Goal: Task Accomplishment & Management: Manage account settings

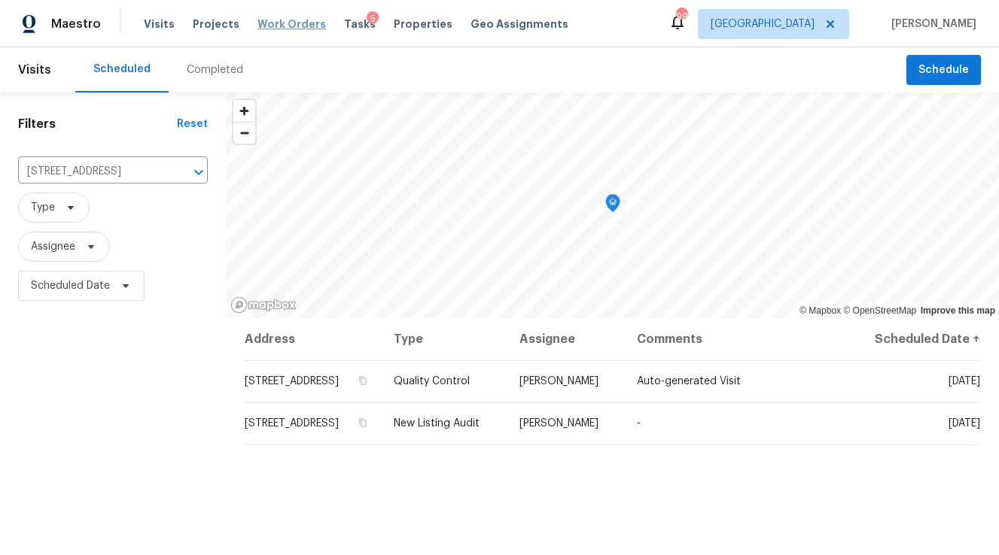
click at [282, 20] on span "Work Orders" at bounding box center [291, 24] width 68 height 15
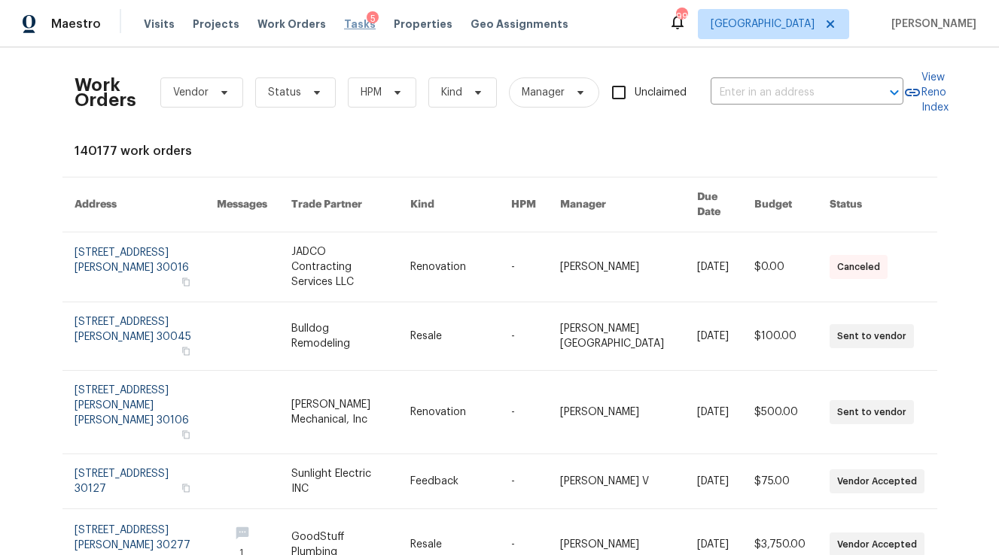
click at [348, 24] on span "Tasks" at bounding box center [360, 24] width 32 height 11
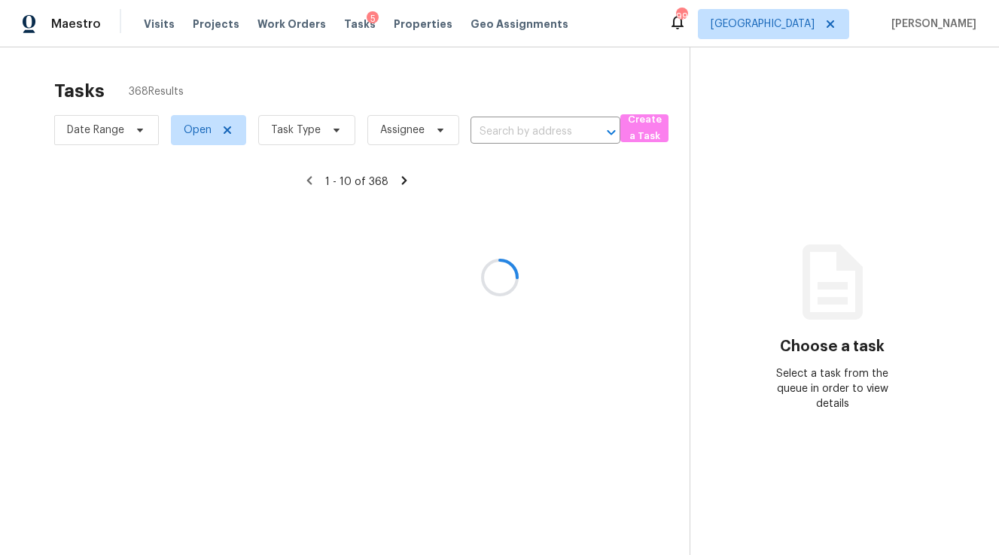
click at [305, 126] on div at bounding box center [499, 277] width 999 height 555
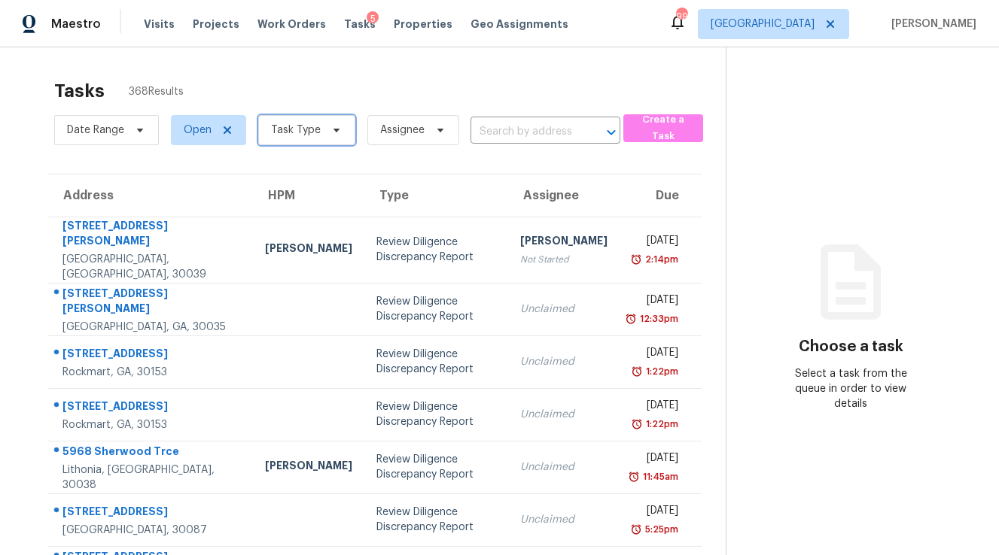
click at [305, 138] on span "Task Type" at bounding box center [306, 130] width 97 height 30
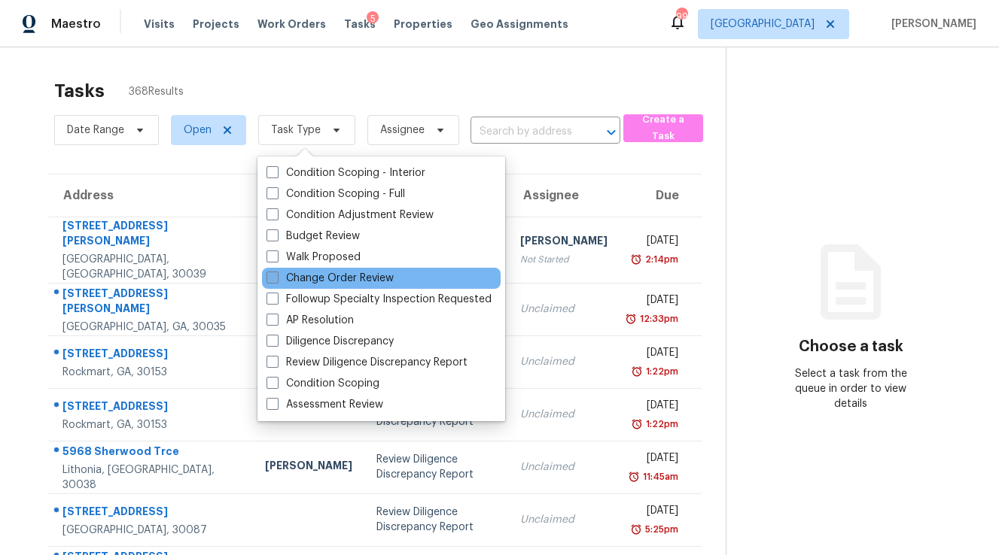
click at [326, 279] on label "Change Order Review" at bounding box center [329, 278] width 127 height 15
click at [276, 279] on input "Change Order Review" at bounding box center [271, 276] width 10 height 10
checkbox input "true"
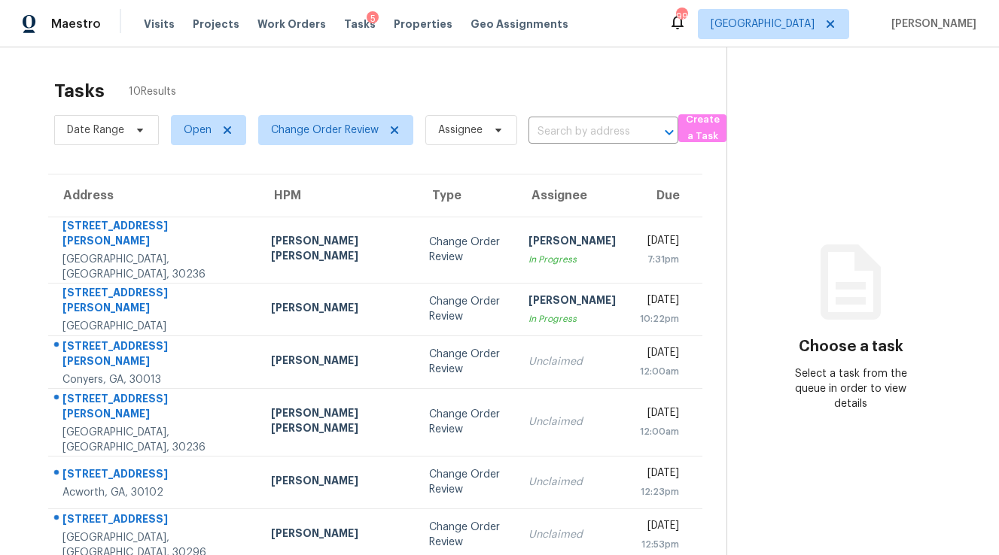
click at [335, 61] on div "Tasks 10 Results Date Range Open Change Order Review Assignee ​ Create a Task A…" at bounding box center [499, 415] width 999 height 737
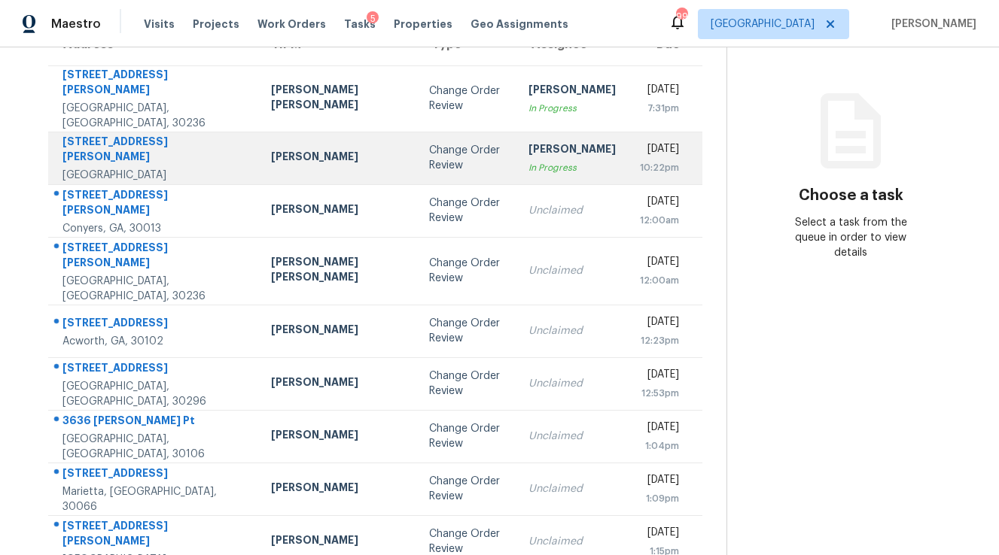
scroll to position [215, 0]
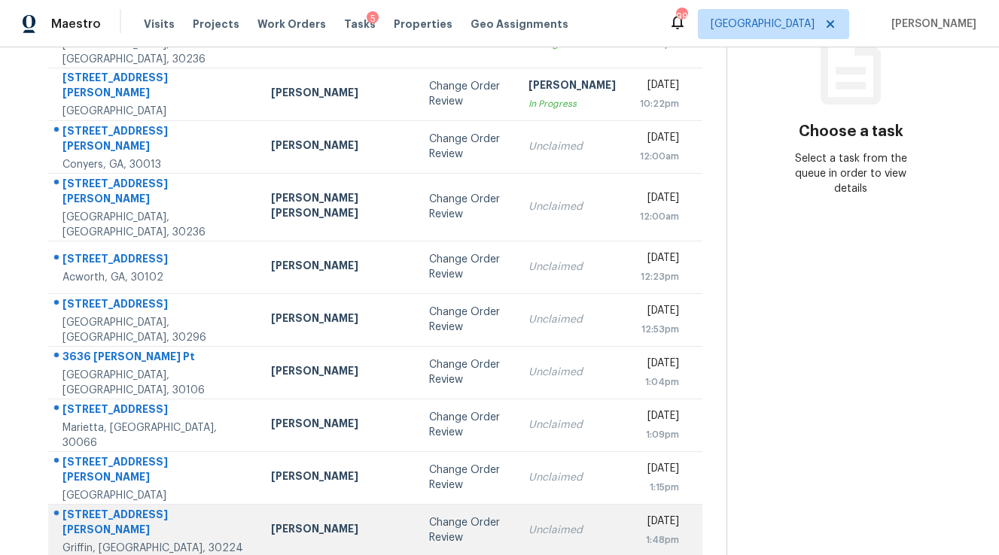
click at [417, 504] on td "Change Order Review" at bounding box center [466, 530] width 99 height 53
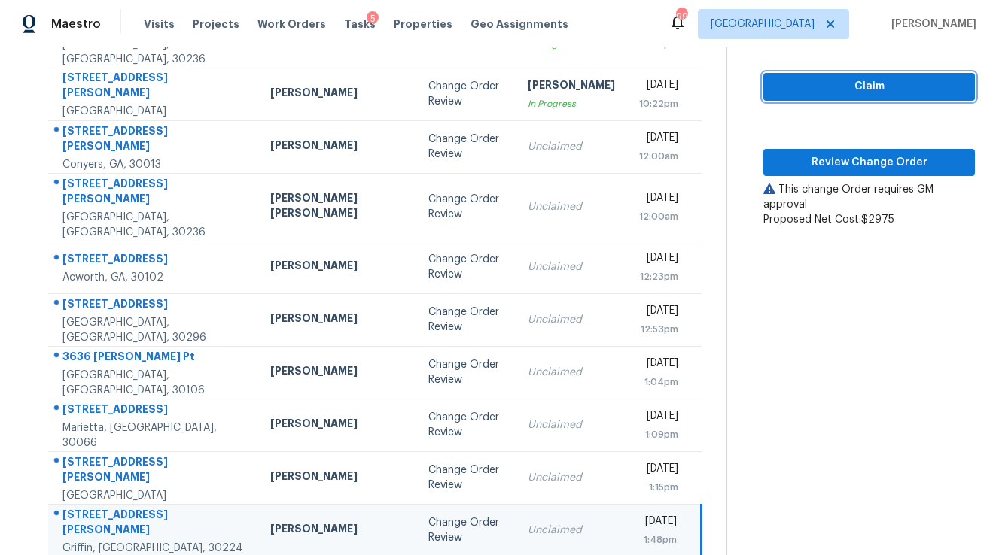
click at [875, 78] on span "Claim" at bounding box center [868, 87] width 187 height 19
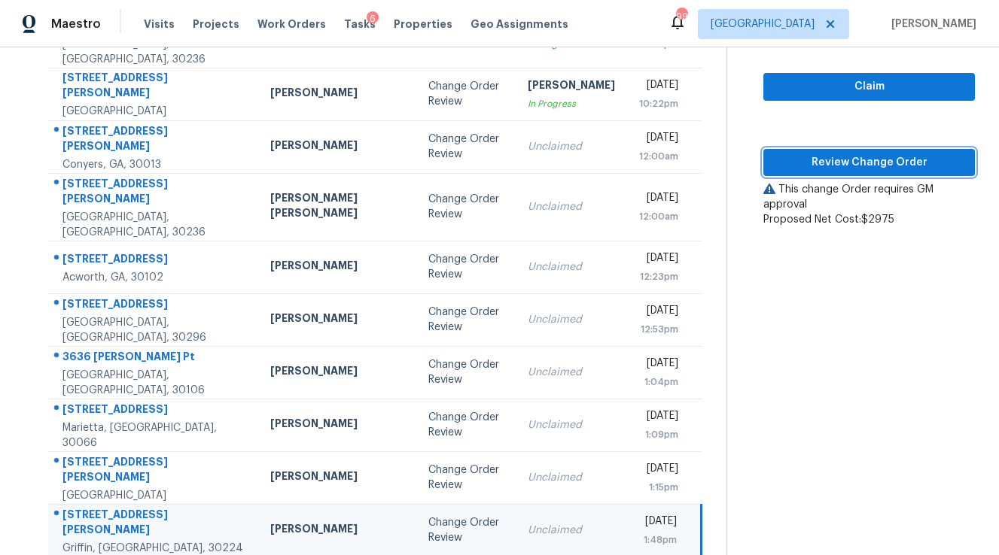
click at [859, 149] on button "Review Change Order" at bounding box center [868, 163] width 211 height 28
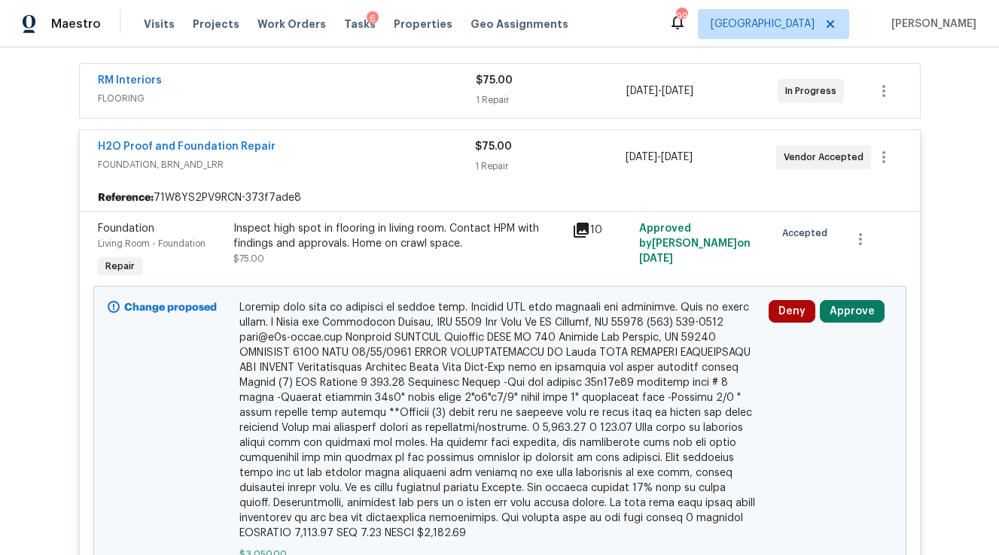
scroll to position [291, 0]
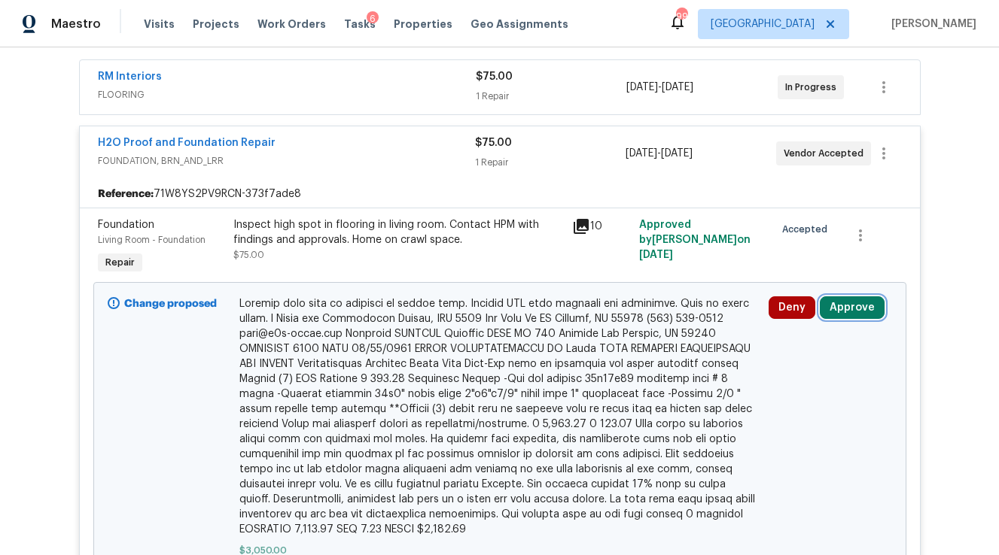
click at [843, 296] on button "Approve" at bounding box center [851, 307] width 65 height 23
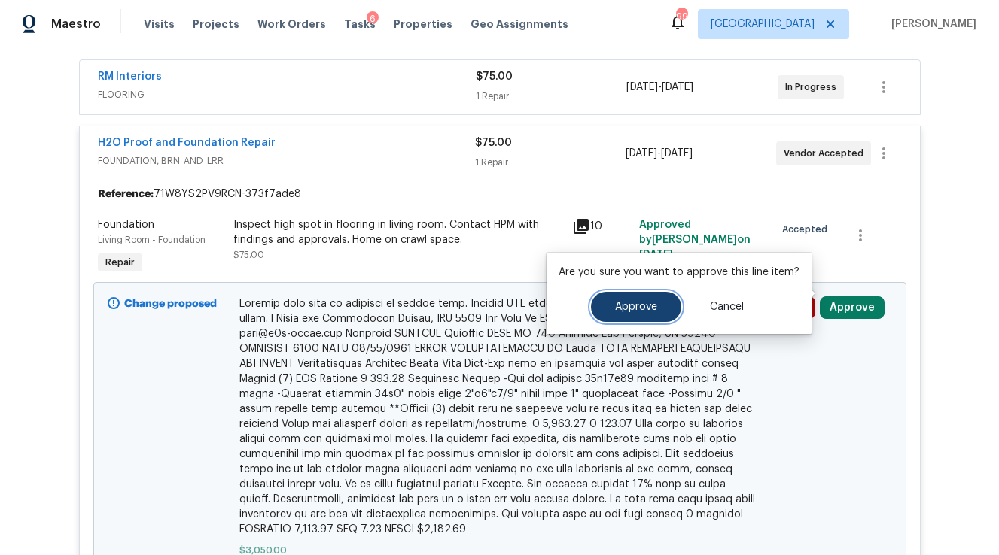
click at [652, 302] on span "Approve" at bounding box center [636, 307] width 42 height 11
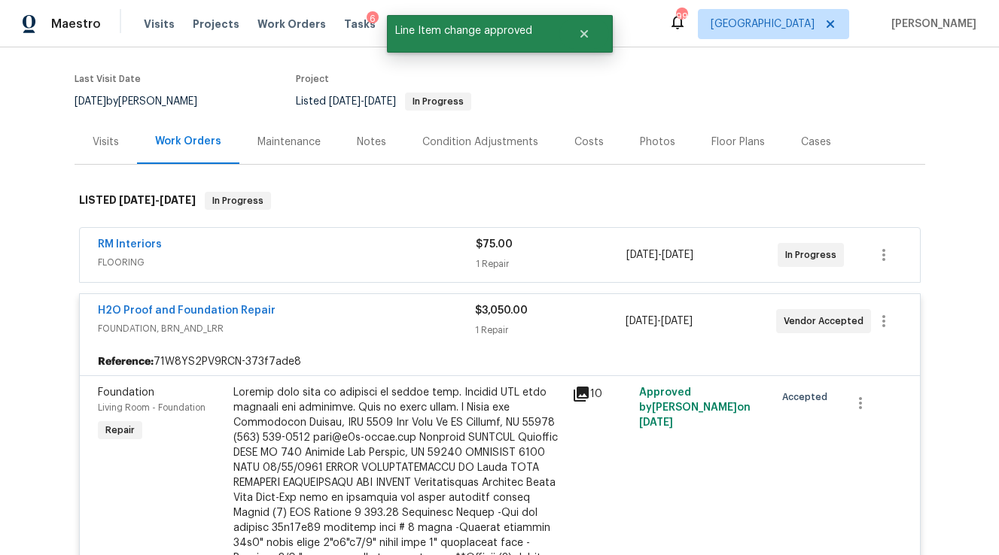
scroll to position [0, 0]
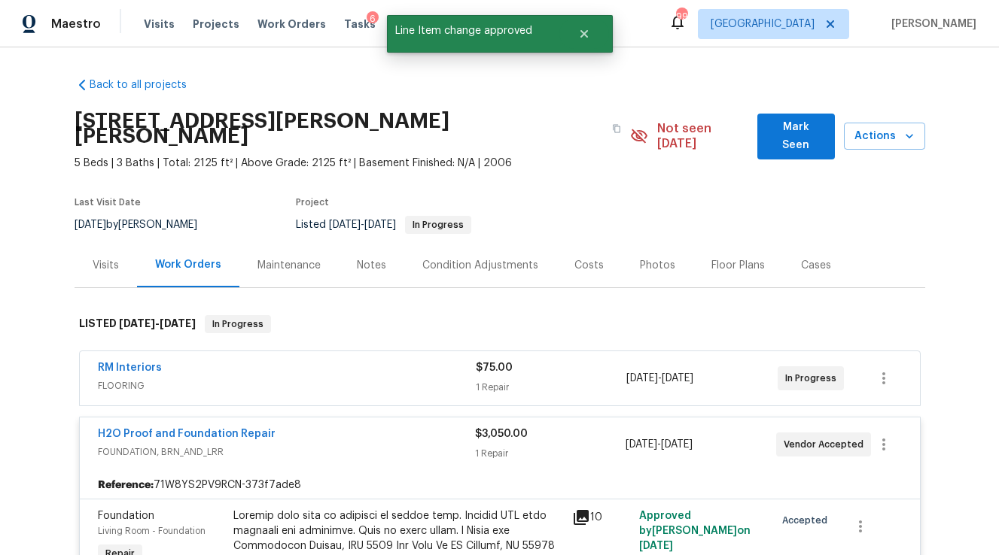
click at [209, 427] on span "H2O Proof and Foundation Repair" at bounding box center [187, 434] width 178 height 15
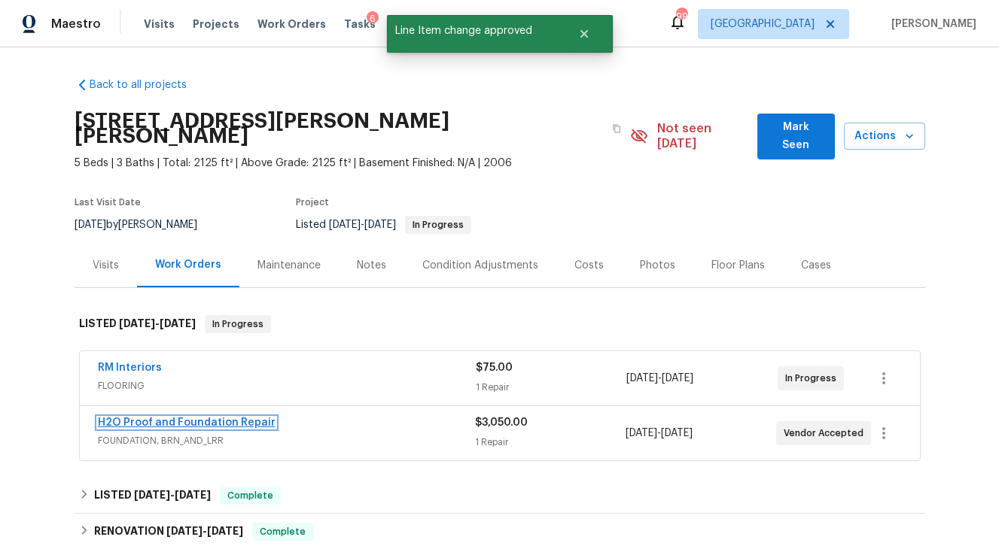
click at [210, 418] on link "H2O Proof and Foundation Repair" at bounding box center [187, 423] width 178 height 11
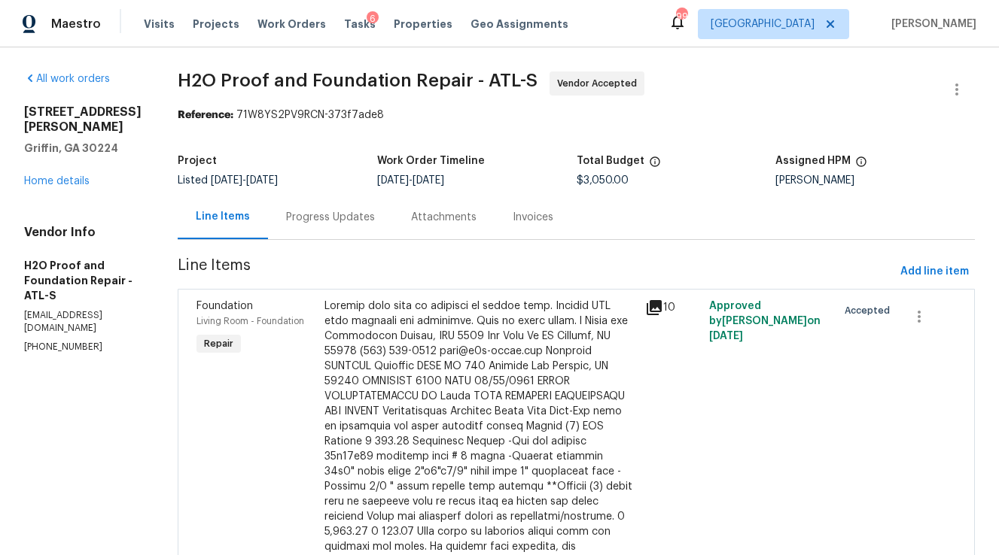
click at [286, 220] on div "Progress Updates" at bounding box center [330, 217] width 89 height 15
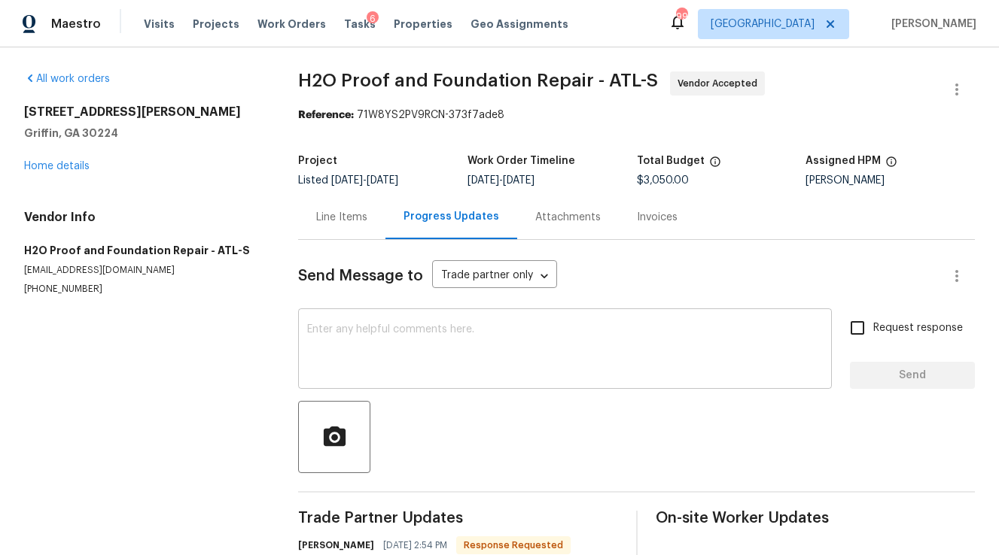
click at [355, 325] on textarea at bounding box center [564, 350] width 515 height 53
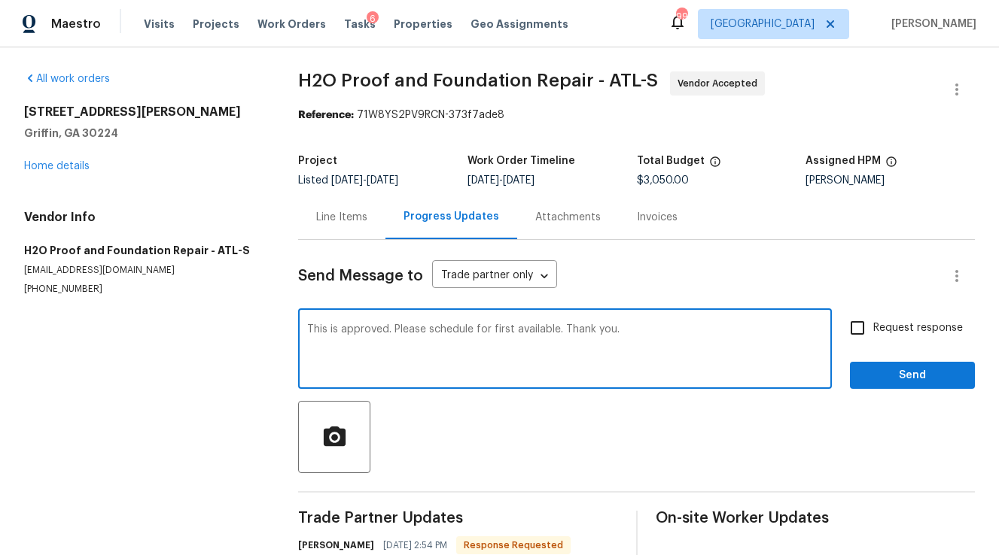
type textarea "This is approved. Please schedule for first available. Thank you."
click at [894, 378] on span "Send" at bounding box center [912, 375] width 101 height 19
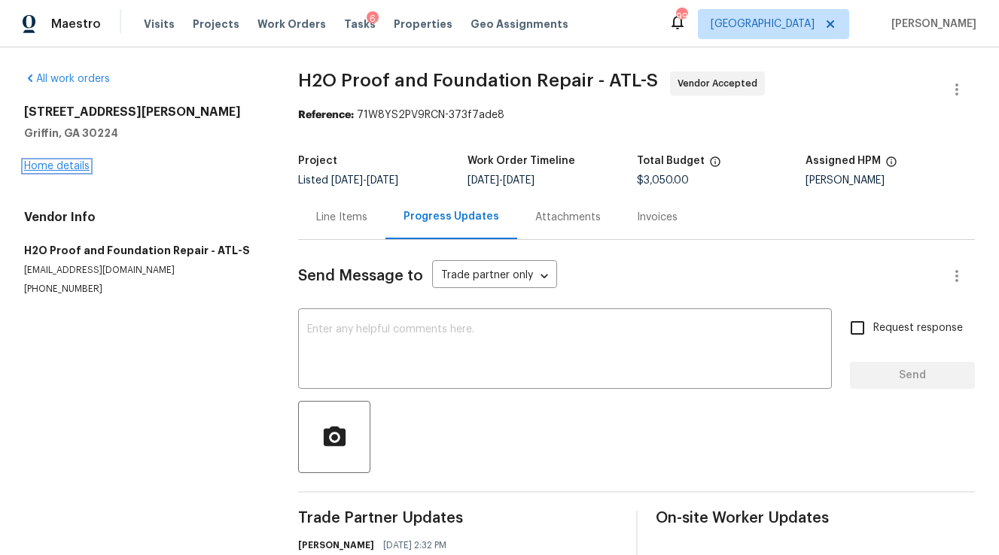
click at [74, 167] on link "Home details" at bounding box center [56, 166] width 65 height 11
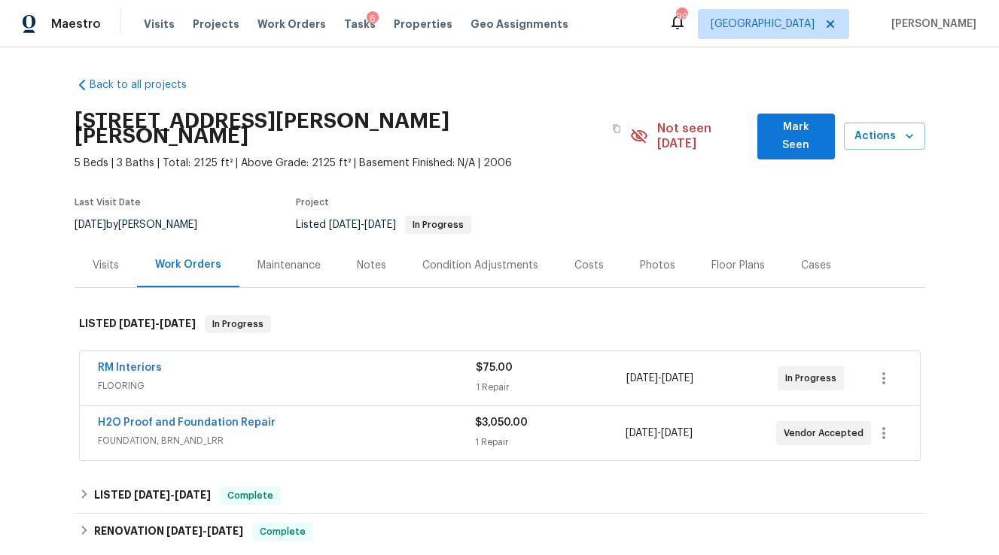
click at [357, 258] on div "Notes" at bounding box center [371, 265] width 29 height 15
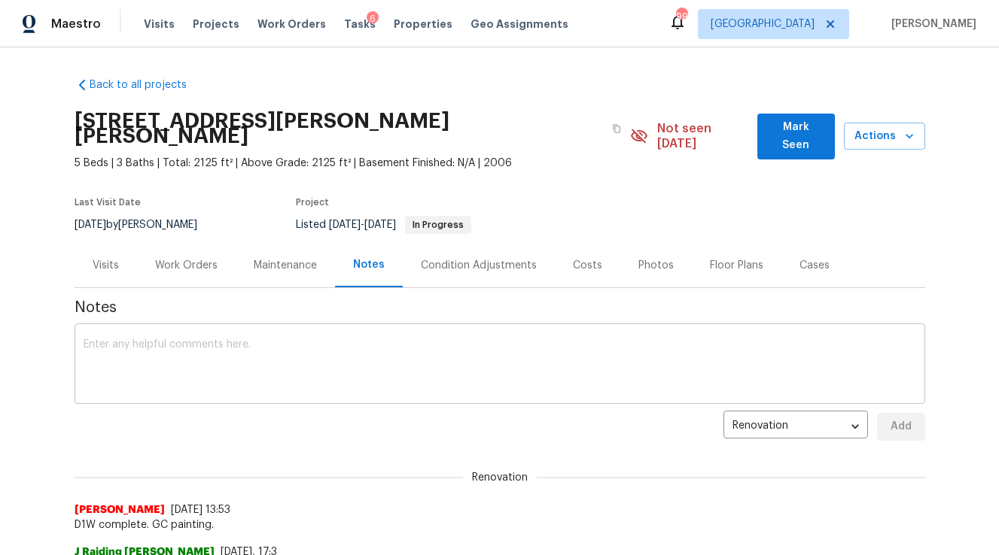
click at [244, 345] on textarea at bounding box center [500, 365] width 832 height 53
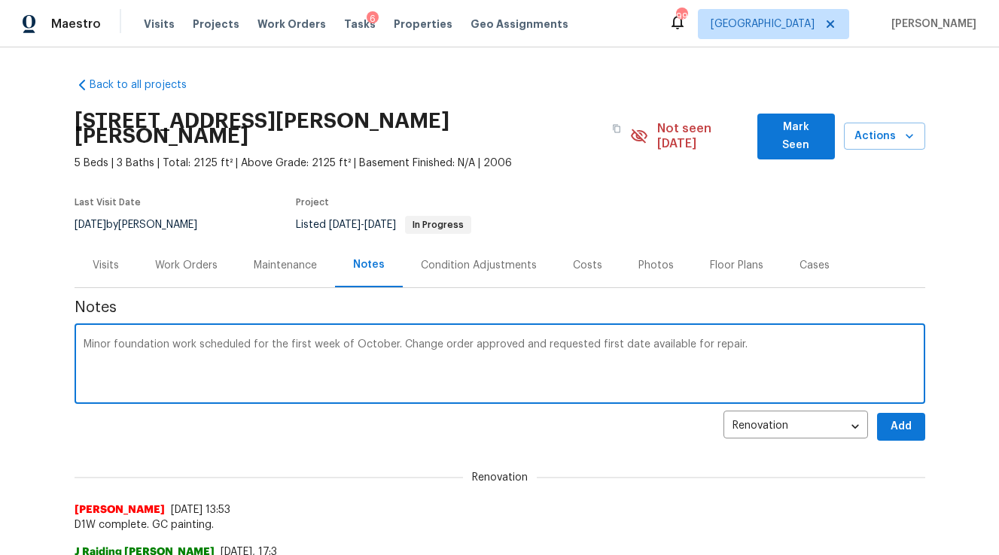
type textarea "Minor foundation work scheduled for the first week of October. Change order app…"
click at [887, 413] on button "Add" at bounding box center [901, 427] width 48 height 28
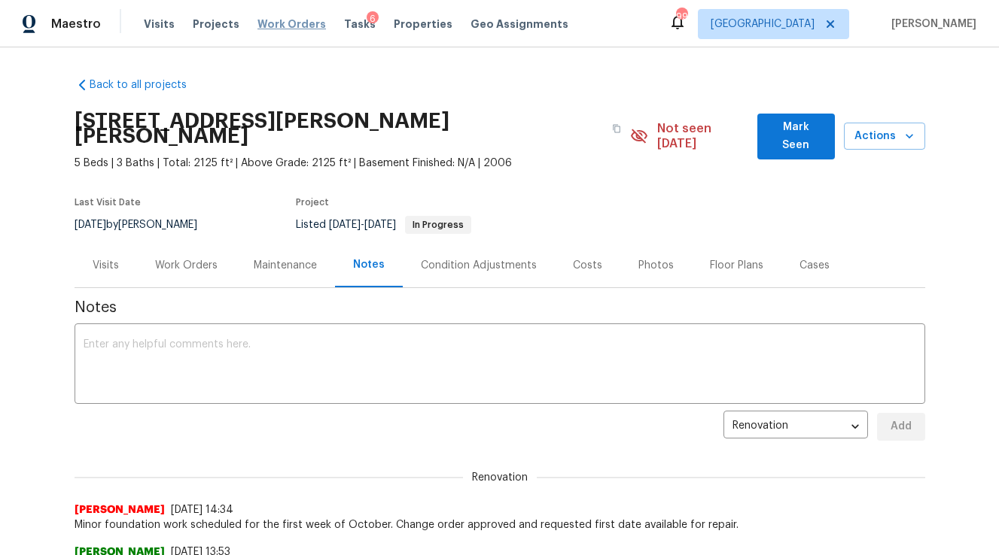
click at [294, 24] on span "Work Orders" at bounding box center [291, 24] width 68 height 15
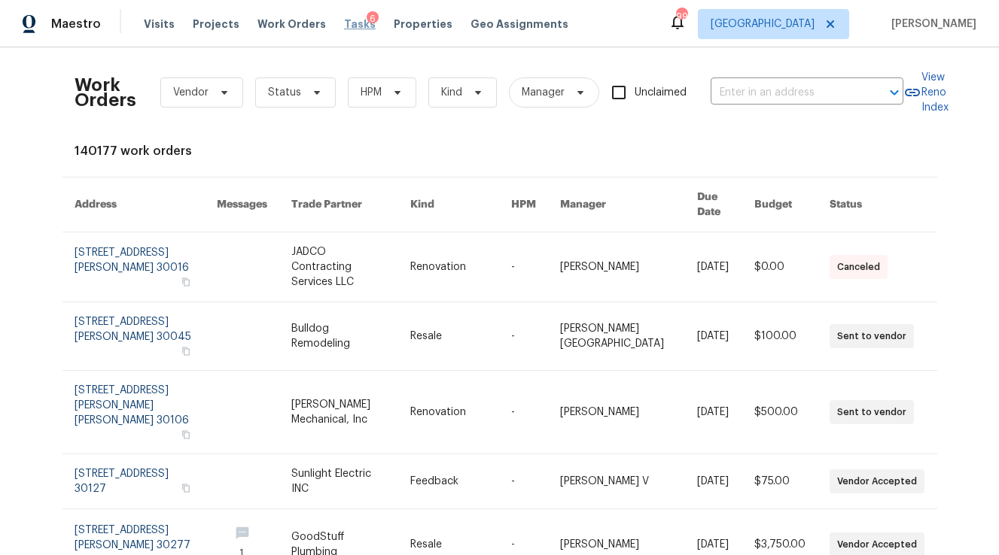
click at [354, 26] on span "Tasks" at bounding box center [360, 24] width 32 height 11
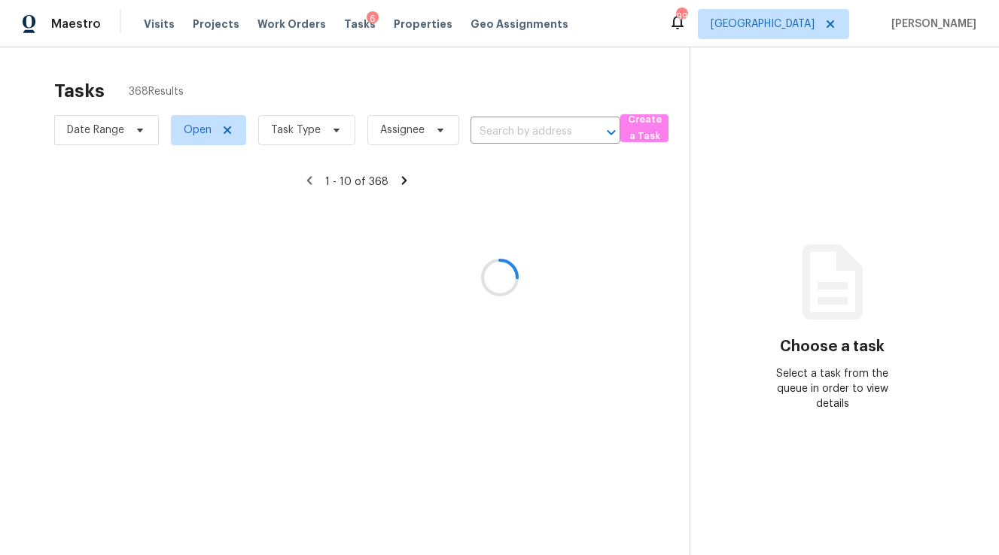
click at [305, 134] on div at bounding box center [499, 277] width 999 height 555
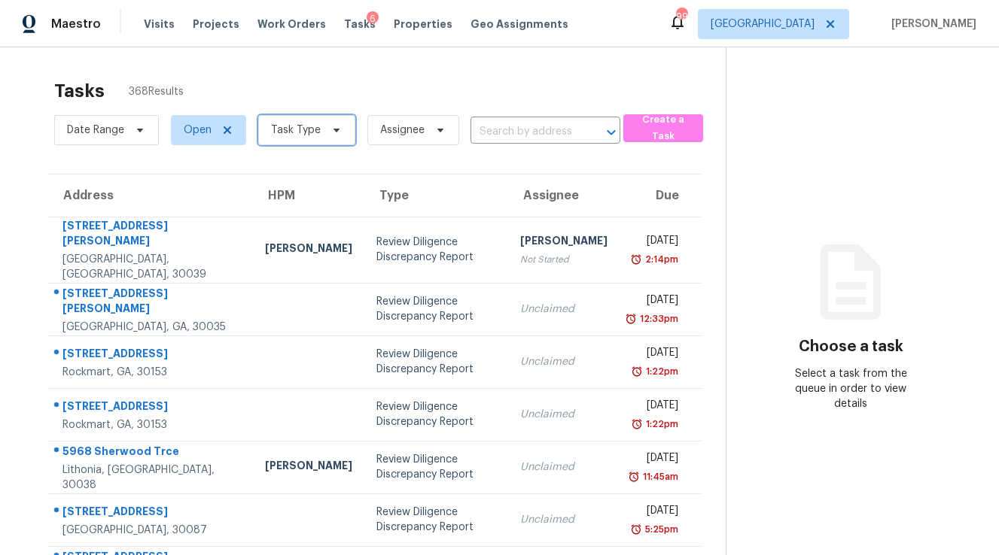
click at [305, 129] on span "Task Type" at bounding box center [296, 130] width 50 height 15
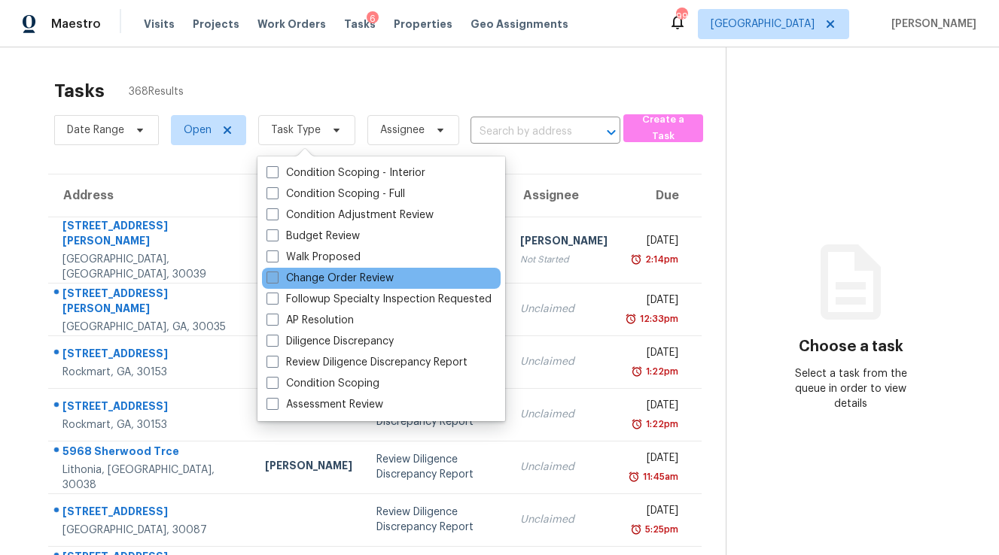
click at [334, 275] on label "Change Order Review" at bounding box center [329, 278] width 127 height 15
click at [276, 275] on input "Change Order Review" at bounding box center [271, 276] width 10 height 10
checkbox input "true"
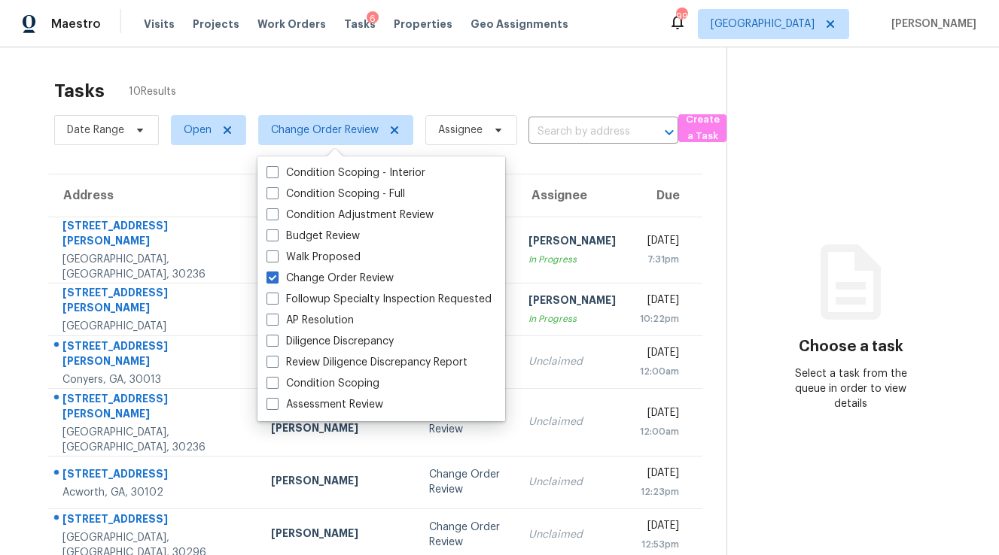
click at [316, 96] on div "Tasks 10 Results" at bounding box center [390, 90] width 672 height 39
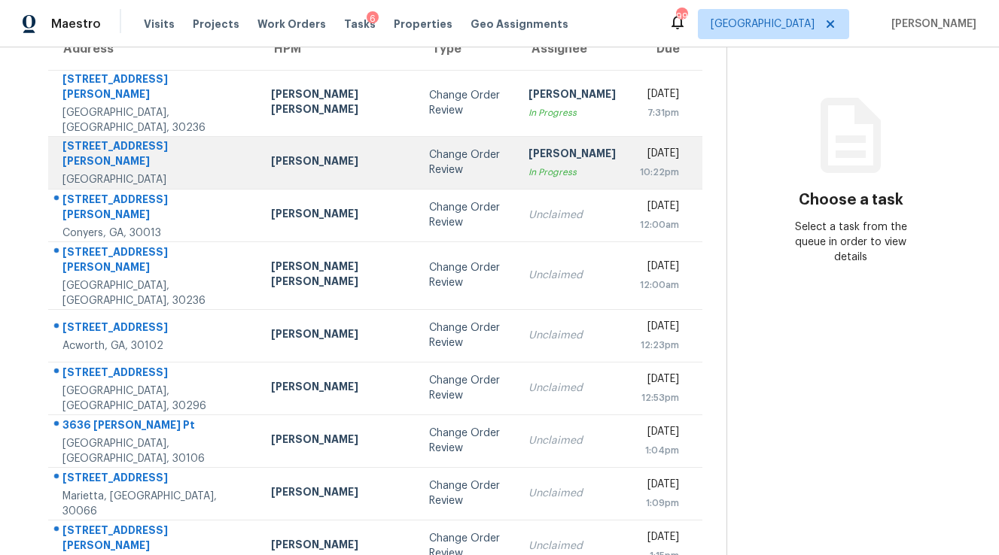
scroll to position [163, 0]
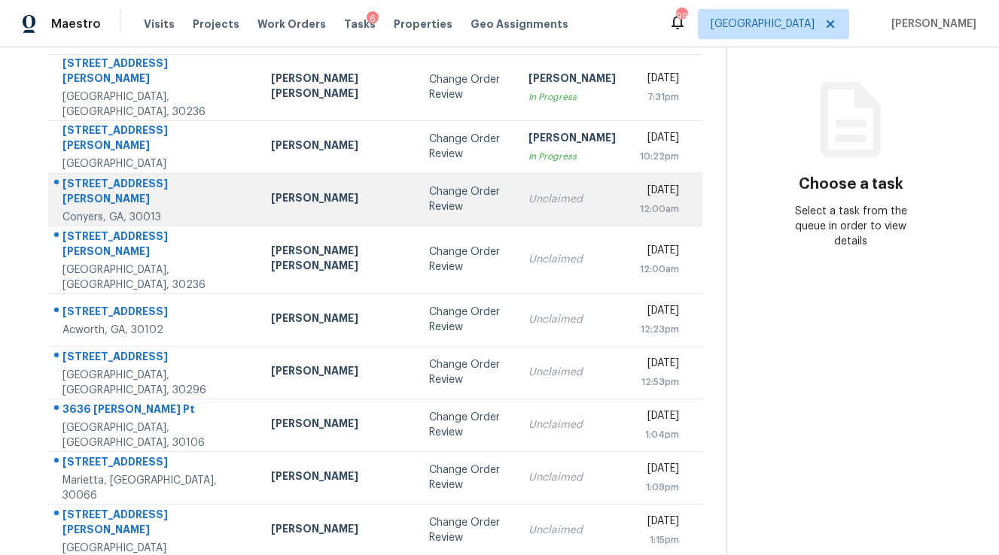
click at [429, 194] on div "Change Order Review" at bounding box center [466, 199] width 74 height 30
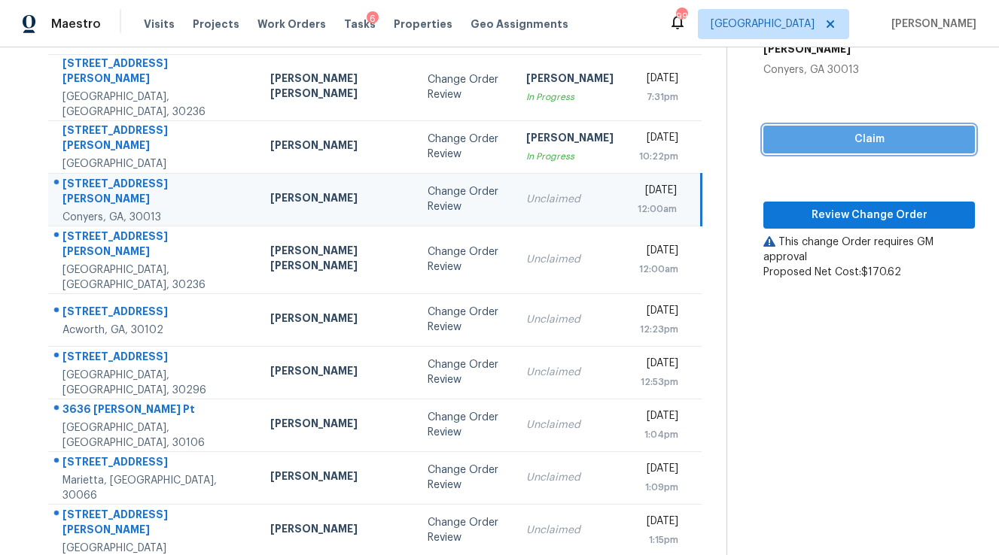
click at [843, 130] on span "Claim" at bounding box center [868, 139] width 187 height 19
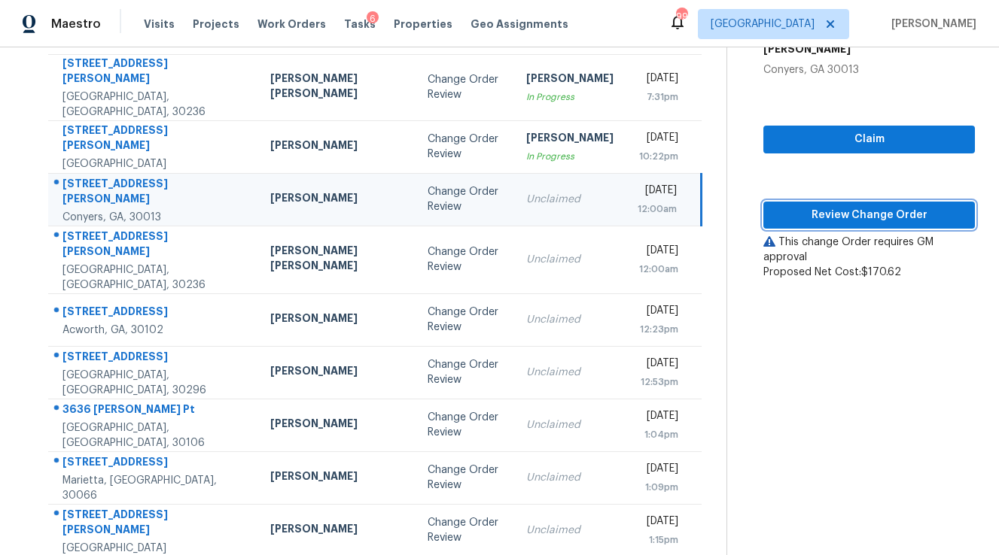
click at [839, 206] on span "Review Change Order" at bounding box center [868, 215] width 187 height 19
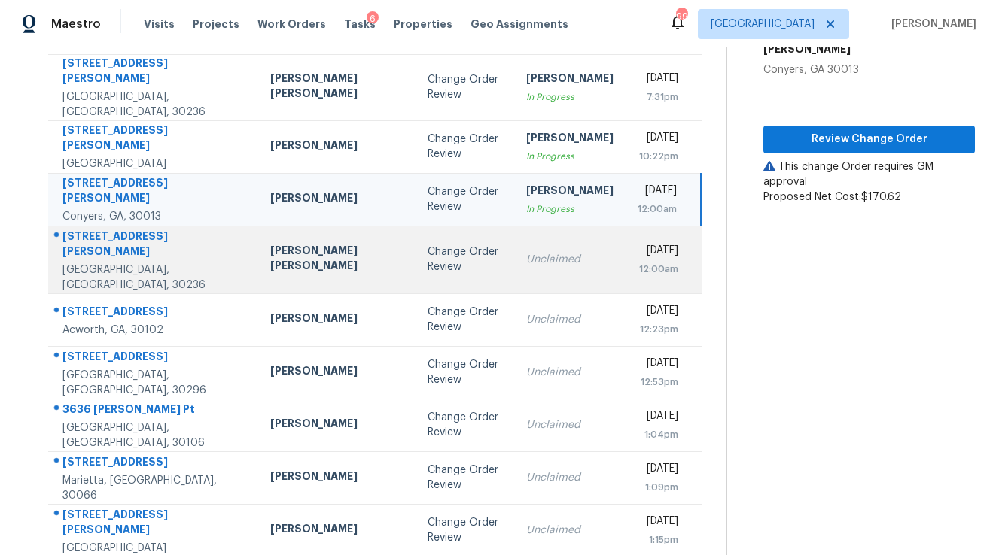
click at [514, 250] on td "Unclaimed" at bounding box center [569, 260] width 111 height 68
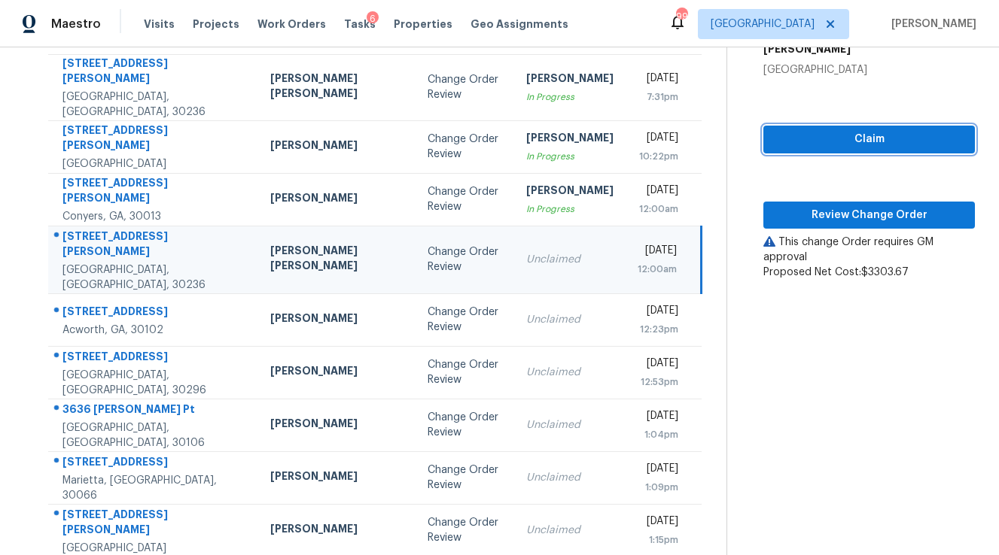
click at [850, 130] on span "Claim" at bounding box center [868, 139] width 187 height 19
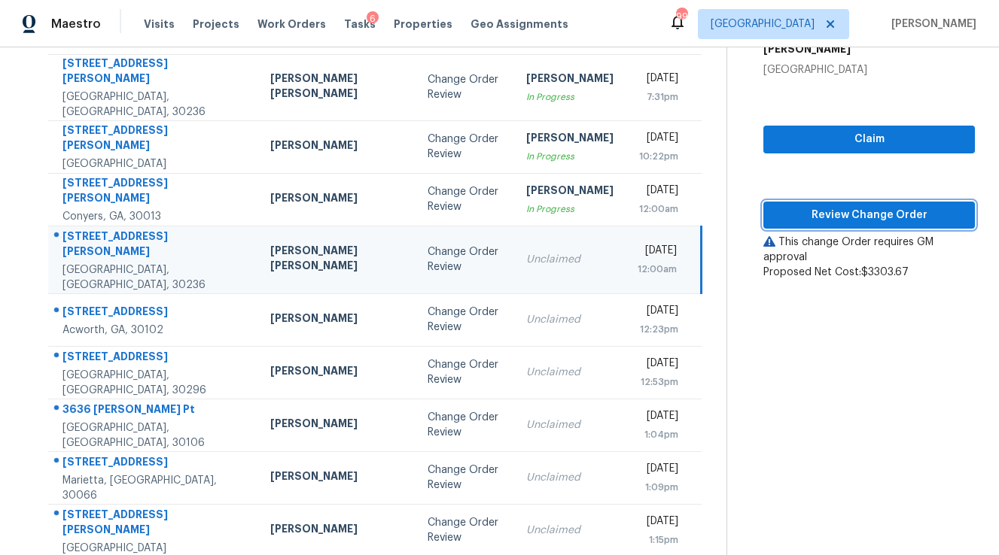
click at [839, 206] on span "Review Change Order" at bounding box center [868, 215] width 187 height 19
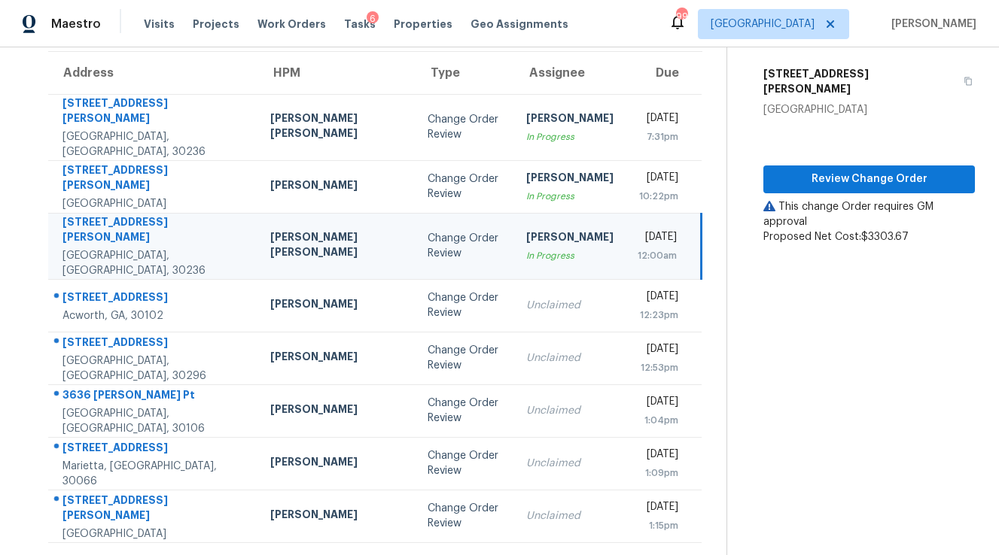
scroll to position [110, 0]
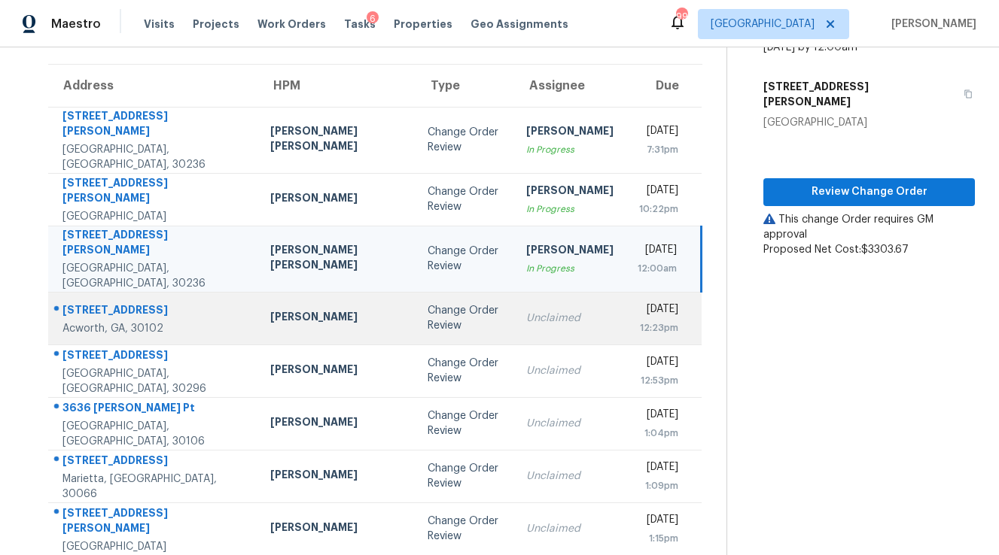
click at [526, 311] on div "Unclaimed" at bounding box center [569, 318] width 87 height 15
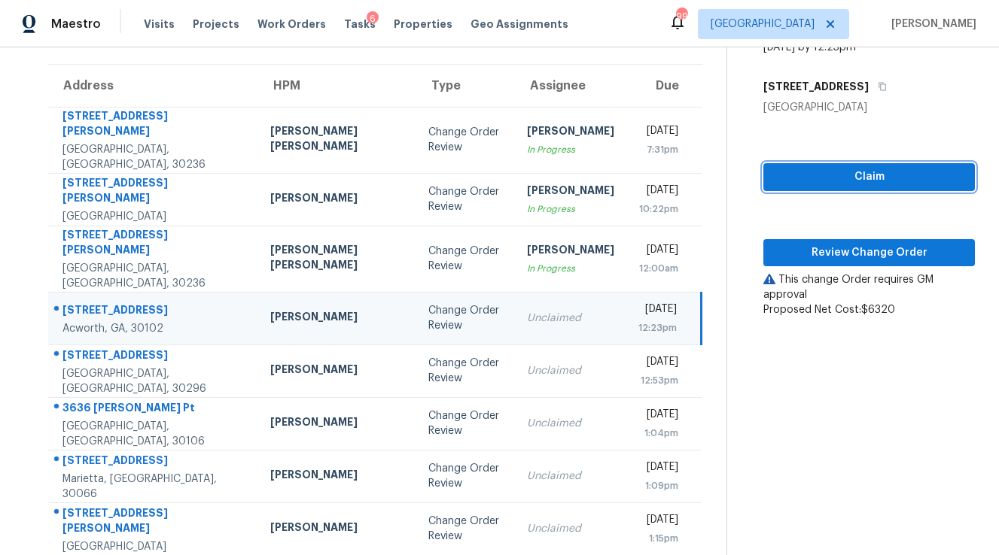
click at [838, 169] on span "Claim" at bounding box center [868, 177] width 187 height 19
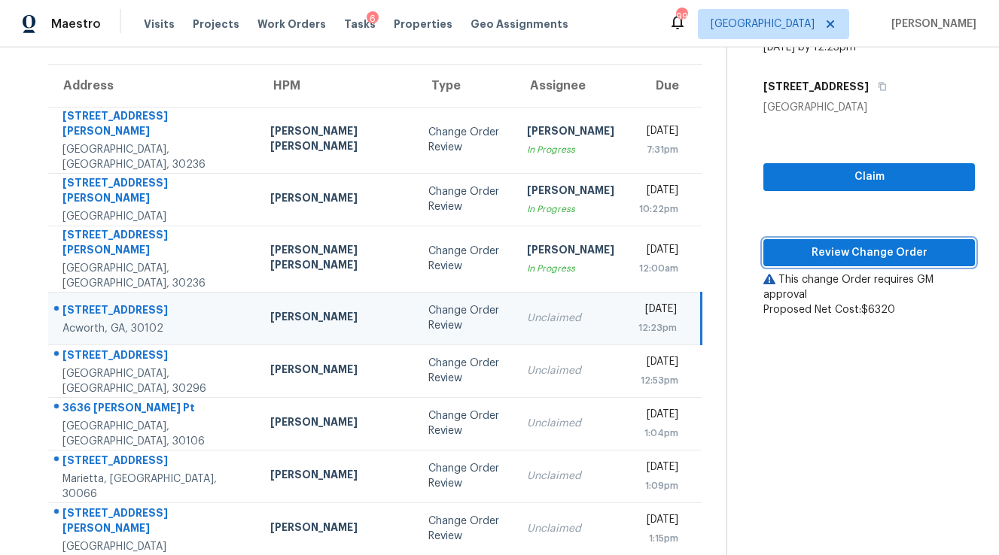
click at [833, 244] on span "Review Change Order" at bounding box center [868, 253] width 187 height 19
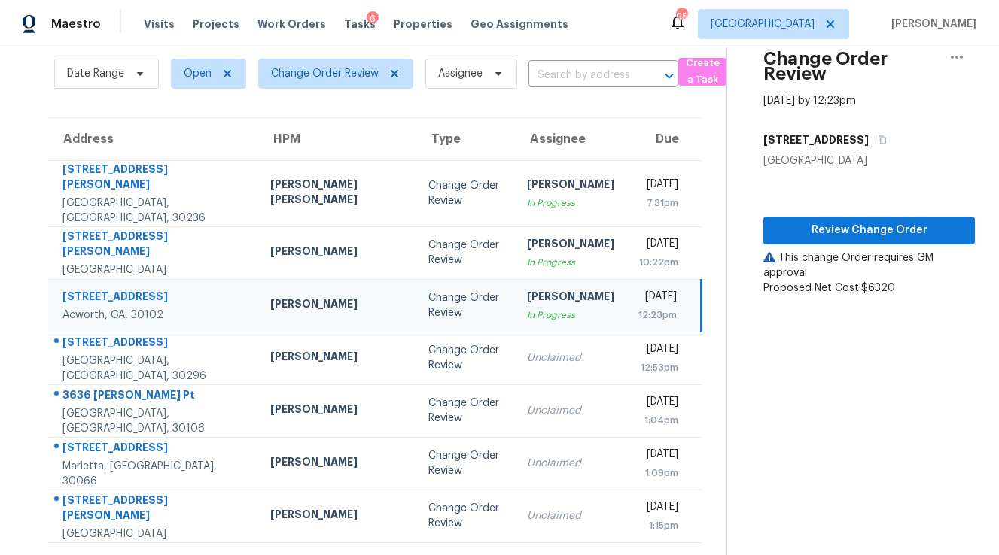
scroll to position [57, 0]
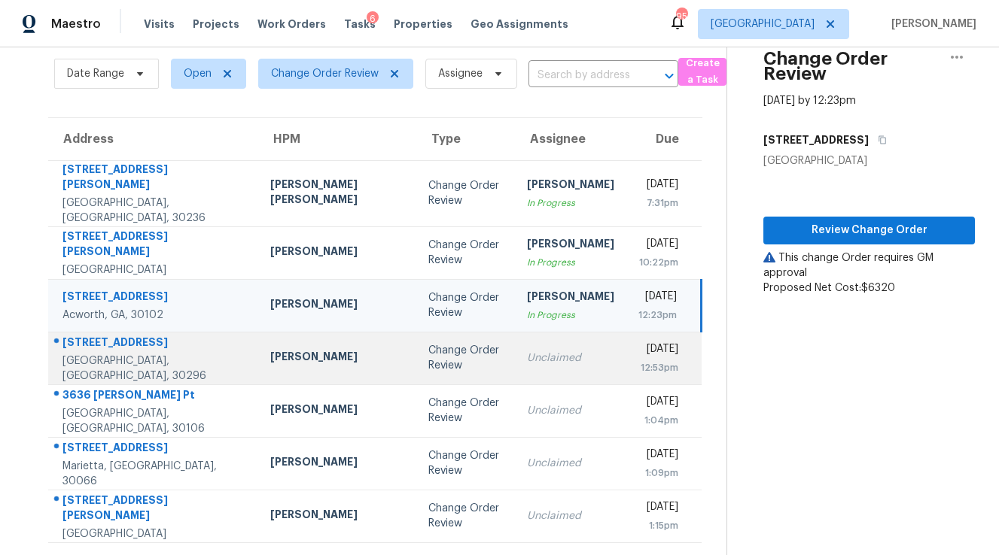
click at [527, 351] on div "Unclaimed" at bounding box center [570, 358] width 87 height 15
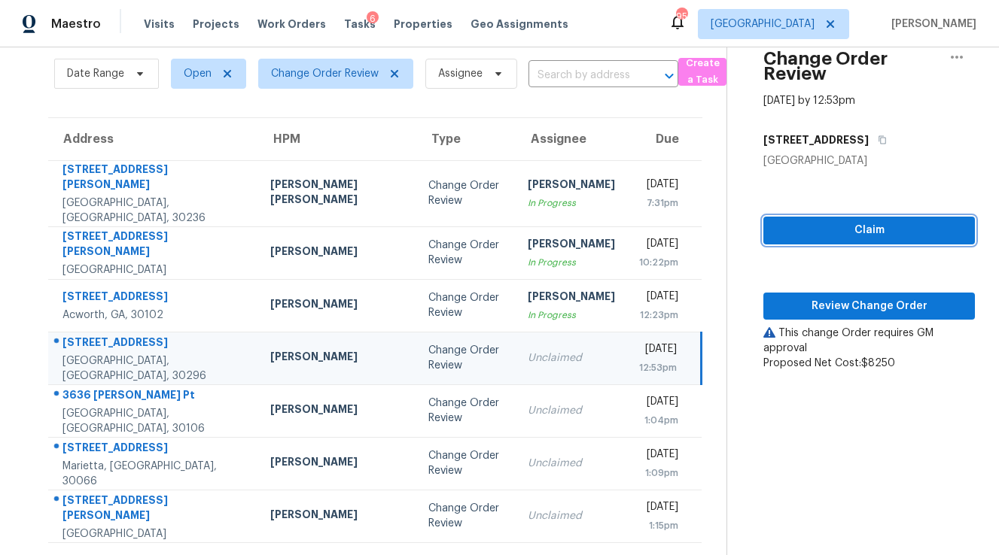
click at [851, 221] on span "Claim" at bounding box center [868, 230] width 187 height 19
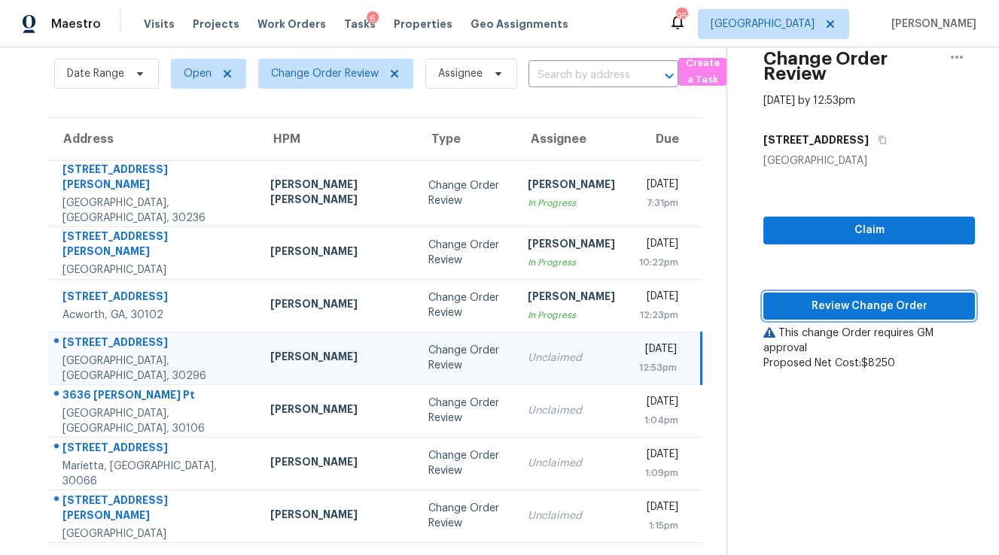
click at [853, 297] on span "Review Change Order" at bounding box center [868, 306] width 187 height 19
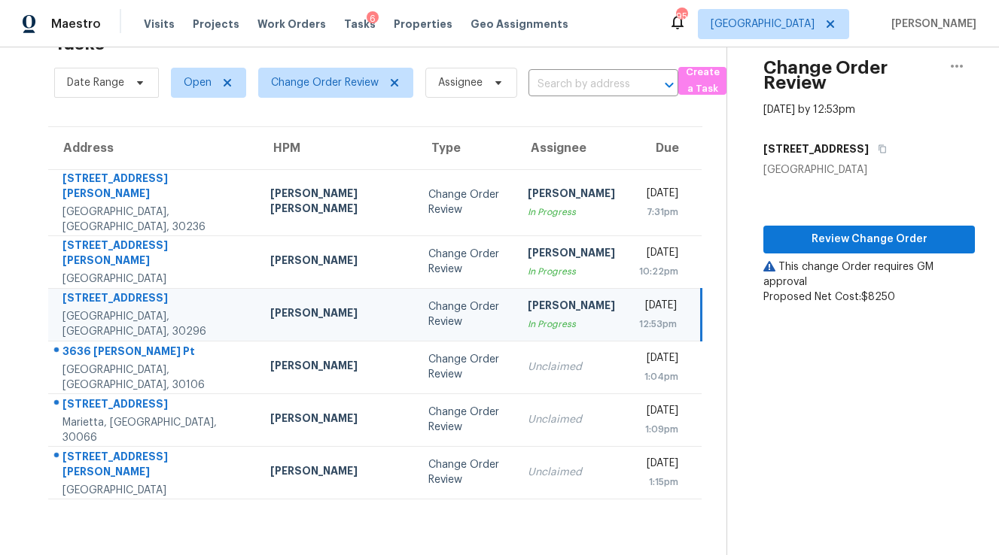
scroll to position [47, 0]
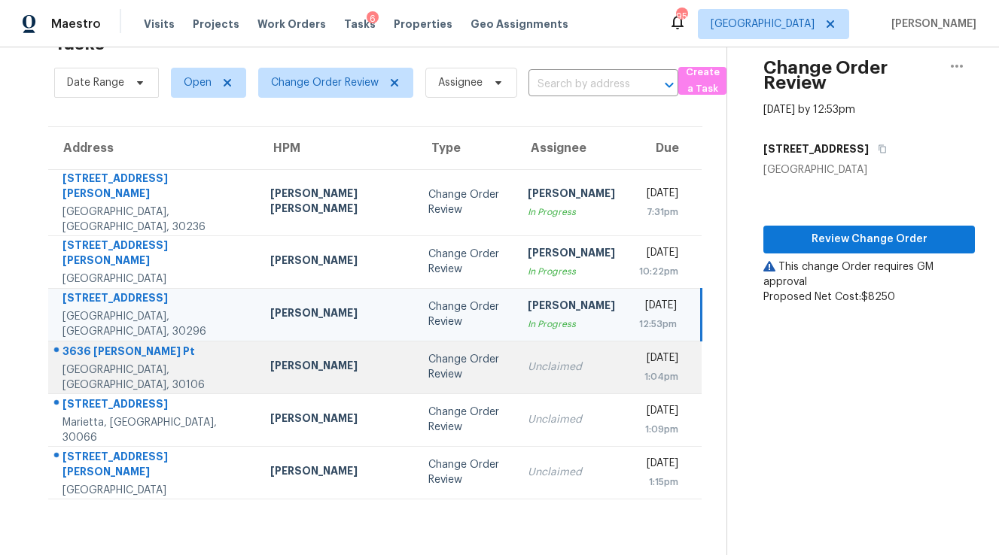
click at [515, 342] on td "Unclaimed" at bounding box center [570, 367] width 111 height 53
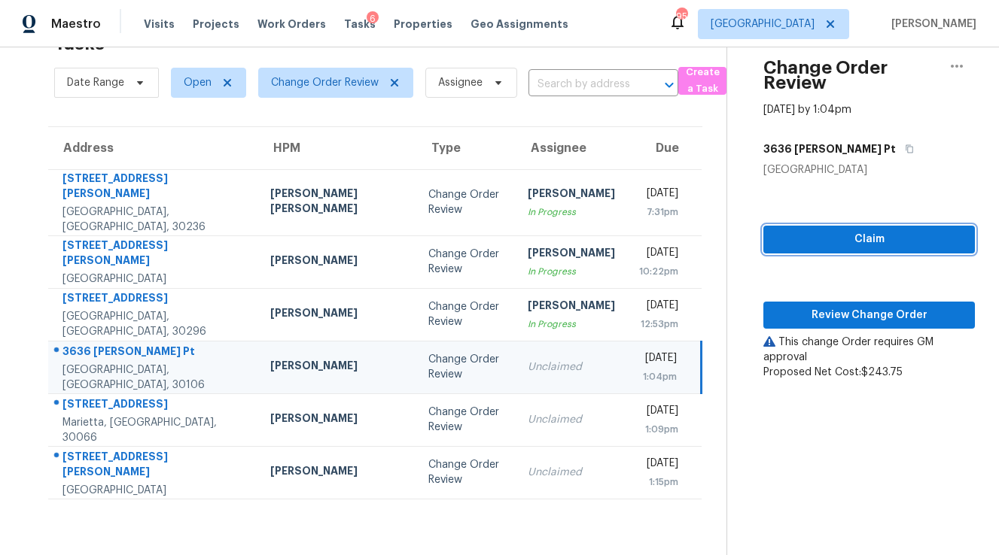
click at [784, 226] on button "Claim" at bounding box center [868, 240] width 211 height 28
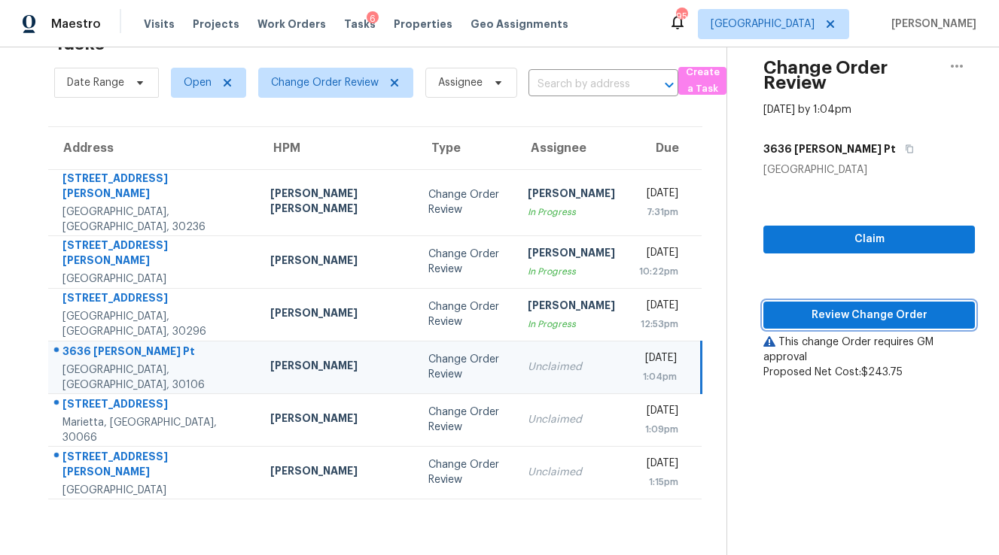
click at [827, 306] on span "Review Change Order" at bounding box center [868, 315] width 187 height 19
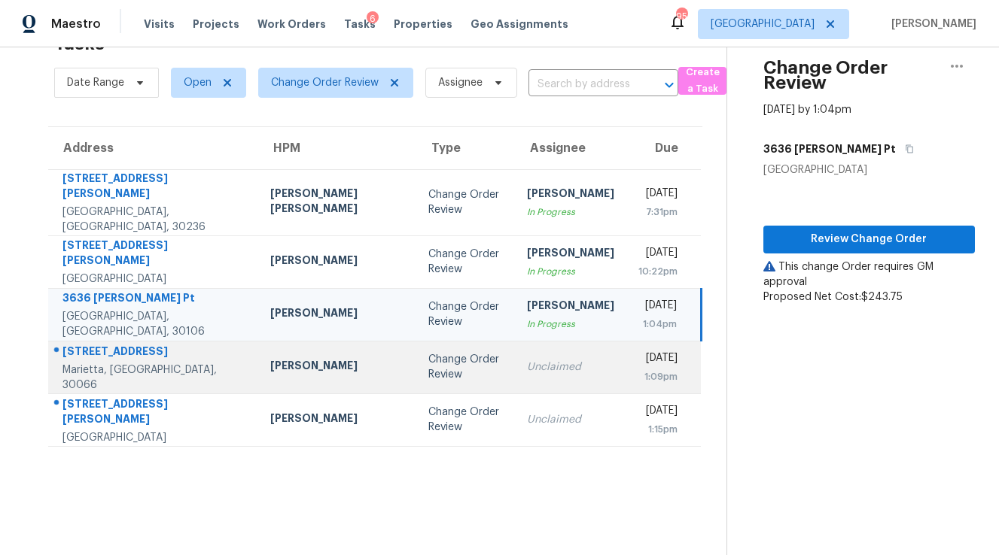
click at [527, 360] on div "Unclaimed" at bounding box center [570, 367] width 87 height 15
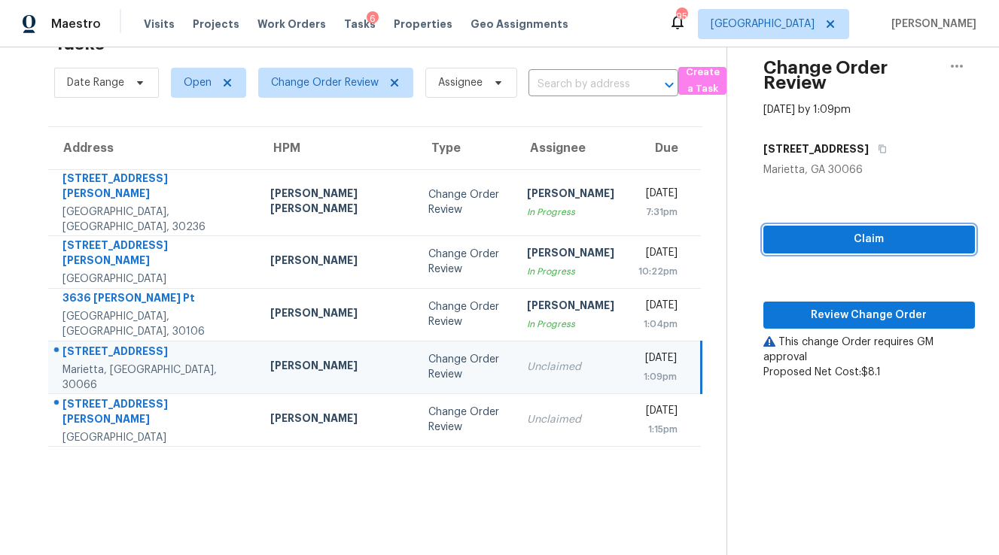
click at [835, 230] on span "Claim" at bounding box center [868, 239] width 187 height 19
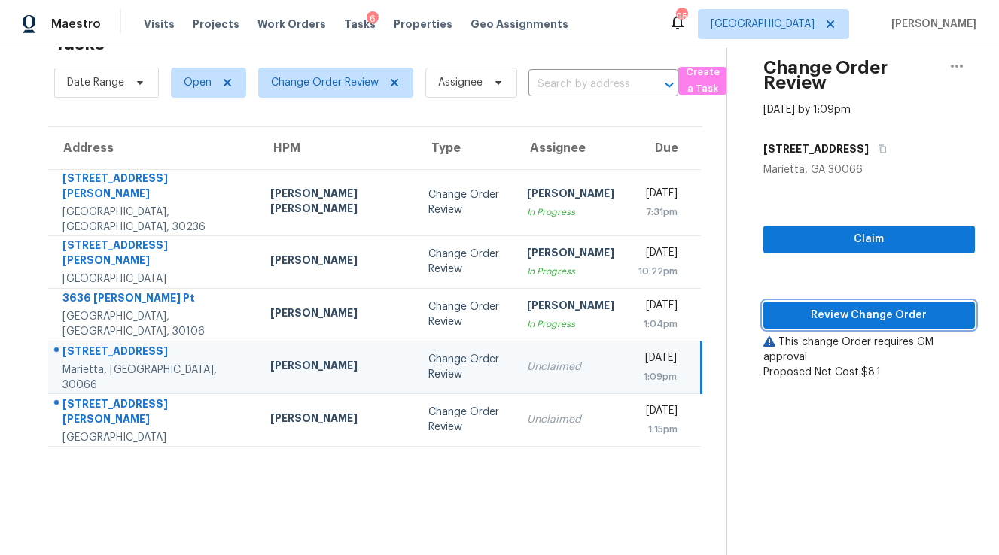
click at [833, 306] on span "Review Change Order" at bounding box center [868, 315] width 187 height 19
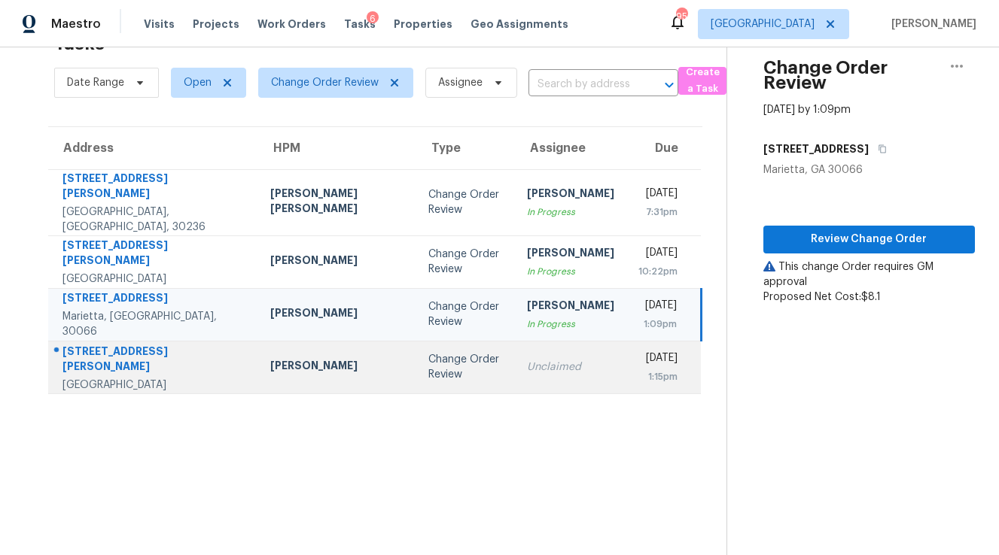
click at [515, 375] on td "Unclaimed" at bounding box center [570, 367] width 111 height 53
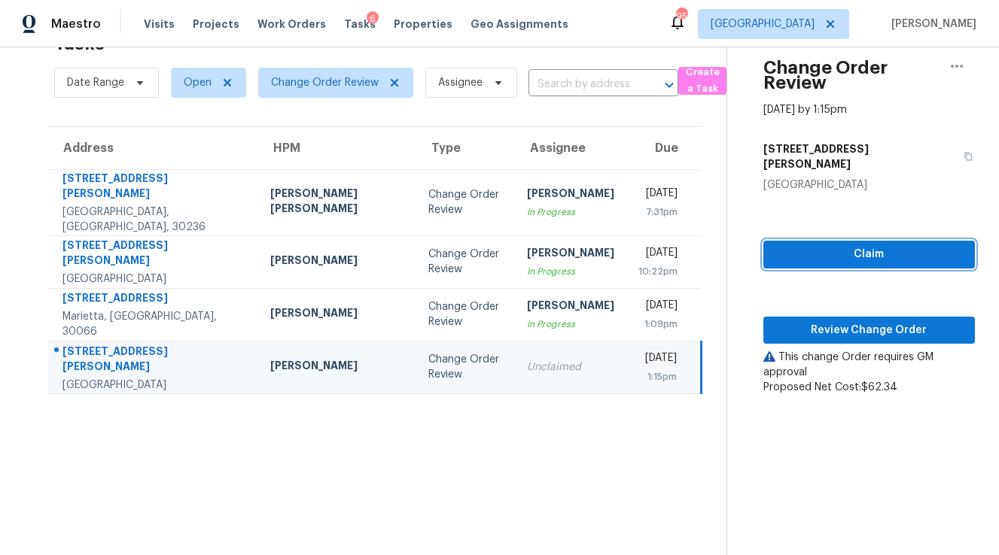
click at [853, 245] on span "Claim" at bounding box center [868, 254] width 187 height 19
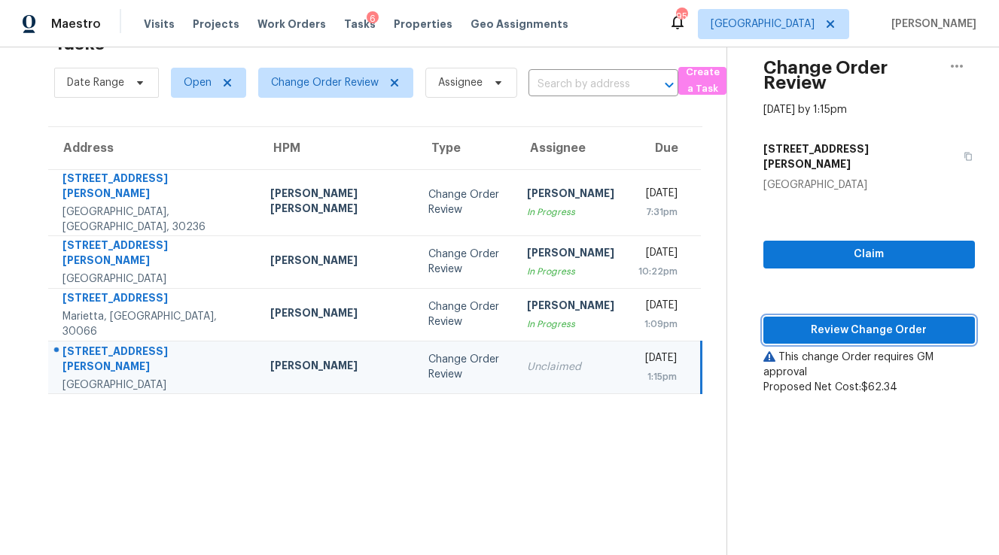
click at [847, 321] on span "Review Change Order" at bounding box center [868, 330] width 187 height 19
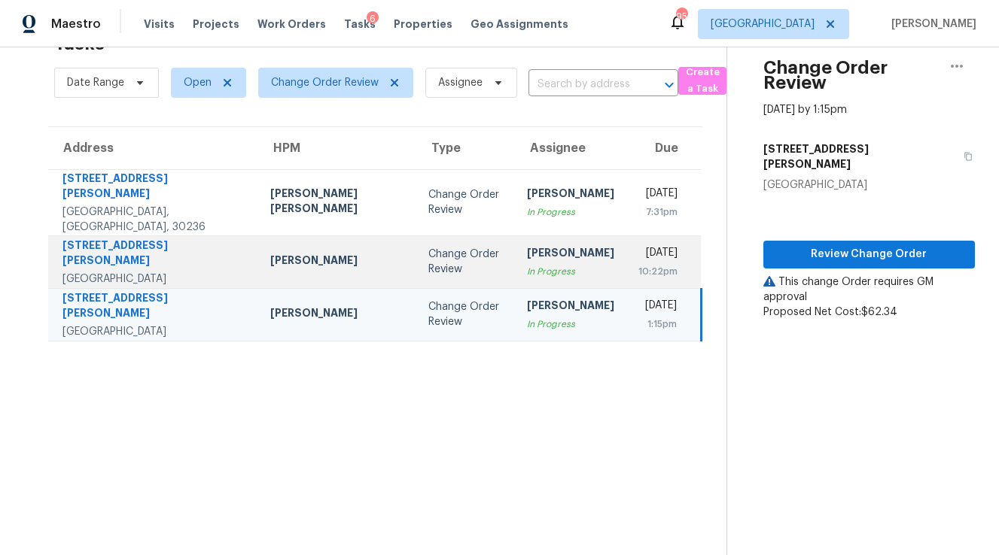
click at [428, 254] on div "Change Order Review" at bounding box center [465, 262] width 74 height 30
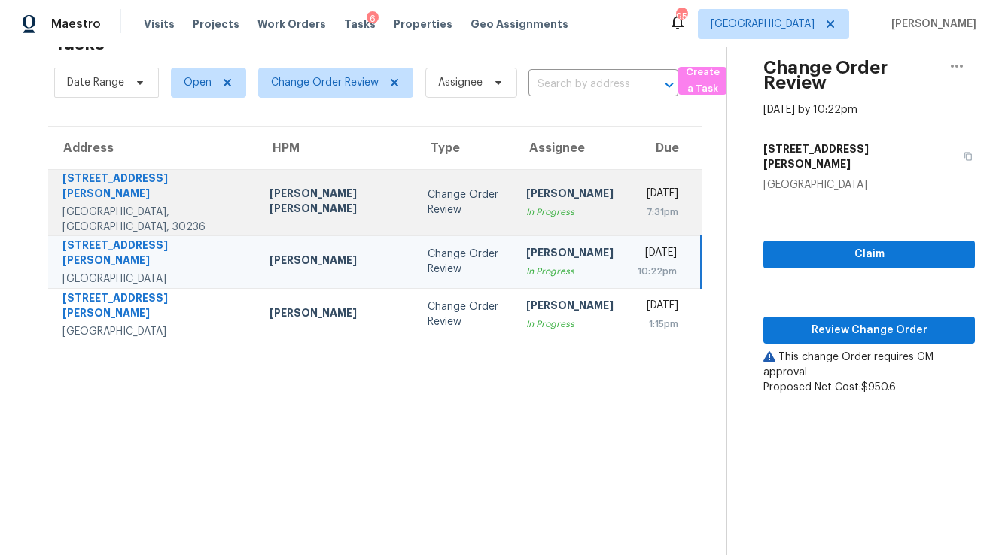
click at [423, 202] on td "Change Order Review" at bounding box center [464, 202] width 99 height 66
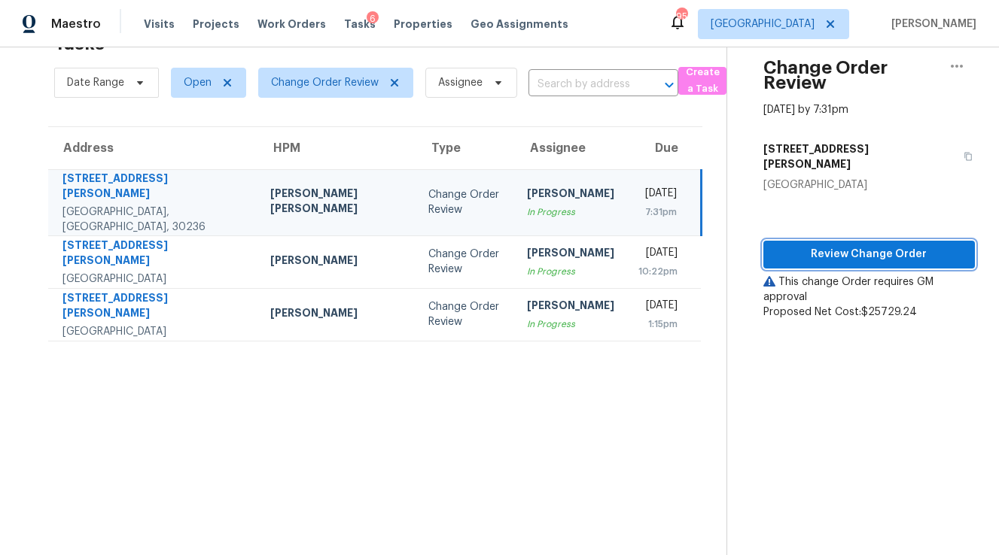
click at [843, 245] on span "Review Change Order" at bounding box center [868, 254] width 187 height 19
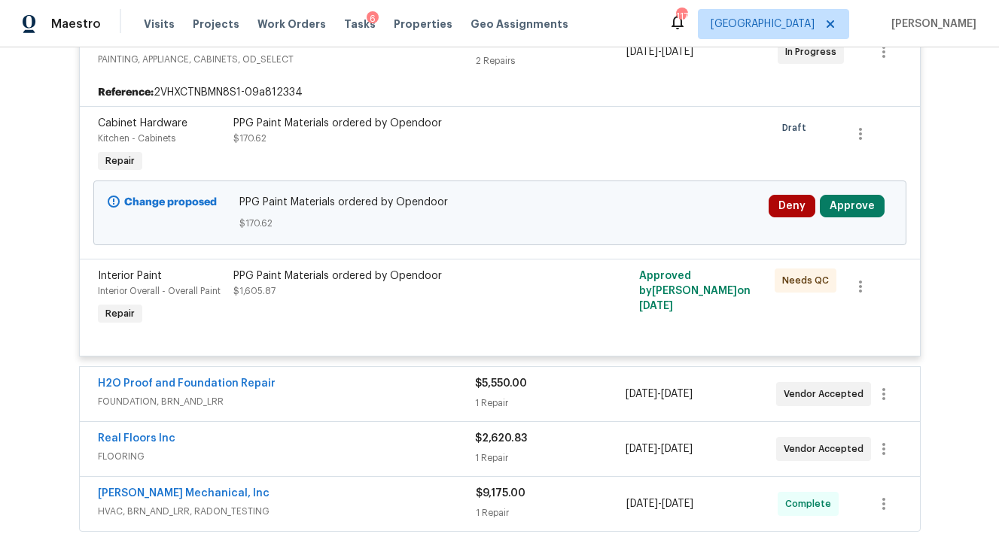
scroll to position [506, 0]
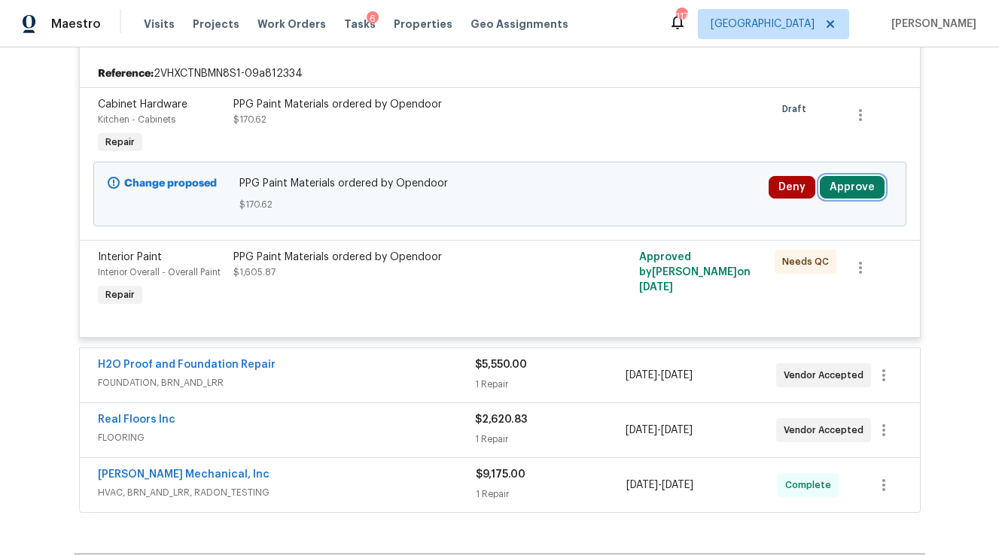
click at [850, 181] on button "Approve" at bounding box center [851, 187] width 65 height 23
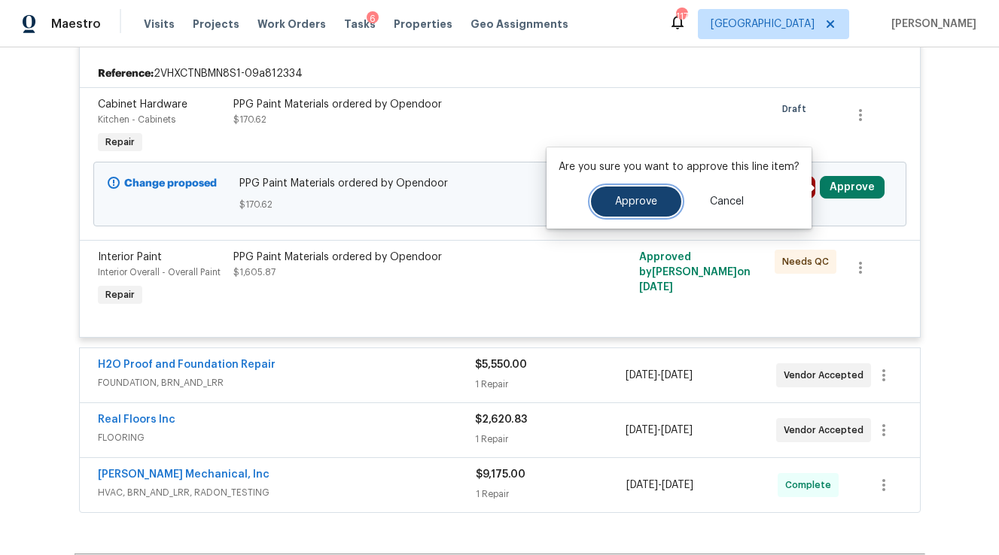
click at [641, 198] on span "Approve" at bounding box center [636, 201] width 42 height 11
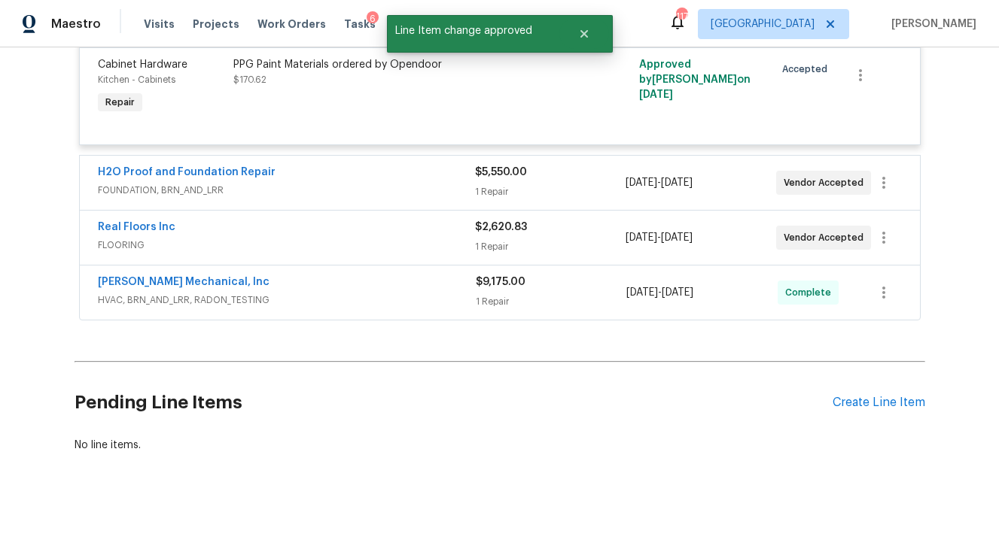
scroll to position [0, 0]
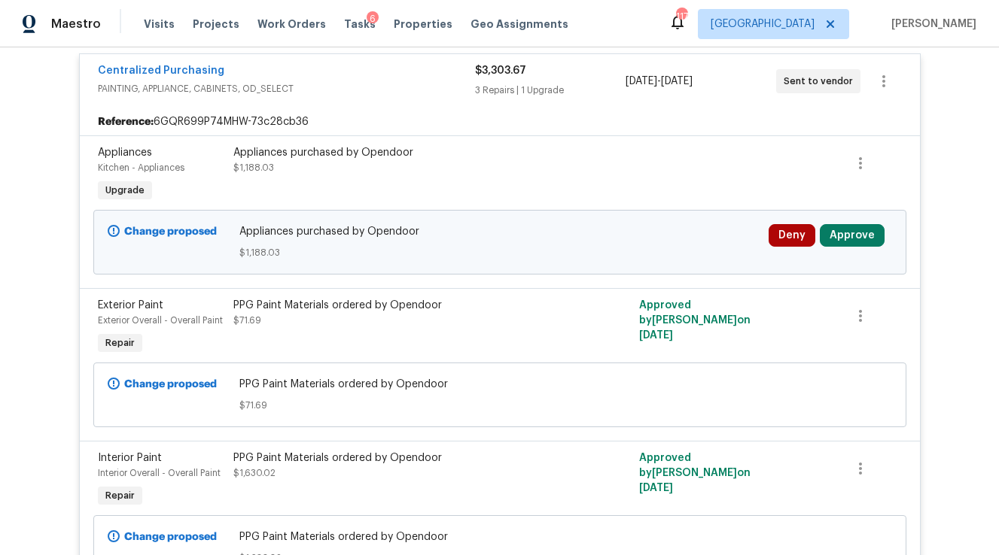
scroll to position [472, 0]
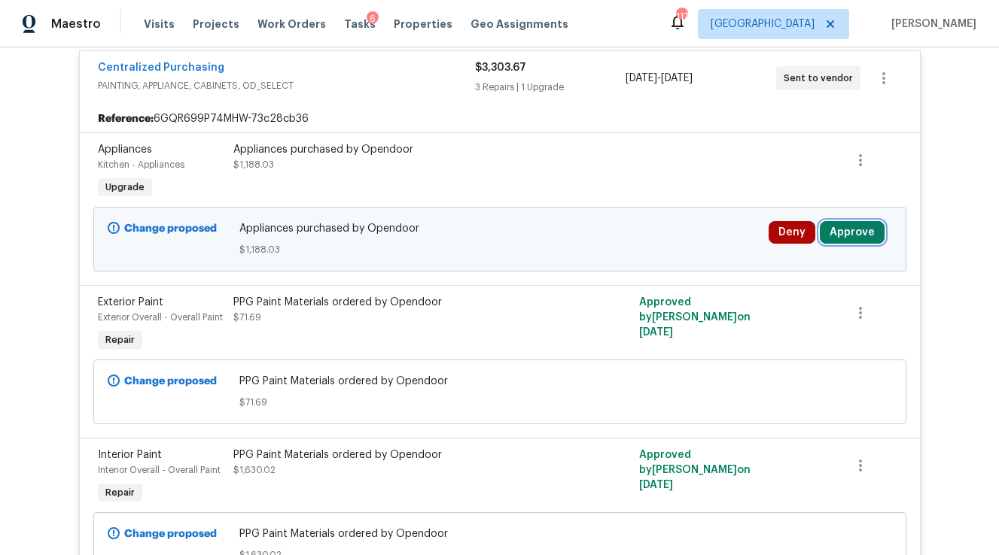
click at [843, 225] on button "Approve" at bounding box center [851, 232] width 65 height 23
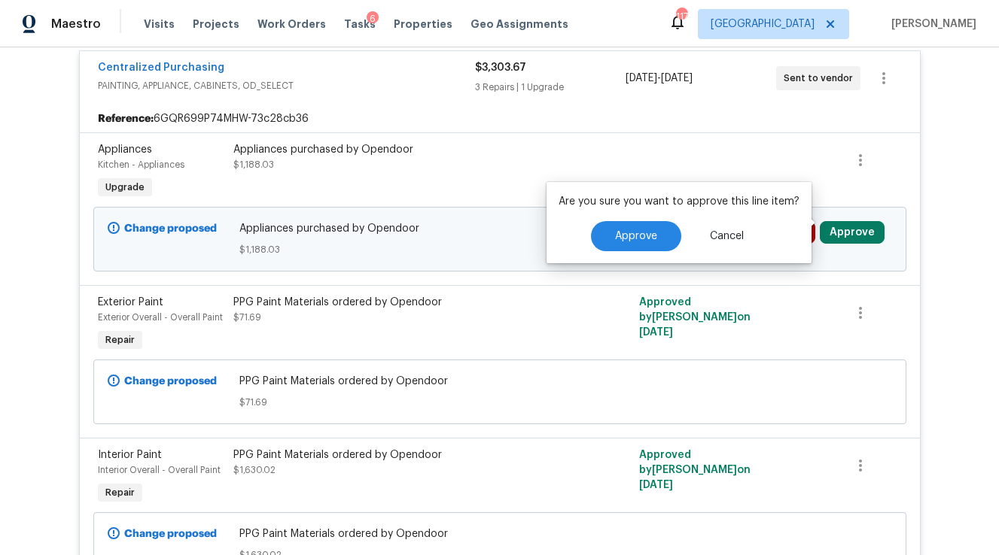
click at [679, 223] on div "Approve Cancel" at bounding box center [678, 236] width 241 height 30
click at [628, 245] on button "Approve" at bounding box center [636, 236] width 90 height 30
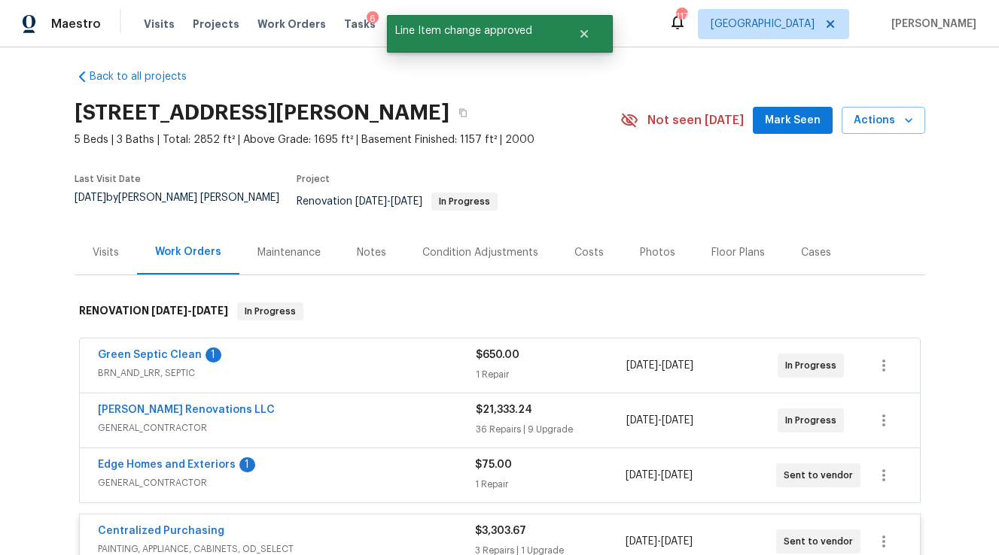
scroll to position [0, 0]
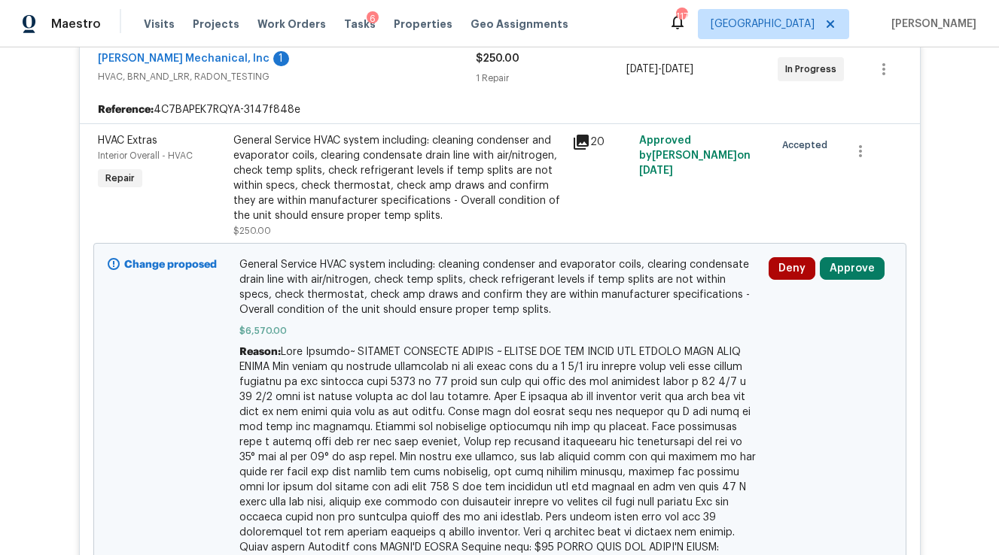
scroll to position [418, 0]
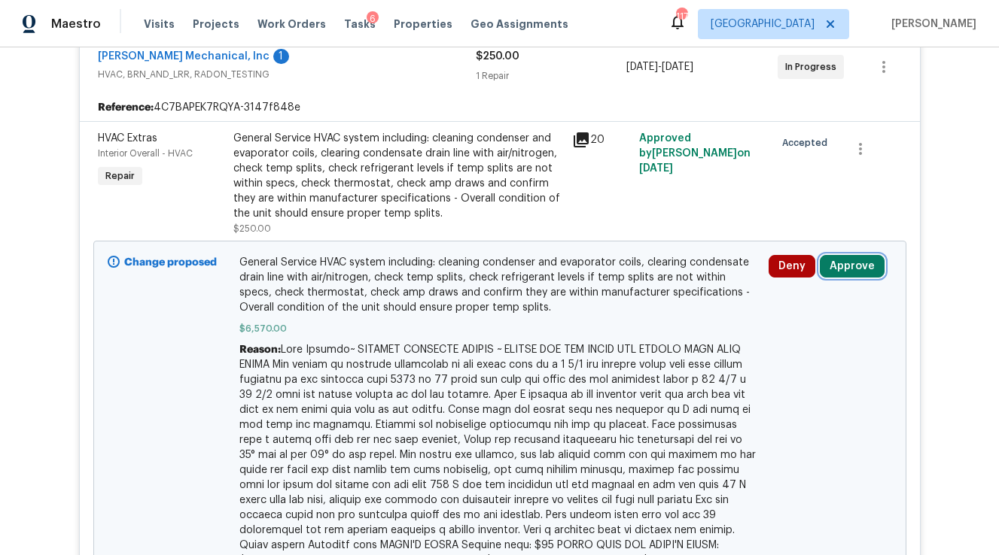
click at [854, 264] on button "Approve" at bounding box center [851, 266] width 65 height 23
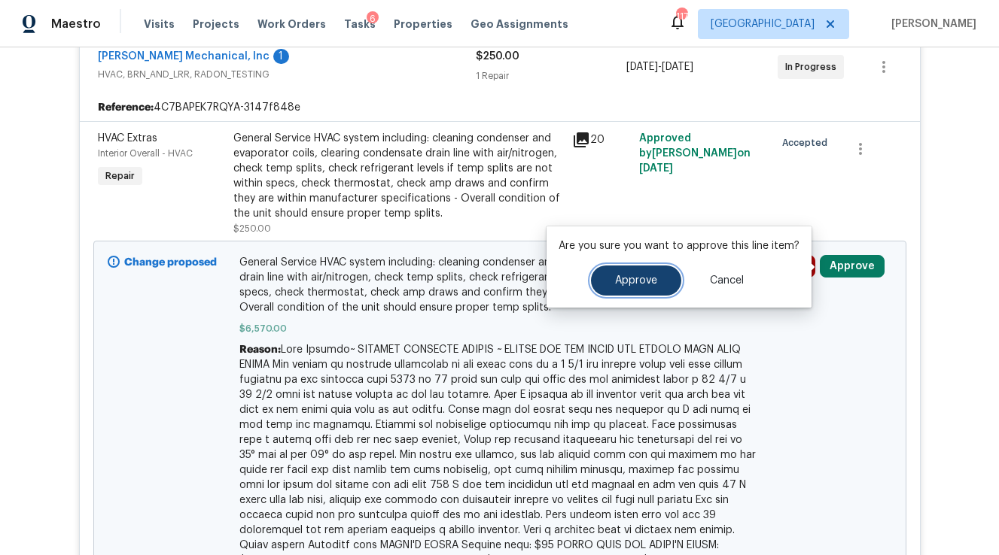
click at [661, 285] on button "Approve" at bounding box center [636, 281] width 90 height 30
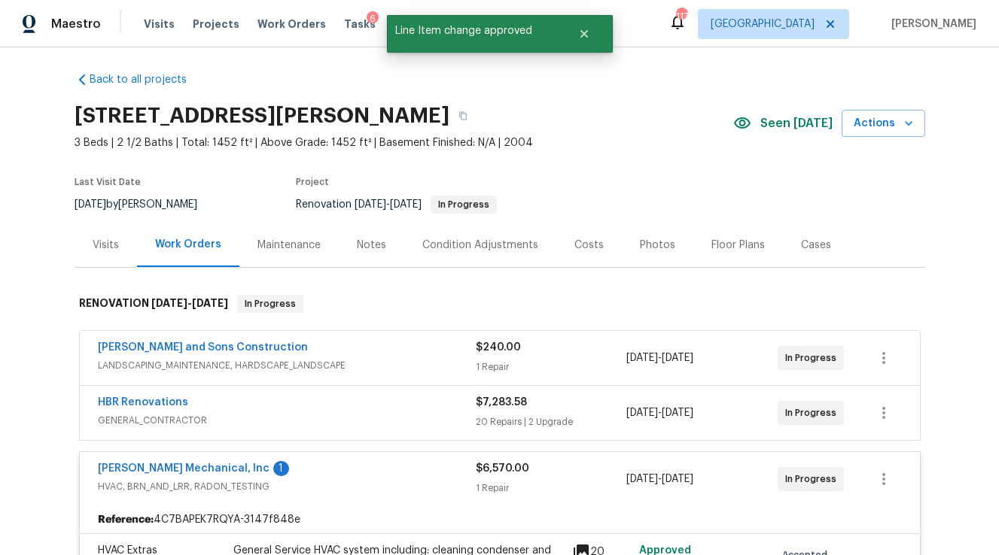
scroll to position [0, 0]
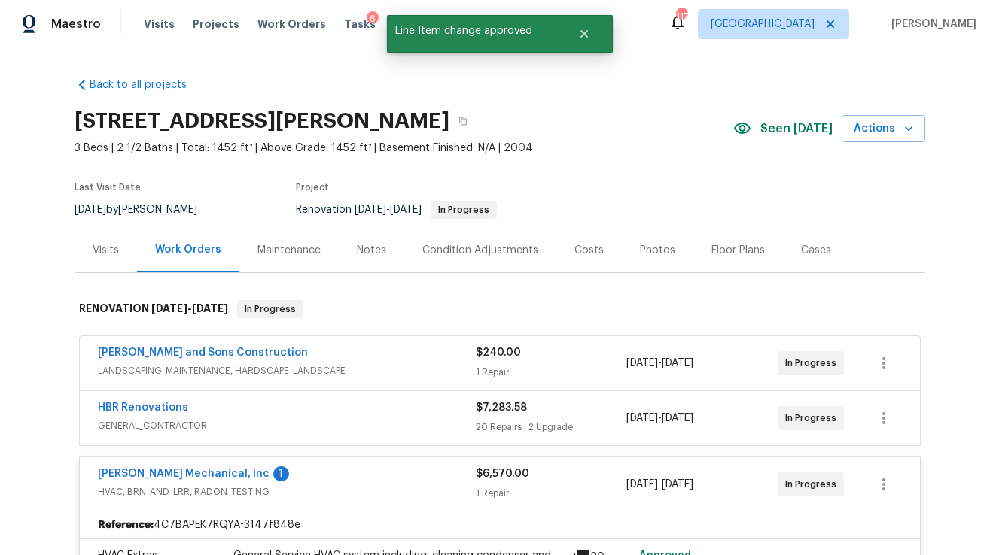
click at [591, 250] on div "Costs" at bounding box center [588, 250] width 29 height 15
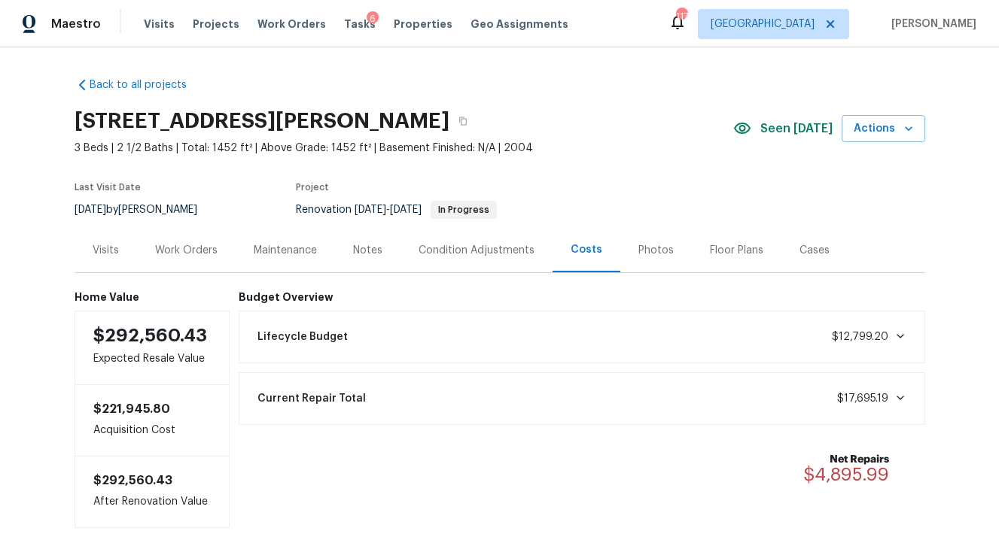
click at [369, 256] on div "Notes" at bounding box center [367, 250] width 29 height 15
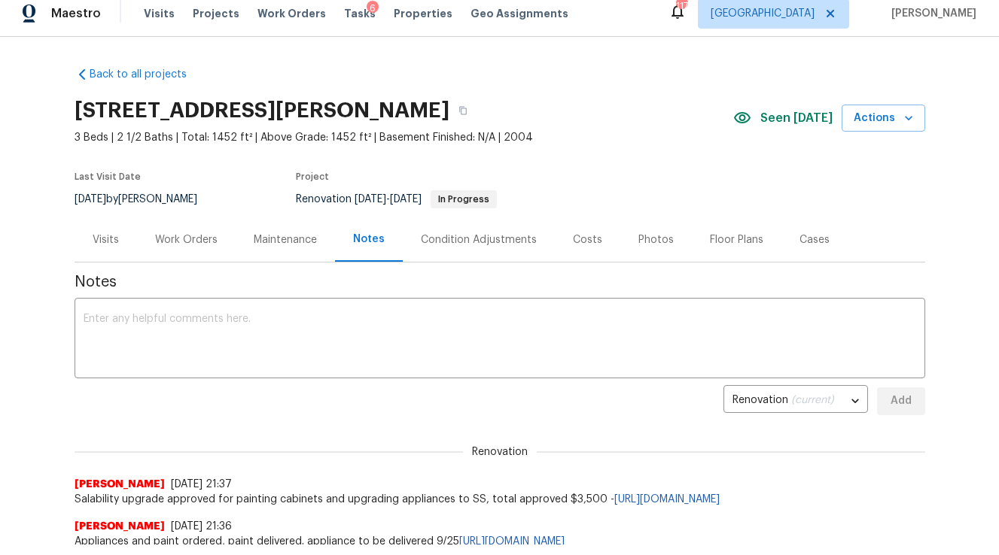
click at [485, 234] on div "Condition Adjustments" at bounding box center [479, 240] width 116 height 15
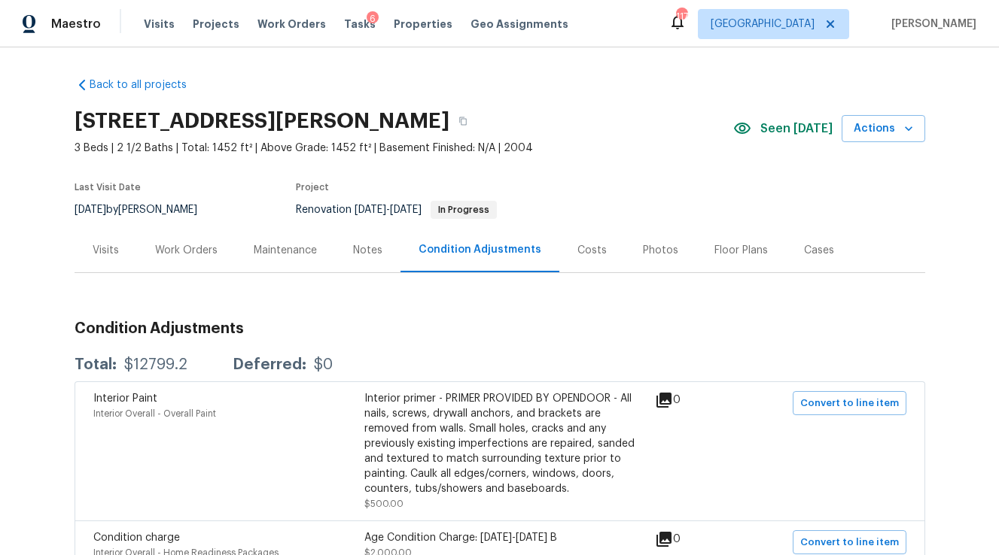
click at [103, 248] on div "Visits" at bounding box center [106, 250] width 26 height 15
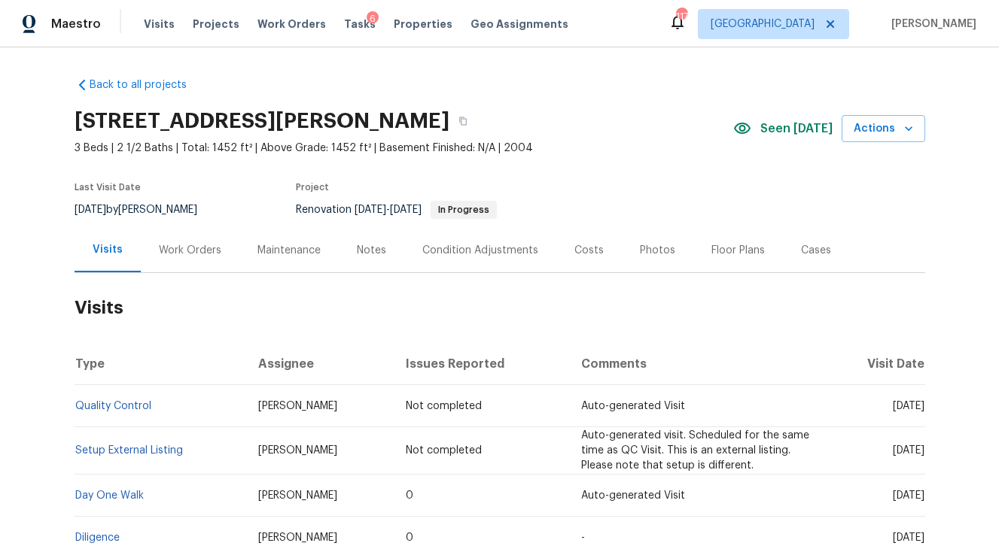
scroll to position [106, 0]
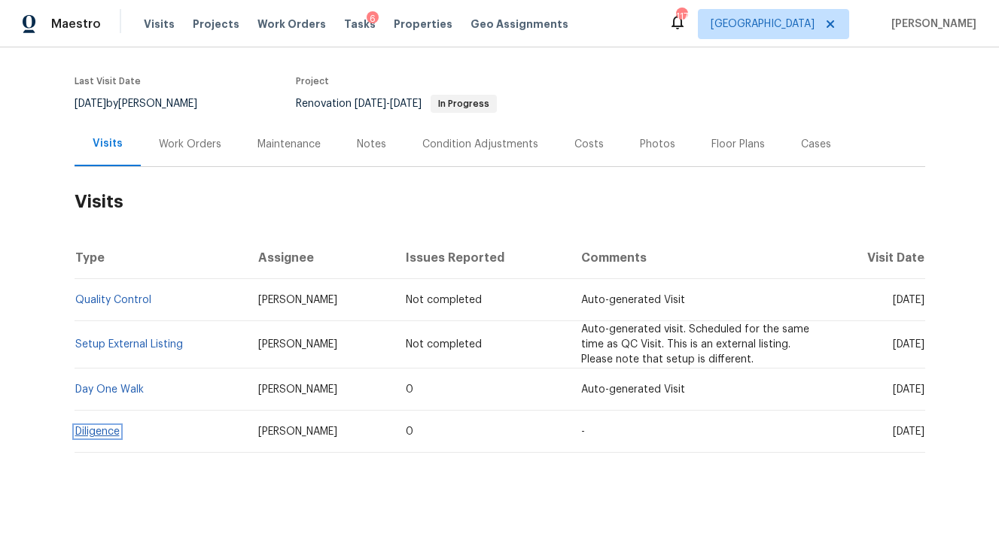
click at [105, 430] on link "Diligence" at bounding box center [97, 432] width 44 height 11
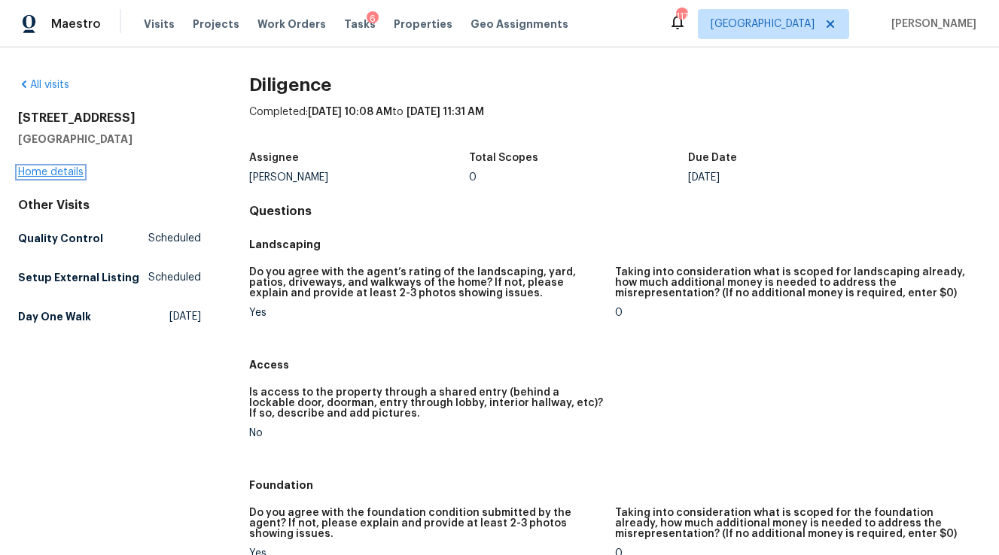
click at [74, 173] on link "Home details" at bounding box center [50, 172] width 65 height 11
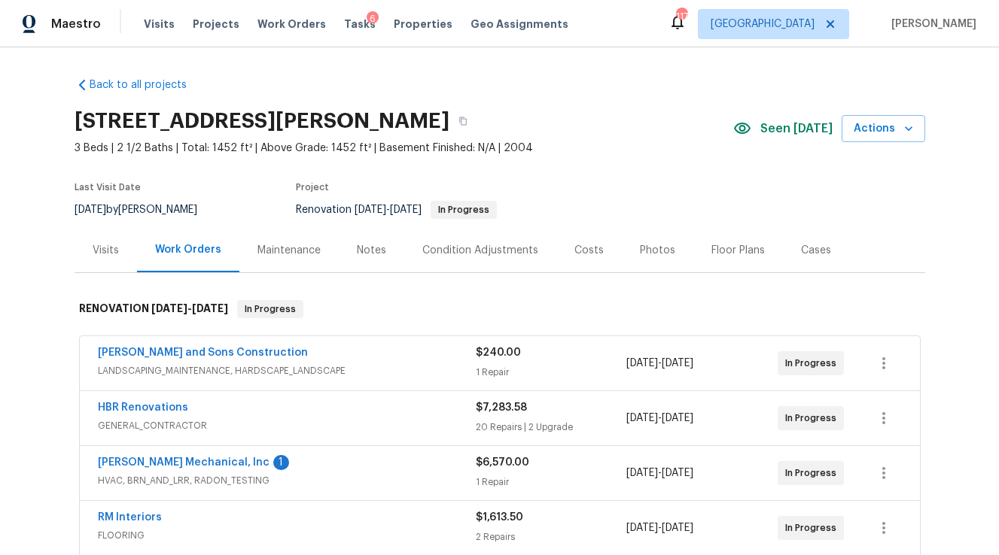
click at [454, 251] on div "Condition Adjustments" at bounding box center [480, 250] width 116 height 15
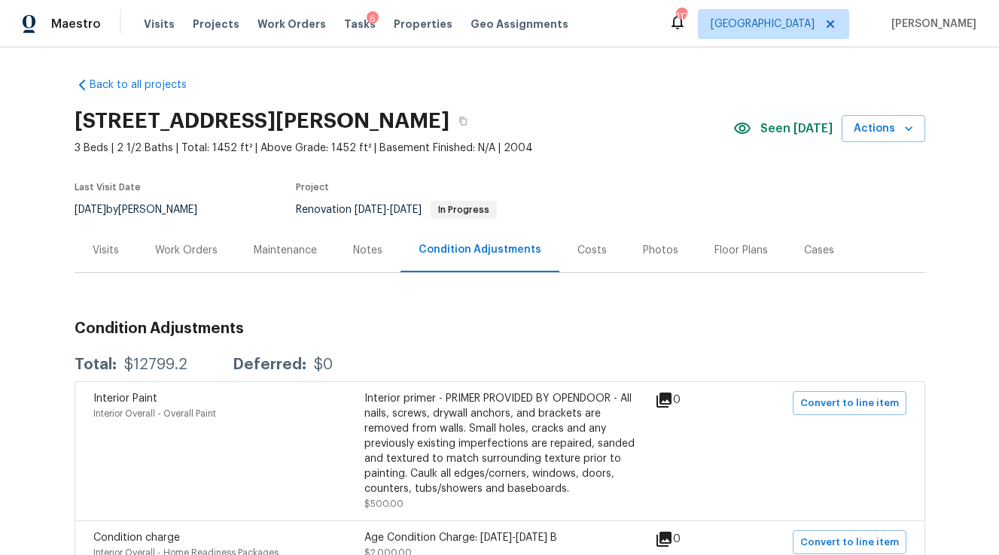
click at [375, 246] on div "Notes" at bounding box center [367, 250] width 29 height 15
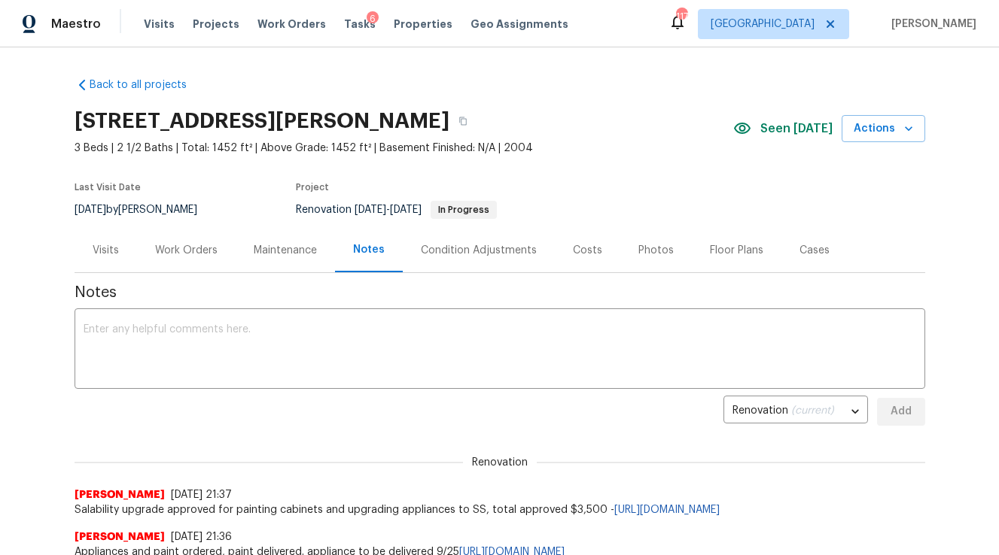
click at [195, 258] on div "Work Orders" at bounding box center [186, 250] width 99 height 44
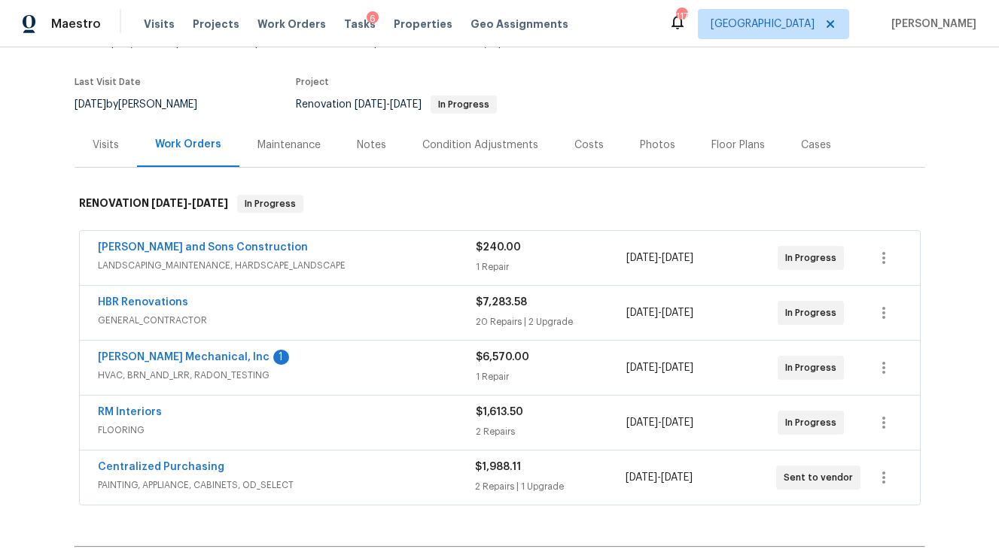
scroll to position [111, 0]
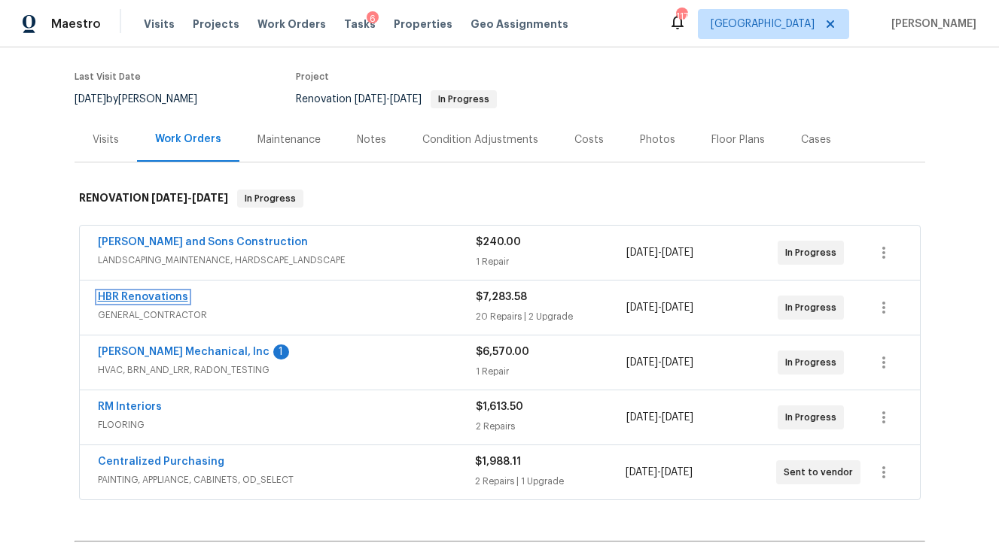
click at [175, 297] on link "HBR Renovations" at bounding box center [143, 297] width 90 height 11
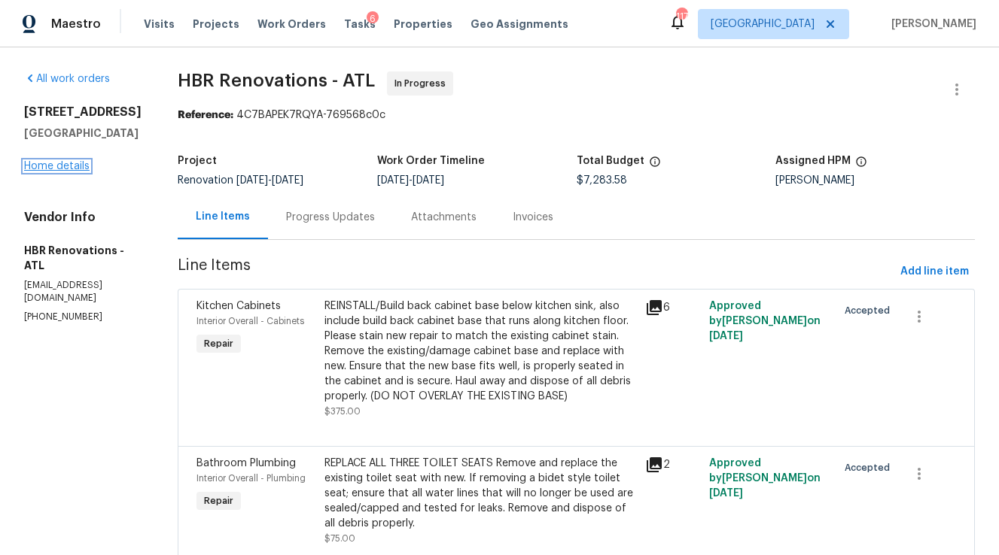
click at [63, 172] on link "Home details" at bounding box center [56, 166] width 65 height 11
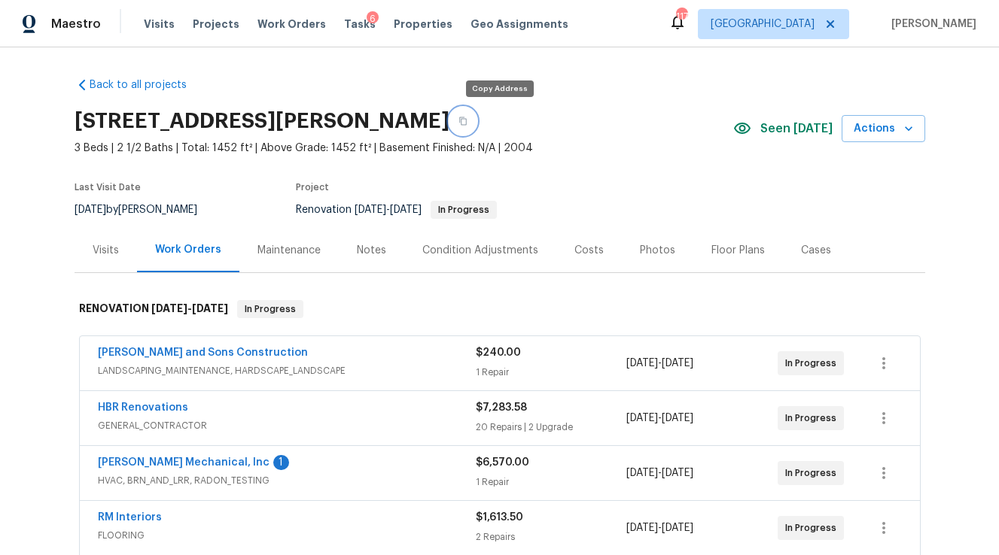
click at [467, 118] on icon "button" at bounding box center [462, 121] width 9 height 9
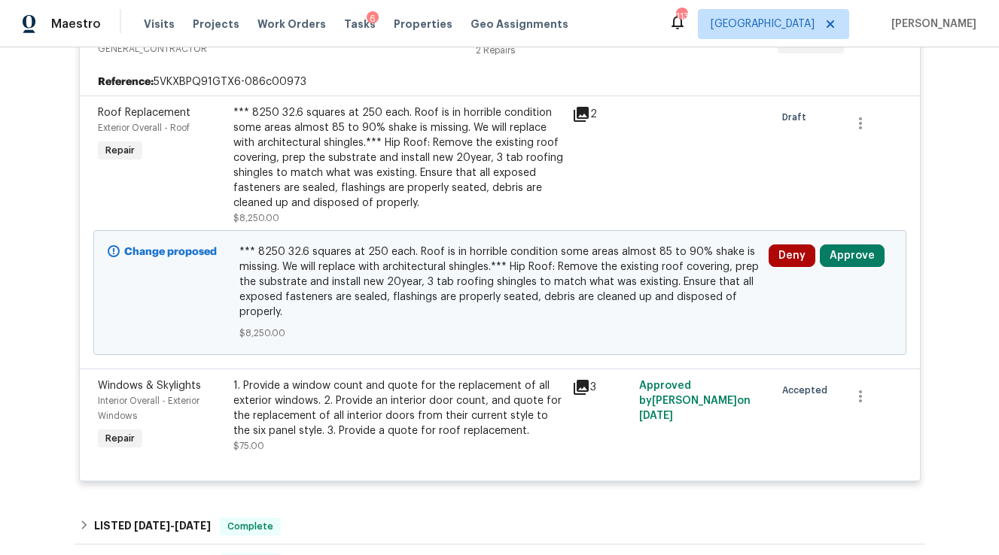
scroll to position [350, 0]
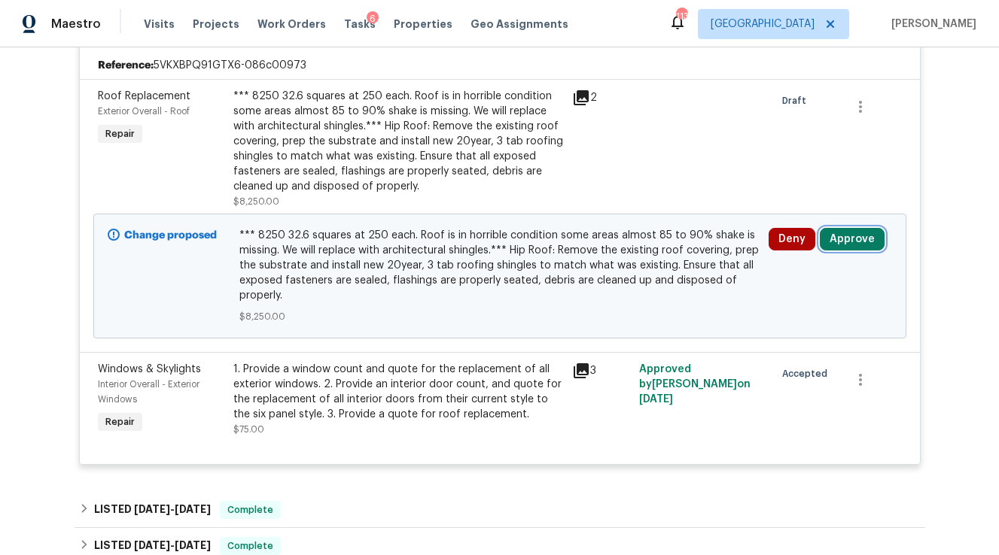
click at [856, 240] on button "Approve" at bounding box center [851, 239] width 65 height 23
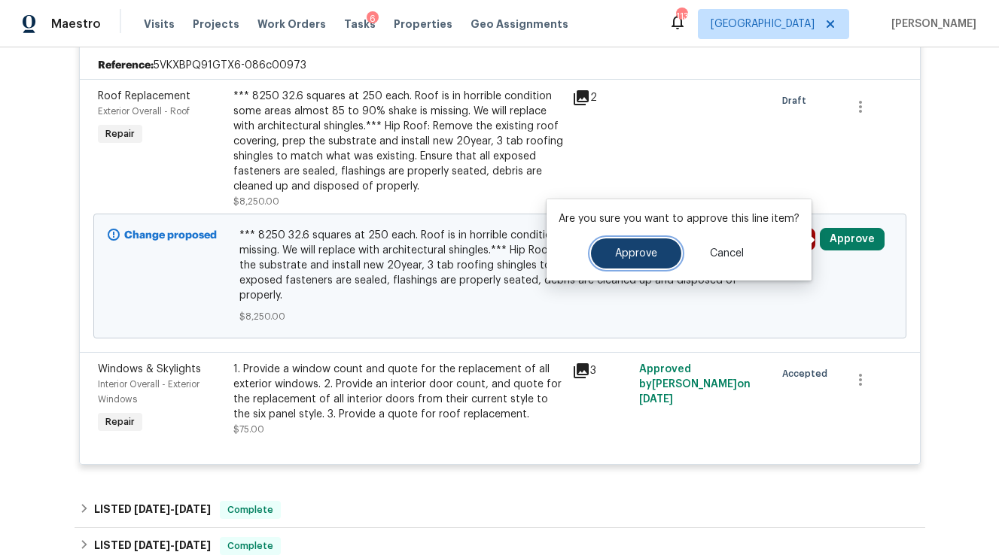
click at [637, 263] on button "Approve" at bounding box center [636, 254] width 90 height 30
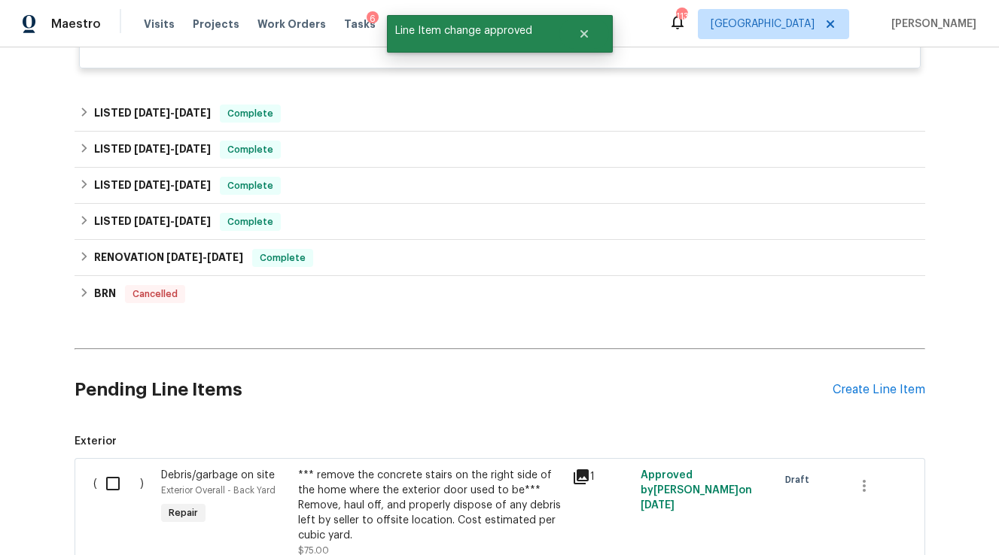
scroll to position [31, 0]
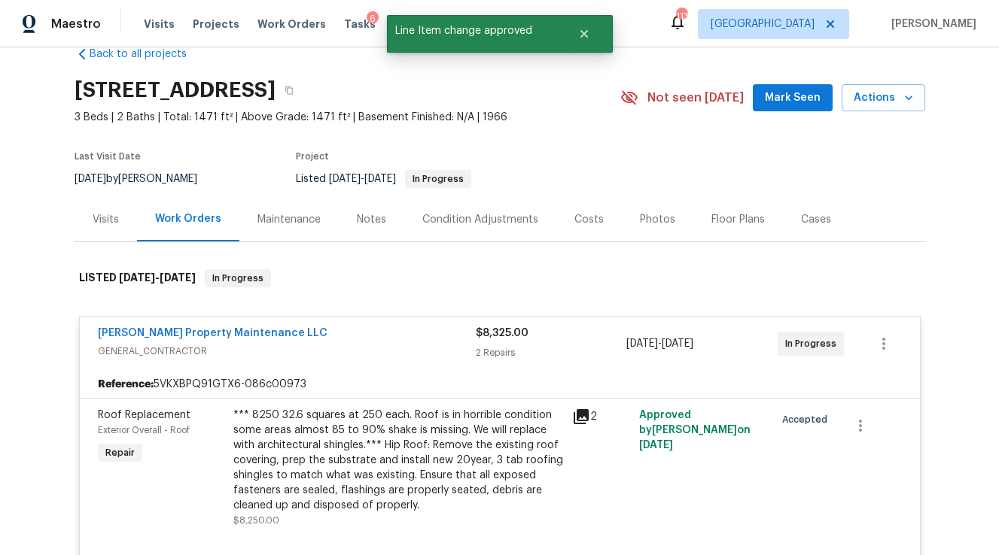
click at [578, 231] on div "Costs" at bounding box center [588, 219] width 65 height 44
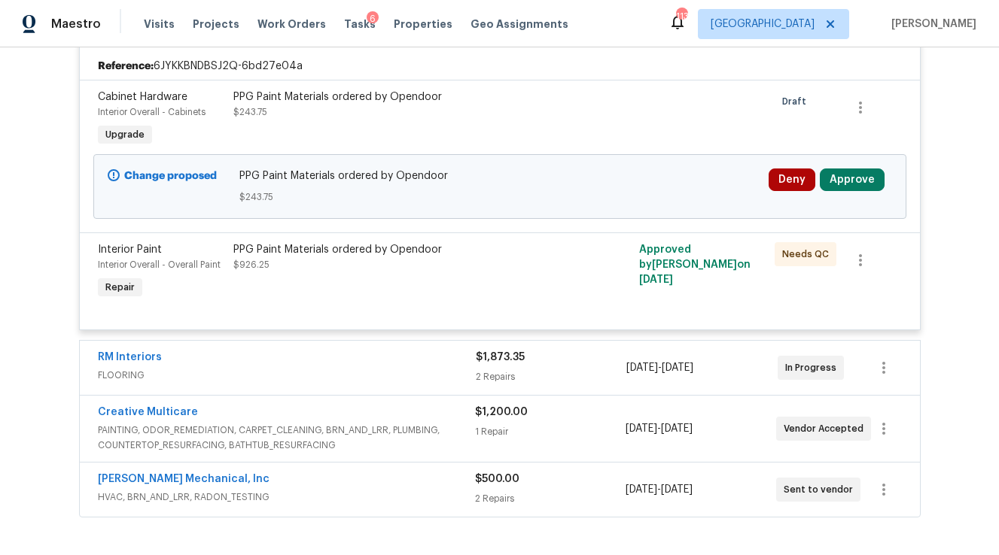
scroll to position [458, 0]
click at [840, 182] on button "Approve" at bounding box center [851, 180] width 65 height 23
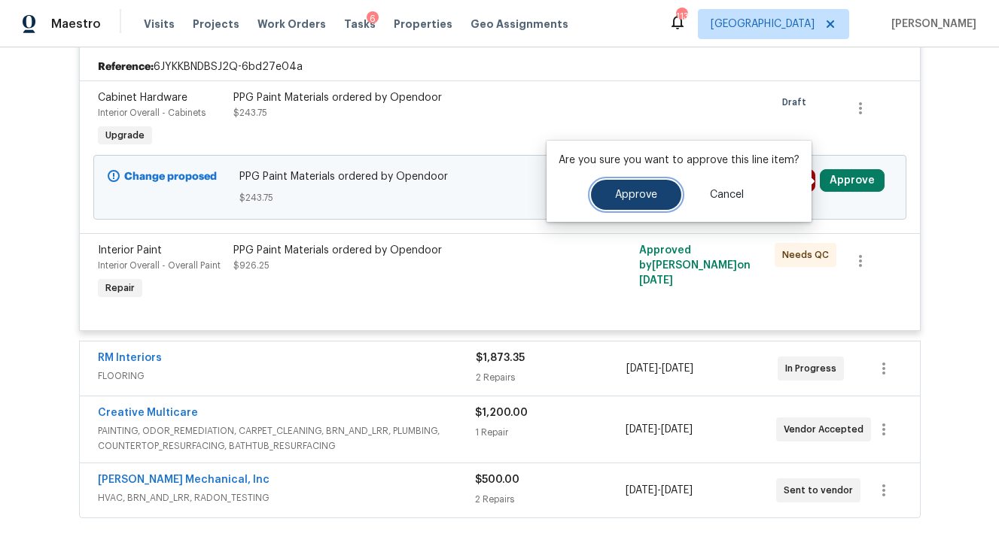
click at [644, 200] on button "Approve" at bounding box center [636, 195] width 90 height 30
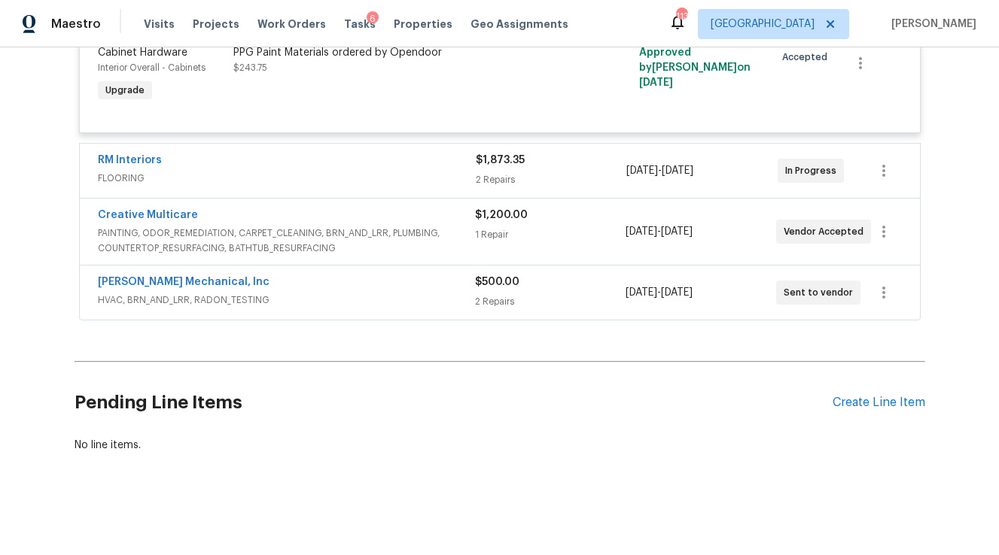
scroll to position [0, 0]
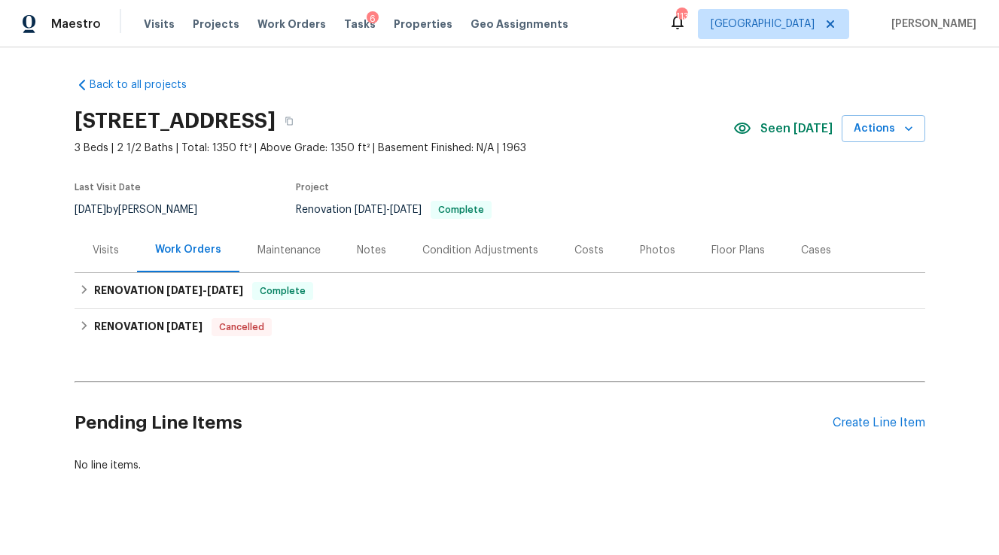
scroll to position [20, 0]
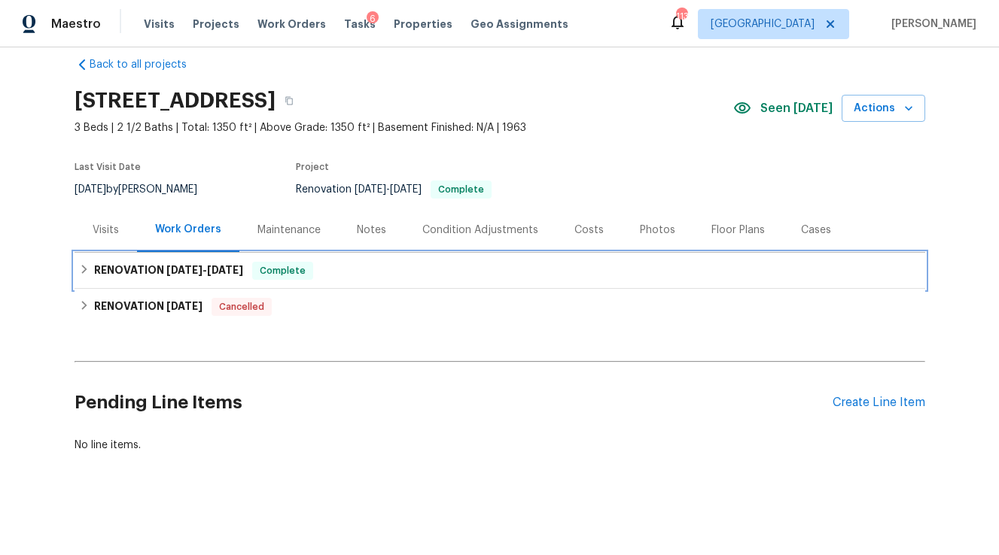
click at [209, 273] on span "9/15/25" at bounding box center [225, 270] width 36 height 11
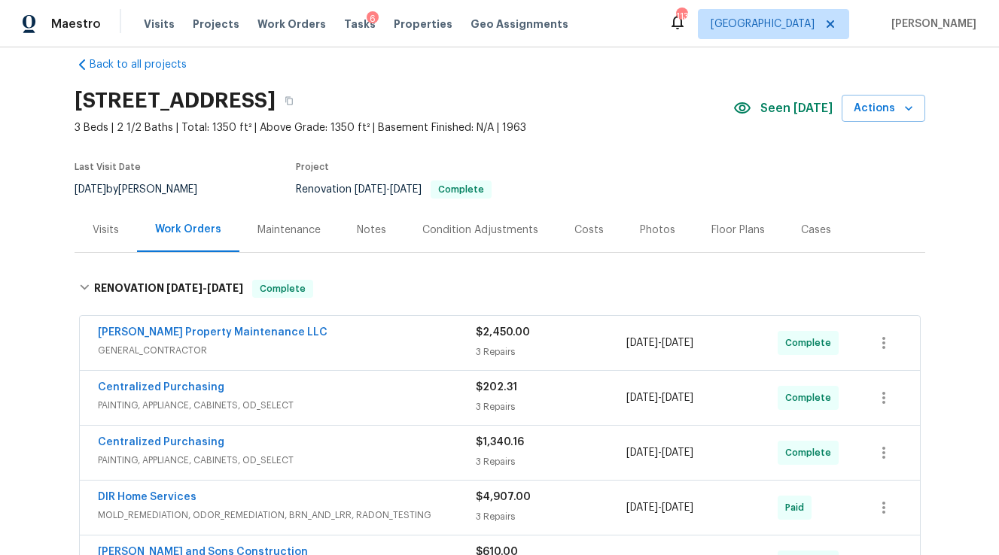
click at [357, 345] on span "GENERAL_CONTRACTOR" at bounding box center [287, 350] width 378 height 15
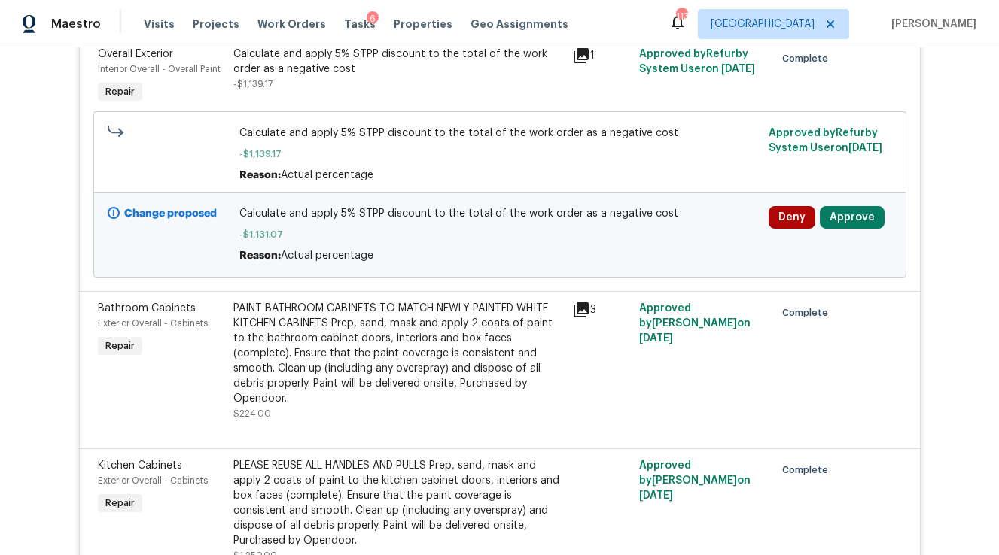
scroll to position [2236, 0]
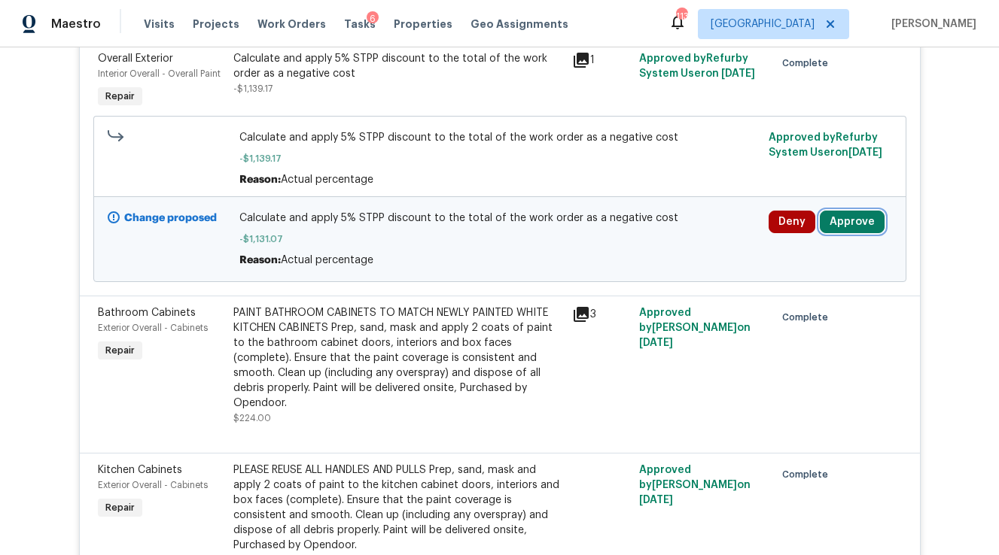
click at [853, 211] on button "Approve" at bounding box center [851, 222] width 65 height 23
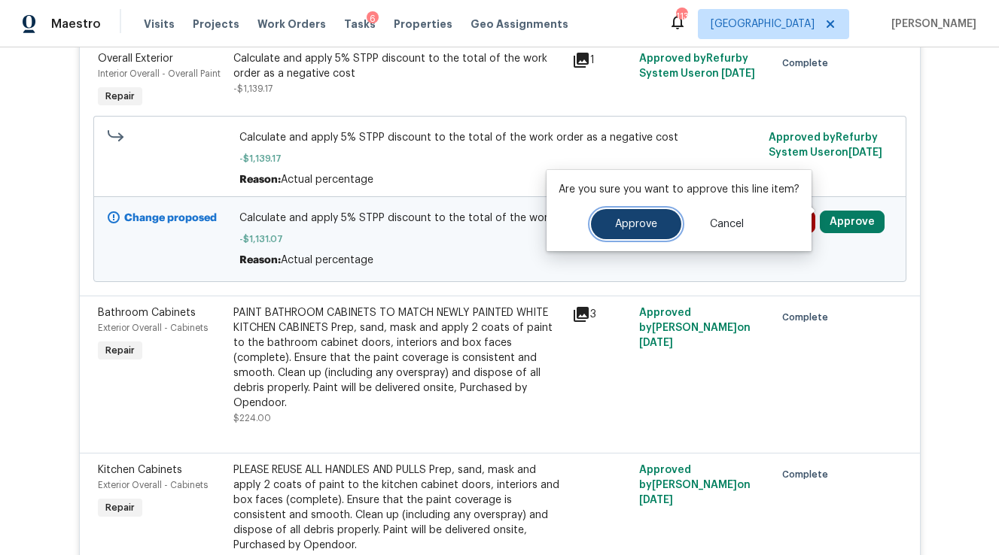
click at [631, 222] on span "Approve" at bounding box center [636, 224] width 42 height 11
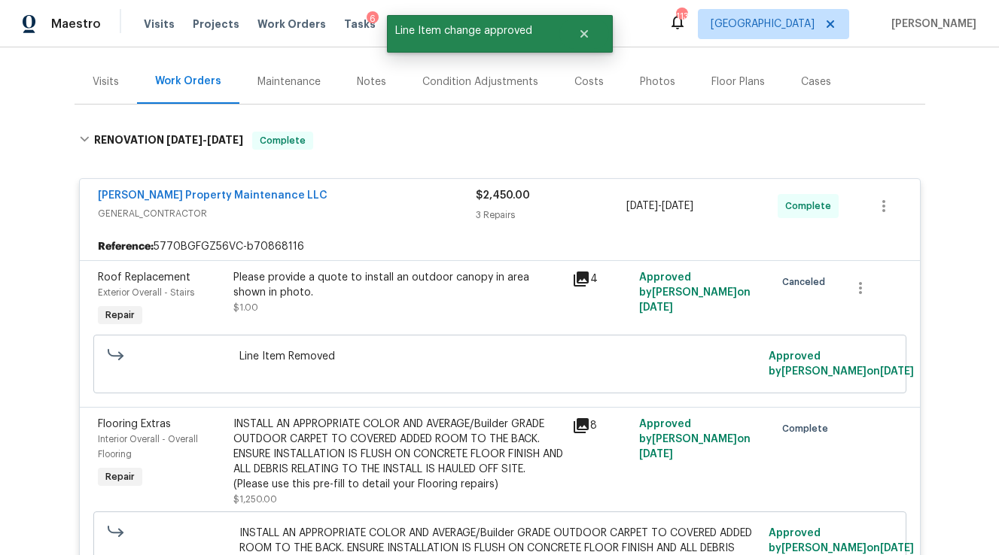
scroll to position [0, 0]
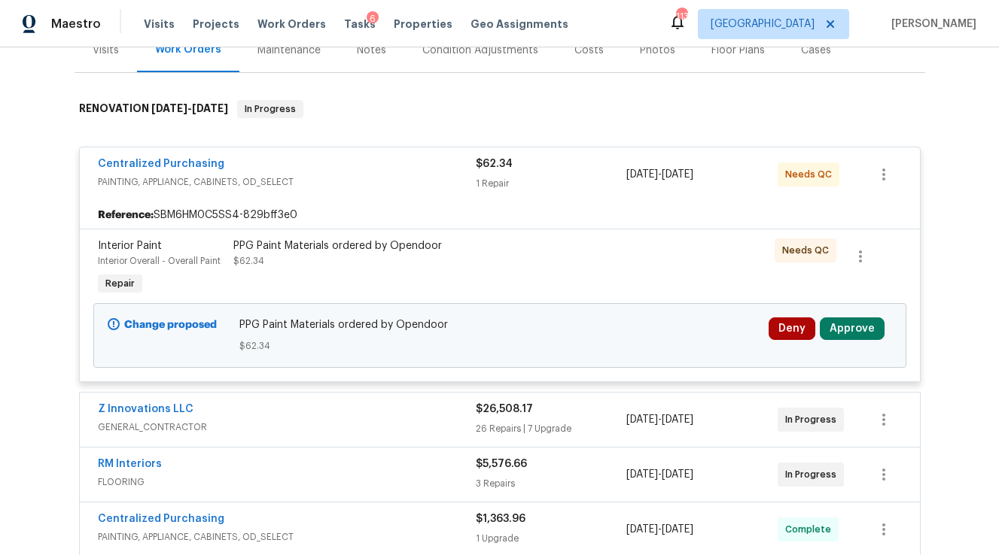
scroll to position [226, 0]
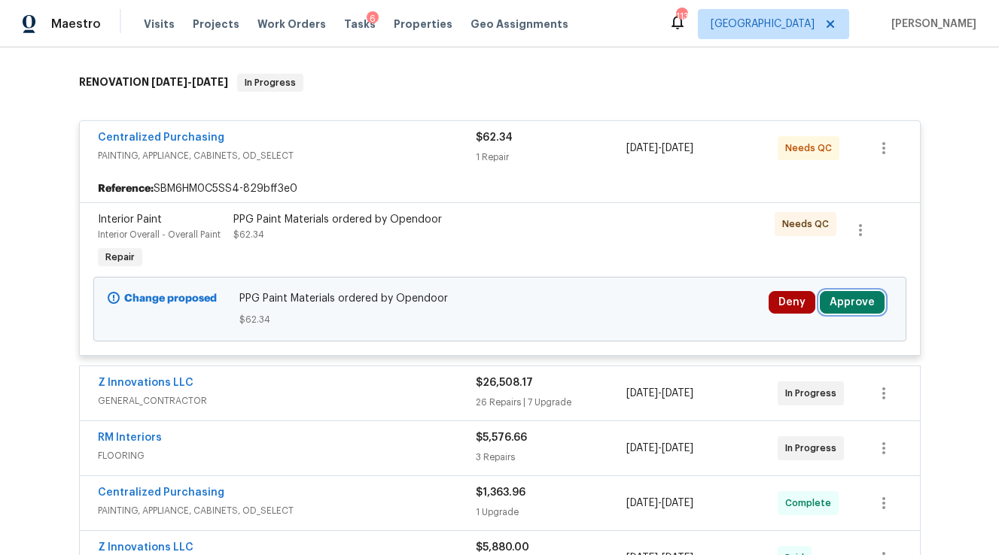
click at [856, 301] on button "Approve" at bounding box center [851, 302] width 65 height 23
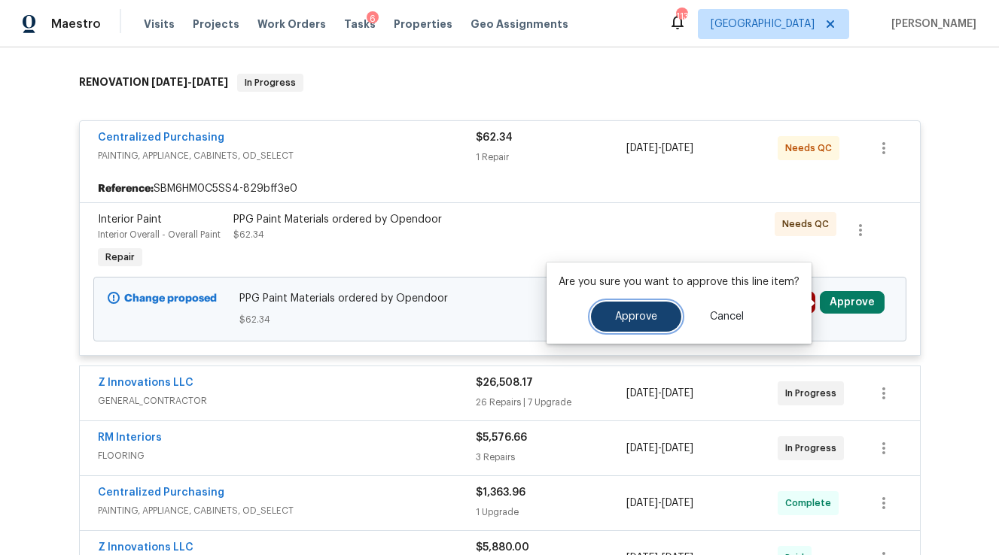
click at [652, 316] on span "Approve" at bounding box center [636, 317] width 42 height 11
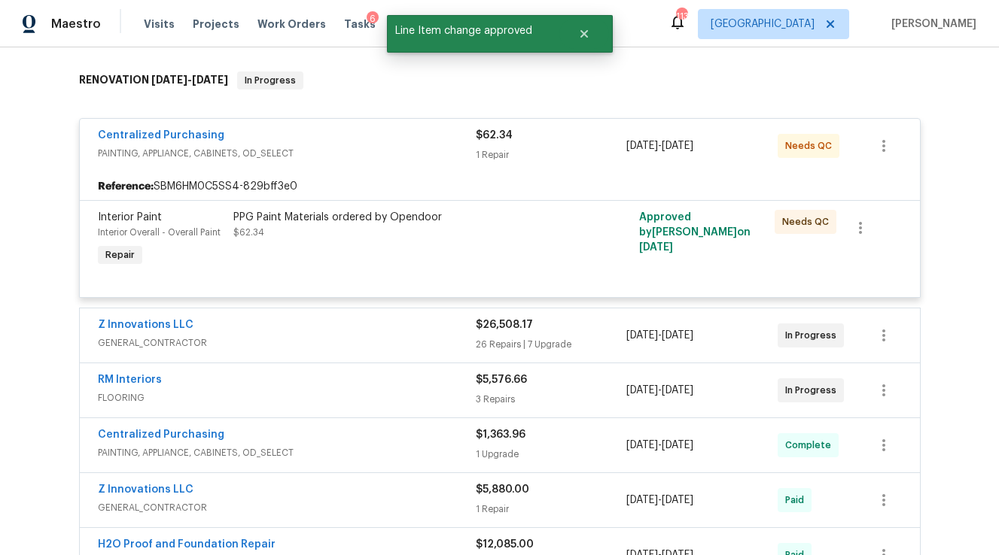
scroll to position [229, 0]
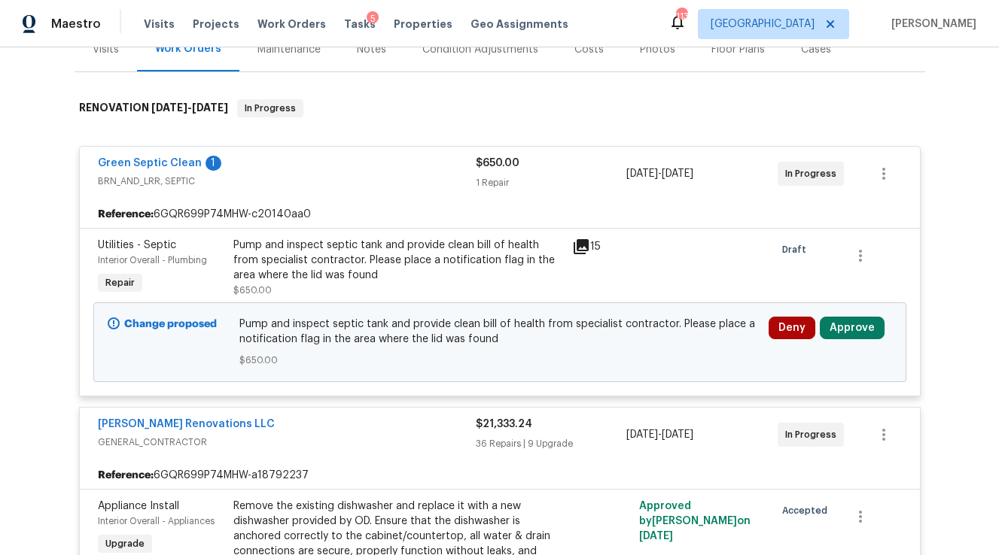
scroll to position [216, 0]
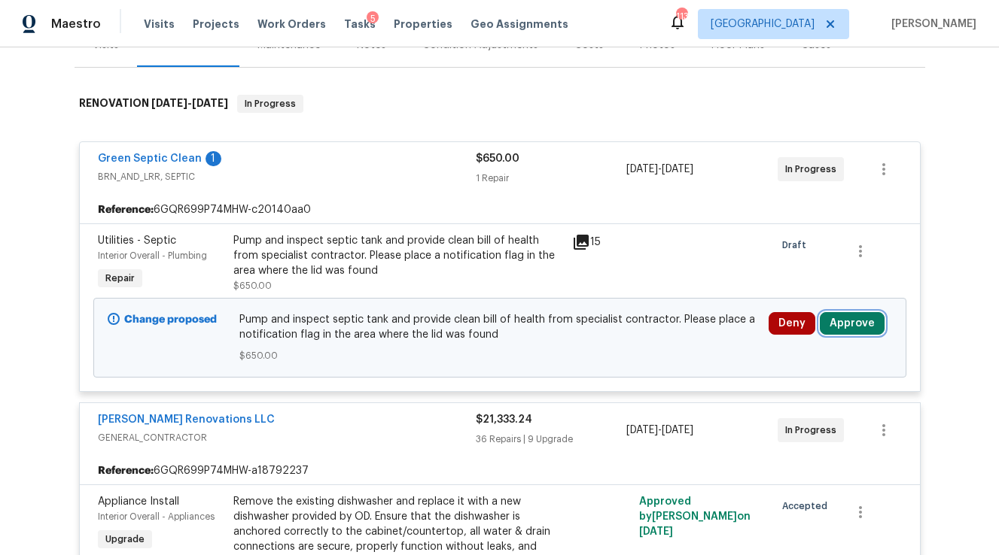
click at [862, 322] on button "Approve" at bounding box center [851, 323] width 65 height 23
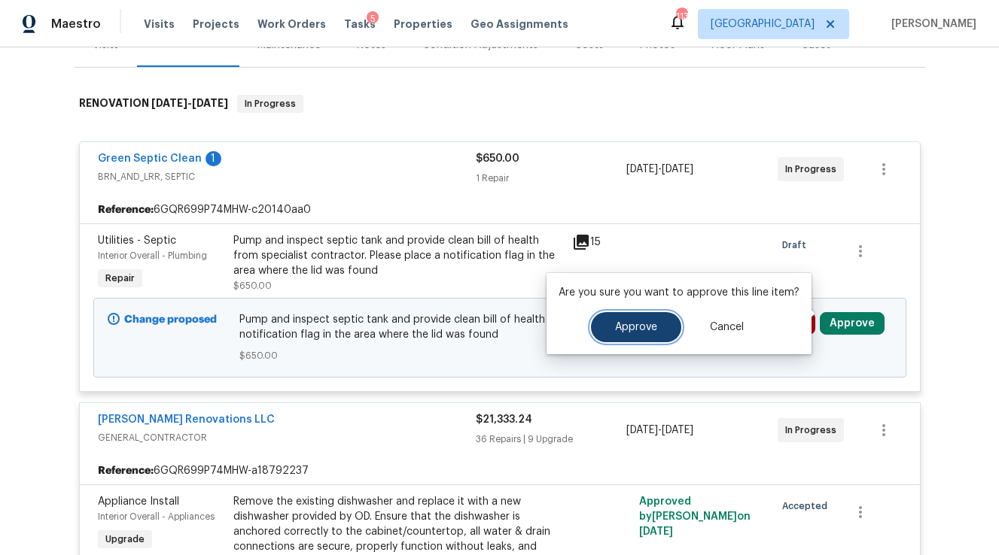
click at [658, 324] on button "Approve" at bounding box center [636, 327] width 90 height 30
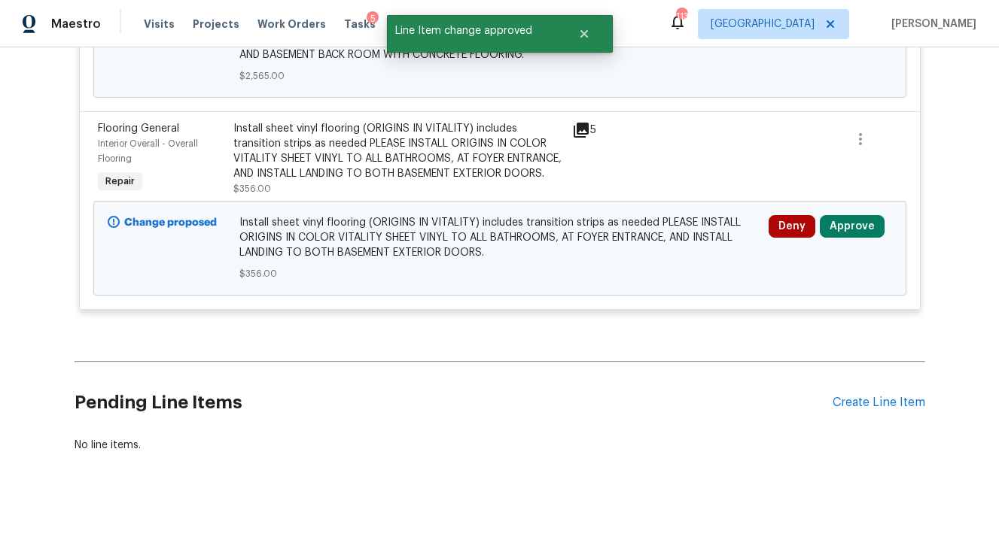
scroll to position [8698, 0]
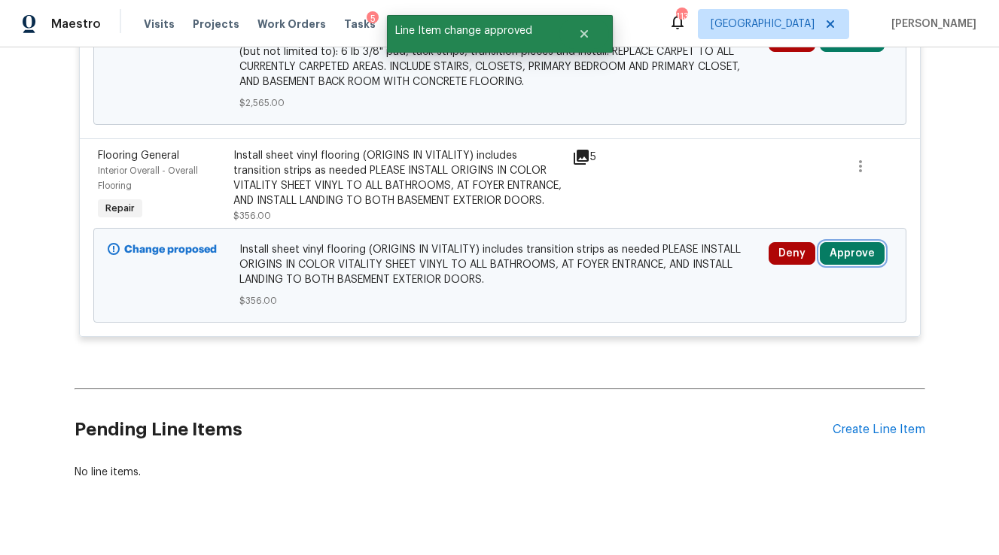
click at [847, 265] on button "Approve" at bounding box center [851, 253] width 65 height 23
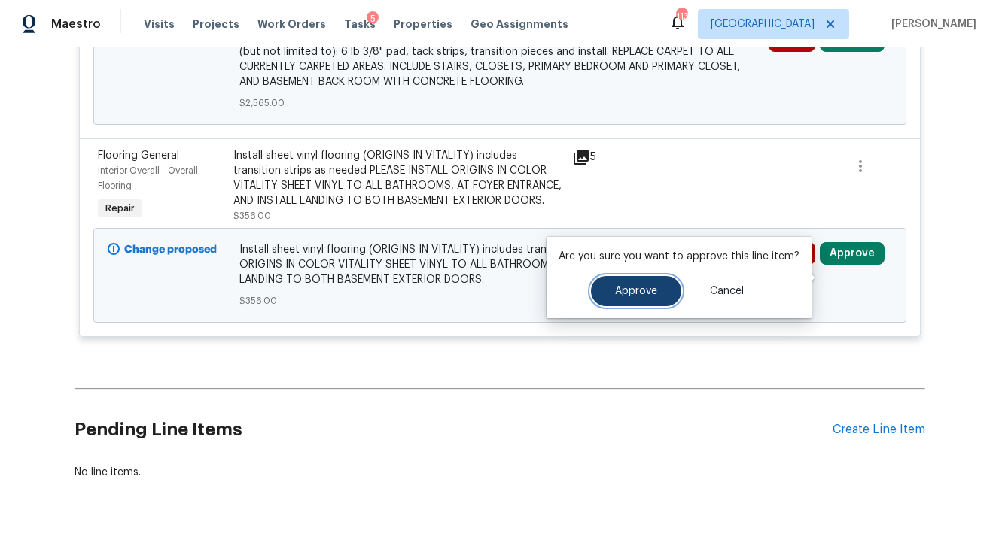
click at [649, 293] on span "Approve" at bounding box center [636, 291] width 42 height 11
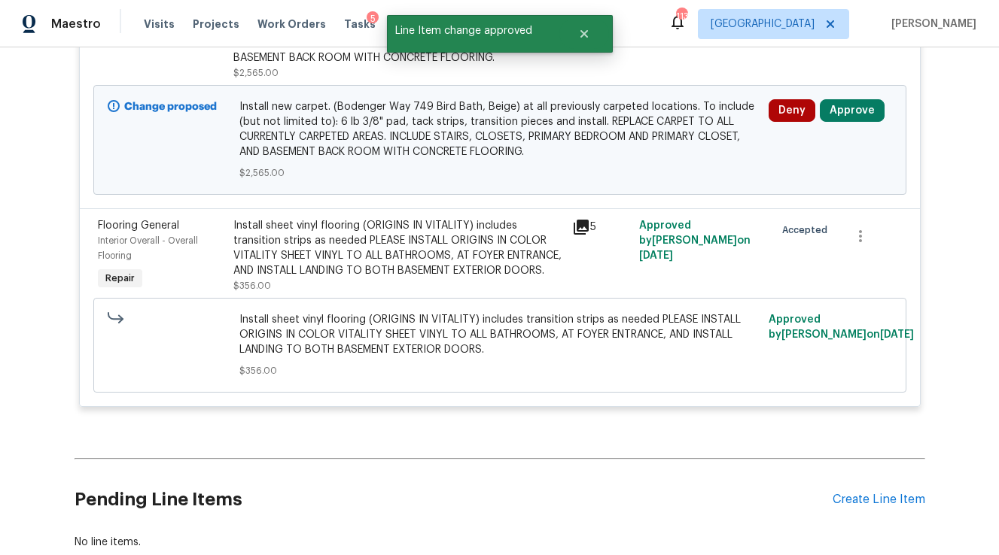
scroll to position [8616, 0]
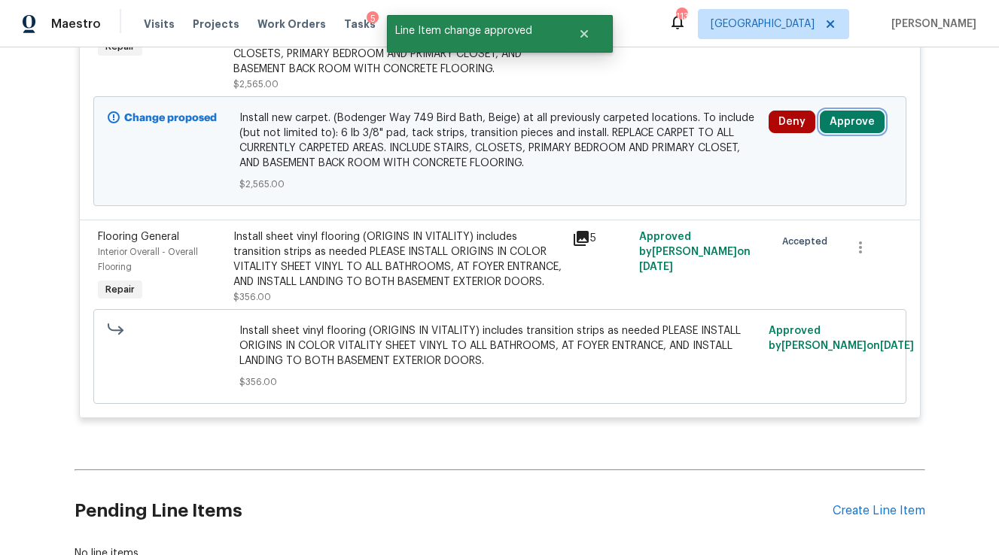
click at [843, 133] on button "Approve" at bounding box center [851, 122] width 65 height 23
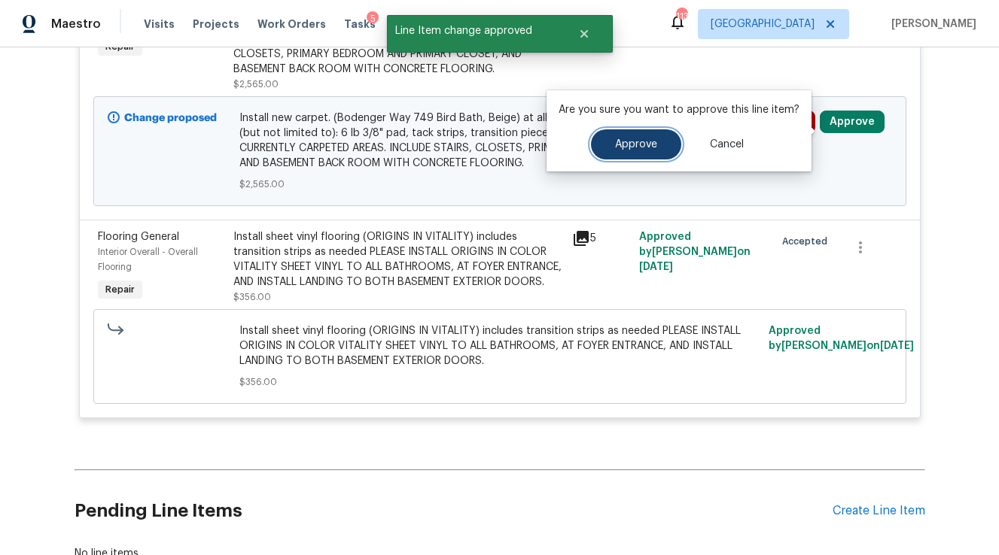
click at [651, 152] on button "Approve" at bounding box center [636, 144] width 90 height 30
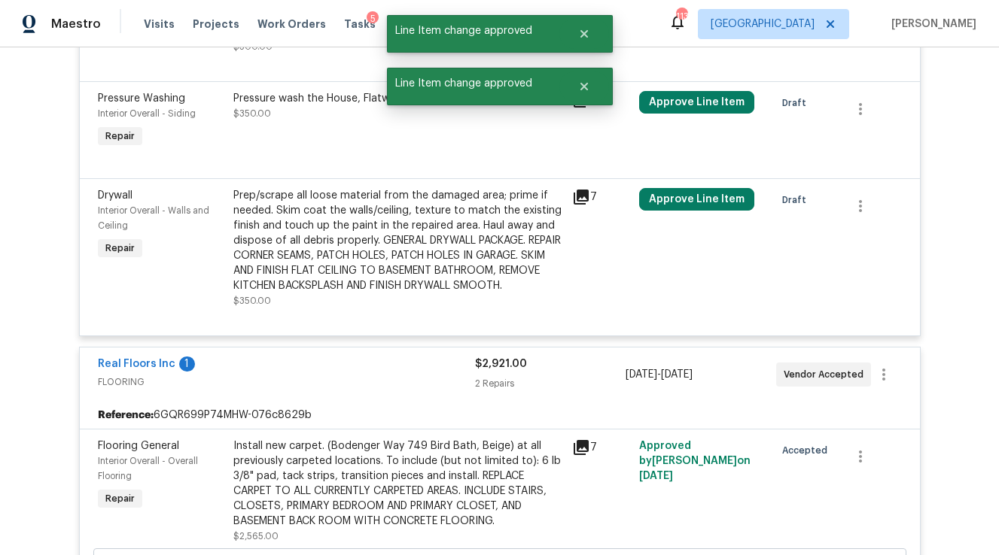
scroll to position [7760, 0]
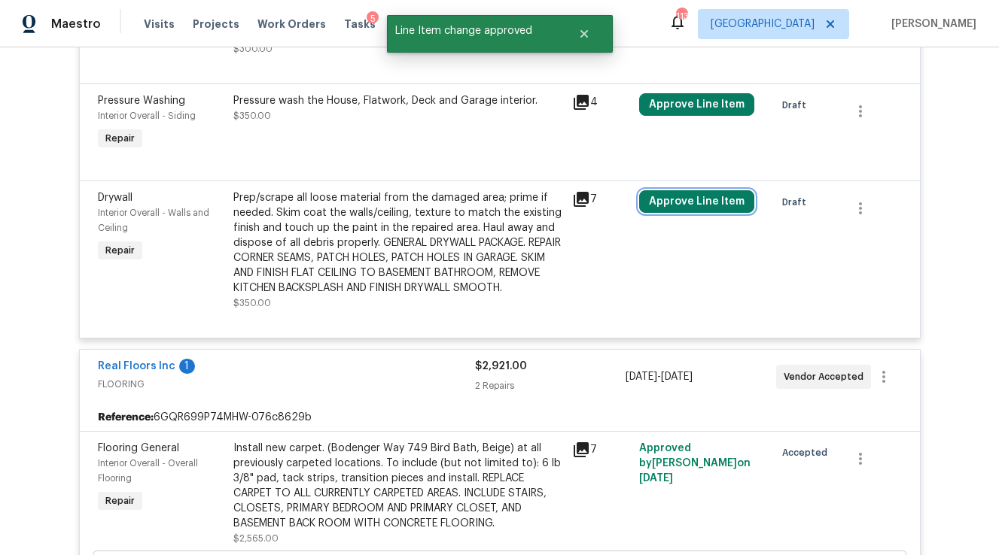
click at [679, 190] on button "Approve Line Item" at bounding box center [696, 201] width 115 height 23
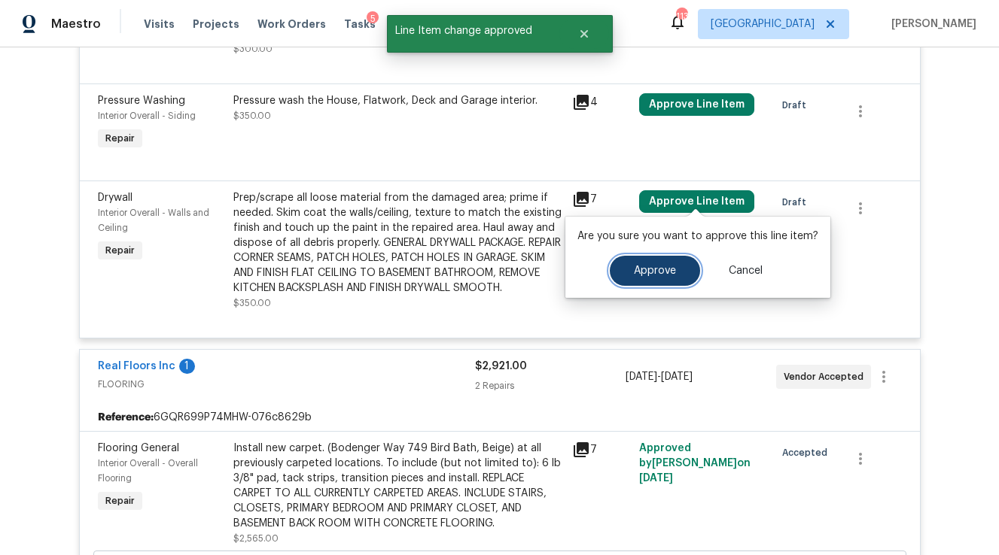
click at [666, 270] on span "Approve" at bounding box center [655, 271] width 42 height 11
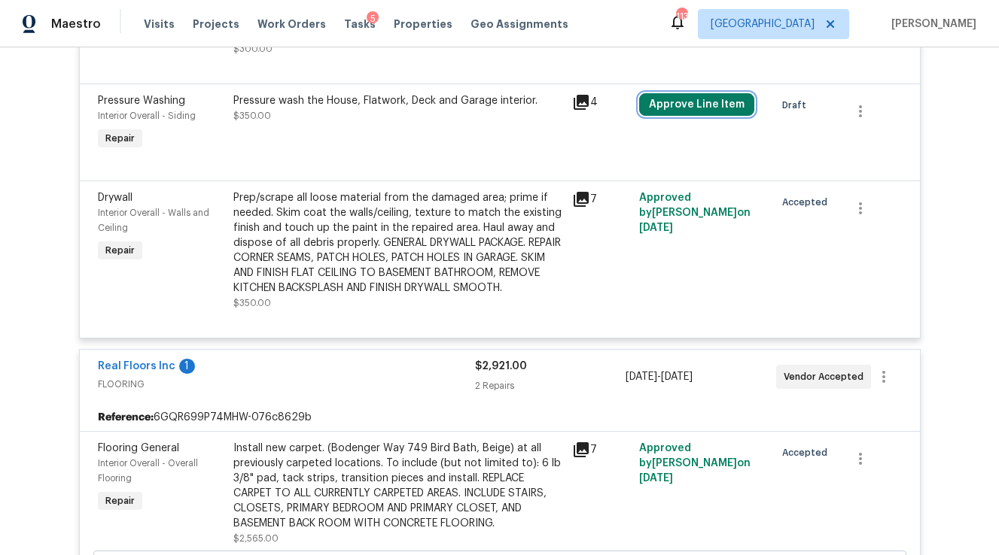
click at [677, 102] on button "Approve Line Item" at bounding box center [696, 104] width 115 height 23
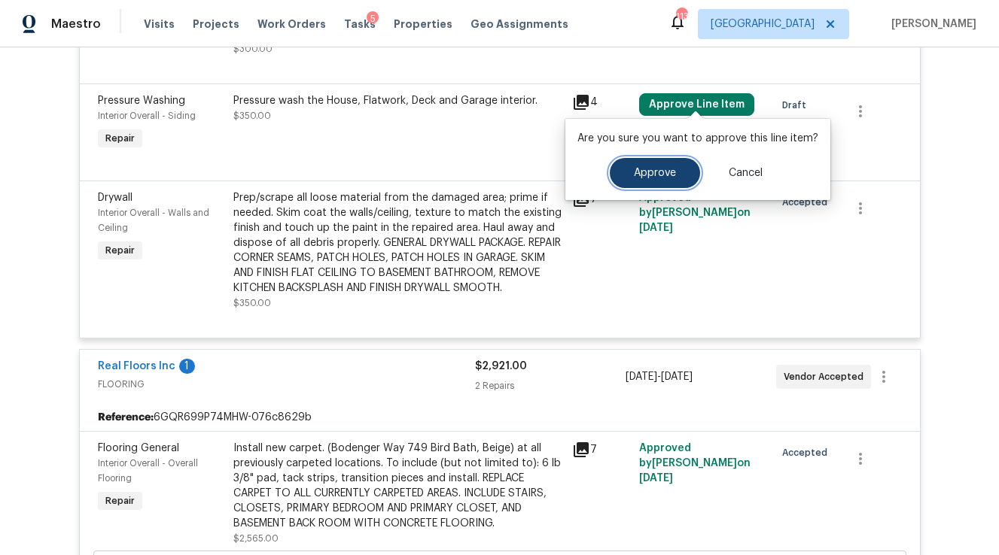
click at [679, 177] on button "Approve" at bounding box center [654, 173] width 90 height 30
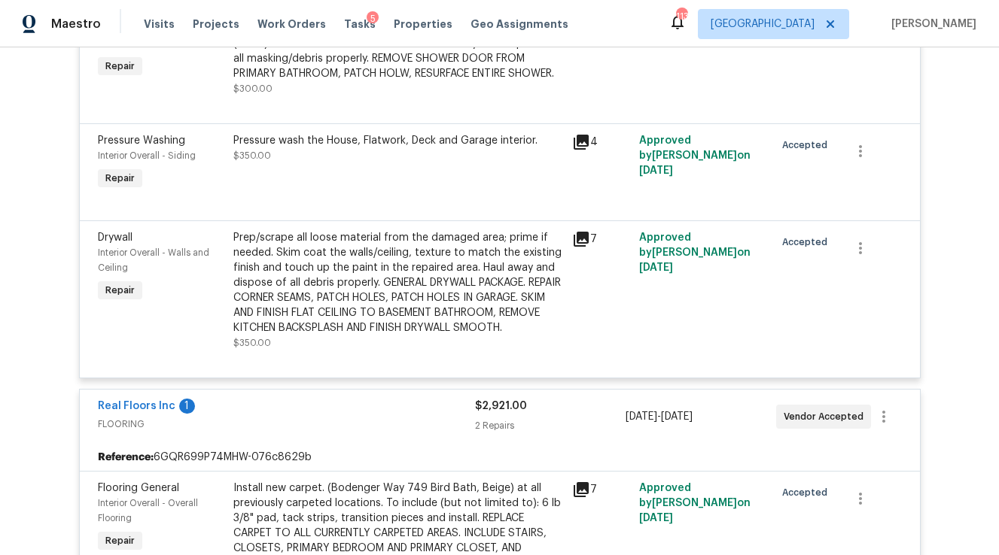
scroll to position [7638, 0]
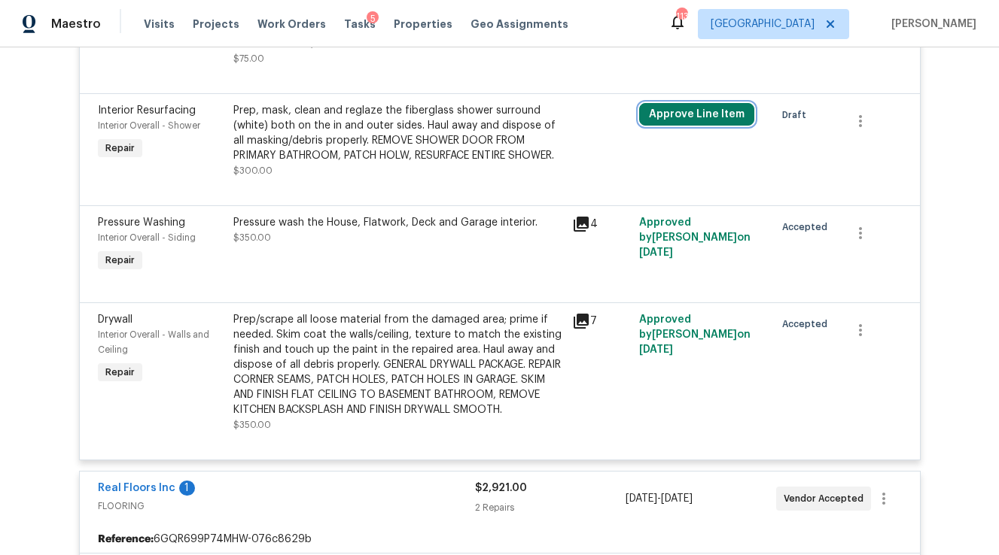
click at [698, 103] on button "Approve Line Item" at bounding box center [696, 114] width 115 height 23
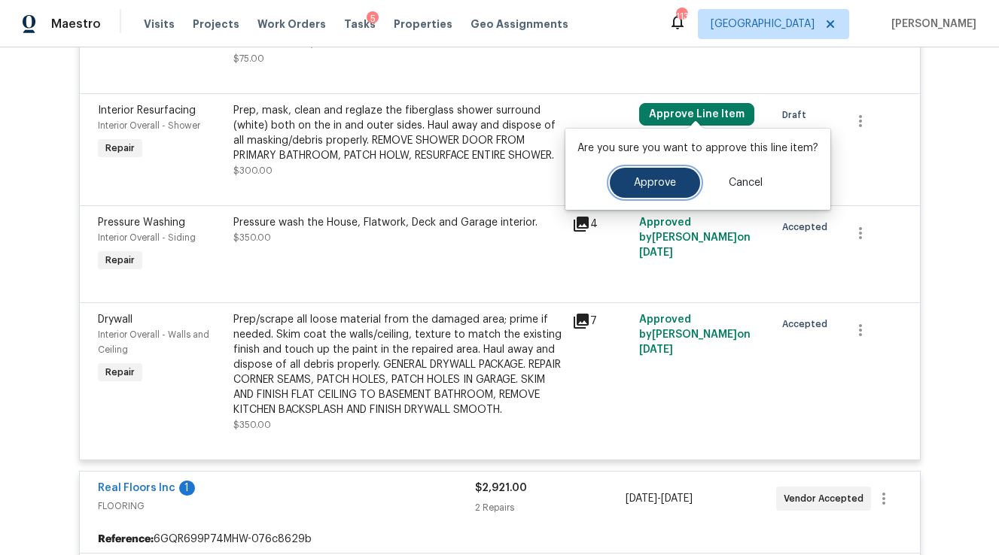
click at [649, 192] on button "Approve" at bounding box center [654, 183] width 90 height 30
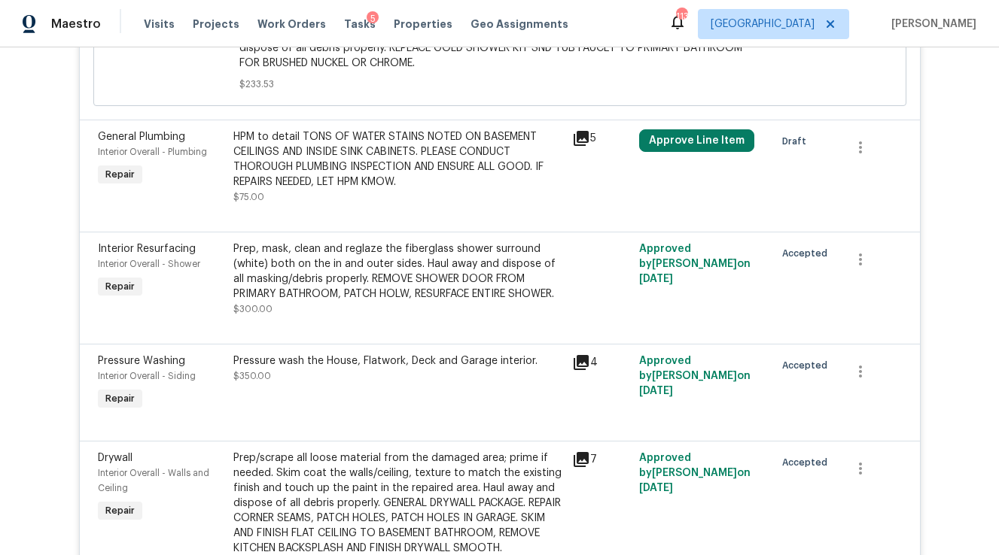
scroll to position [7486, 0]
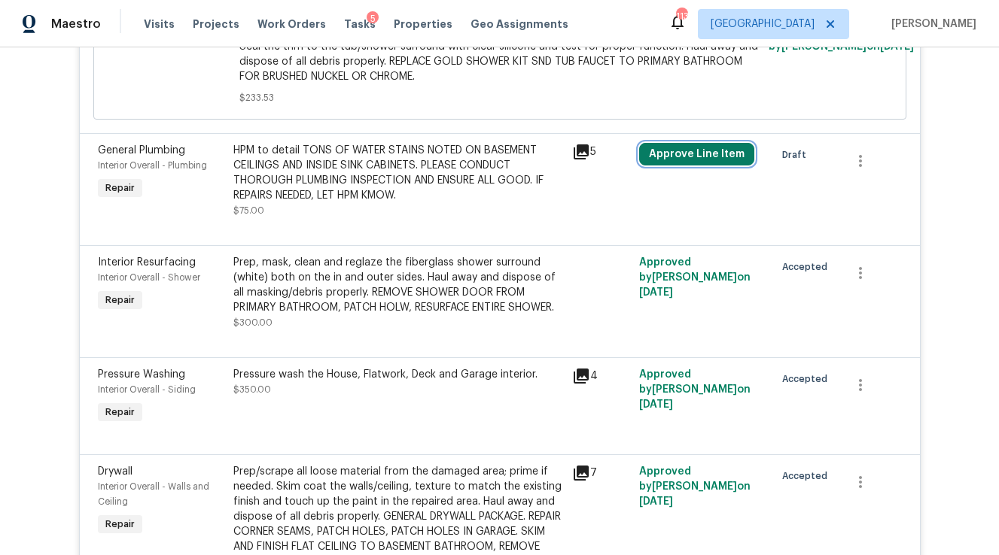
click at [667, 144] on button "Approve Line Item" at bounding box center [696, 154] width 115 height 23
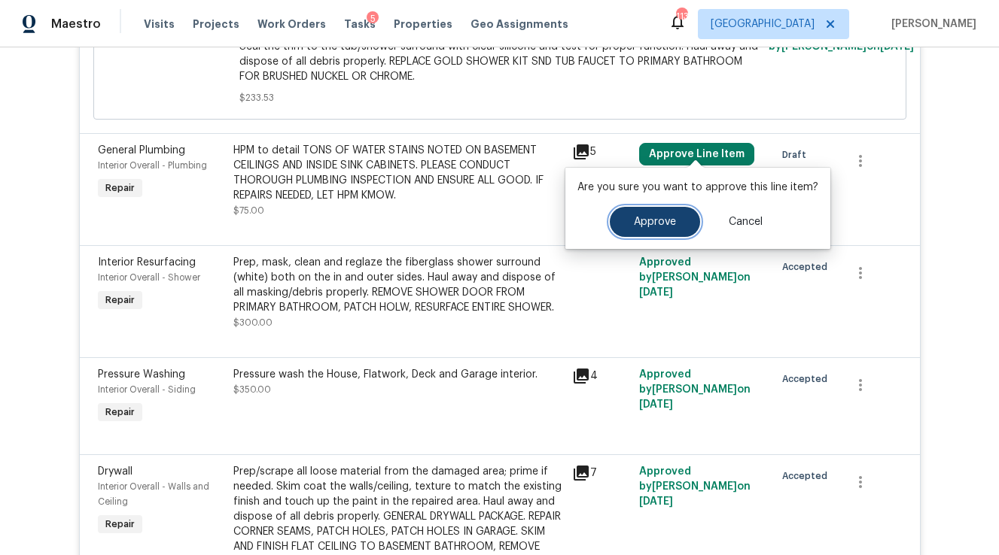
click at [655, 213] on button "Approve" at bounding box center [654, 222] width 90 height 30
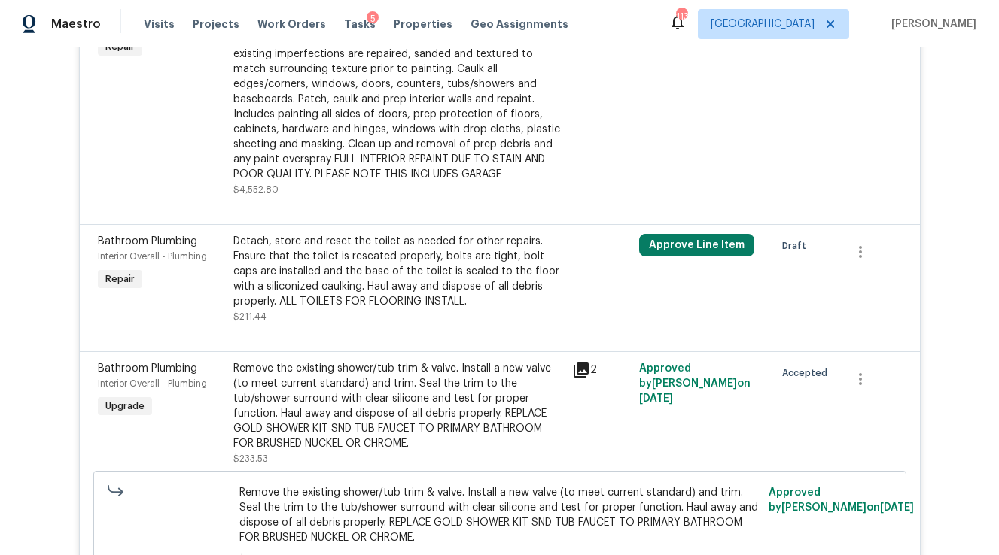
scroll to position [7024, 0]
click at [682, 237] on button "Approve Line Item" at bounding box center [696, 246] width 115 height 23
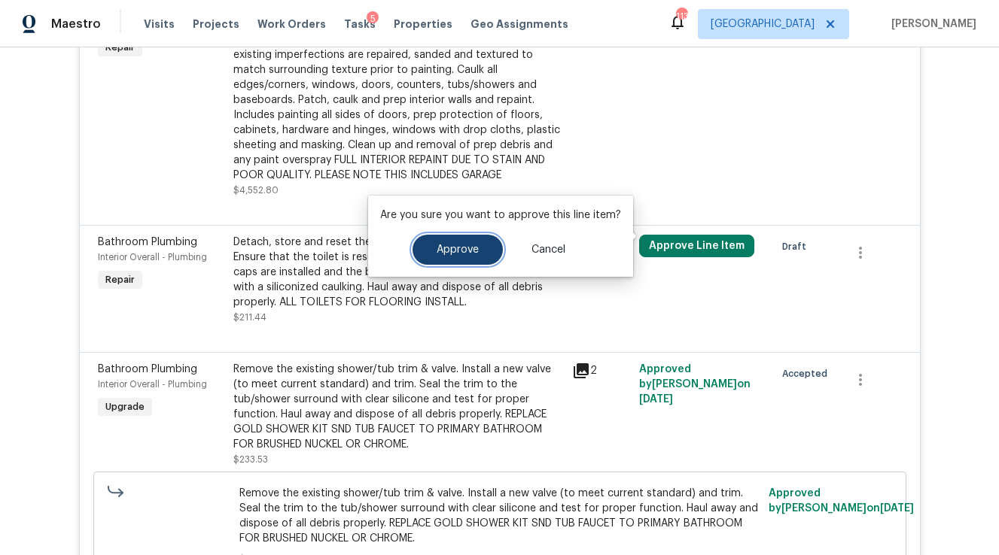
click at [460, 254] on span "Approve" at bounding box center [457, 250] width 42 height 11
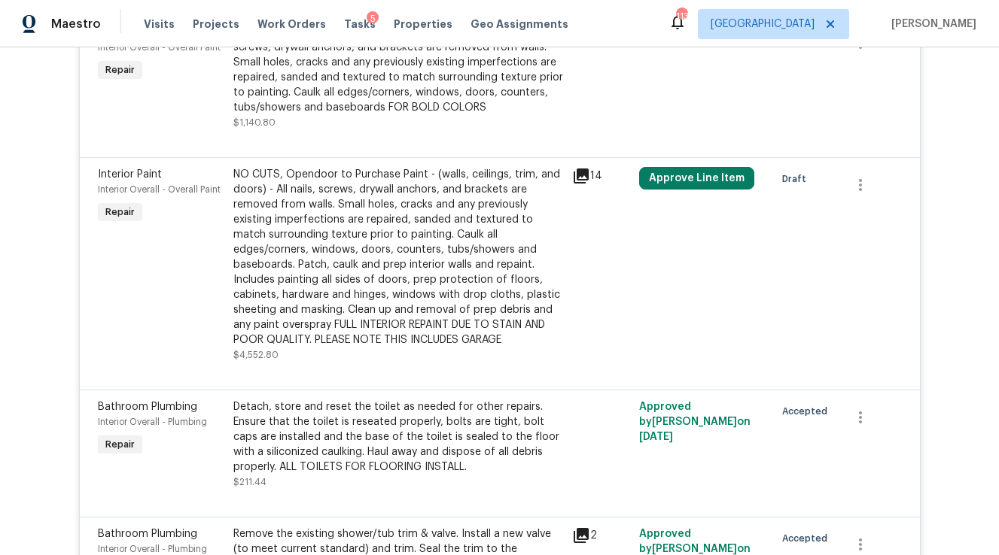
scroll to position [6853, 0]
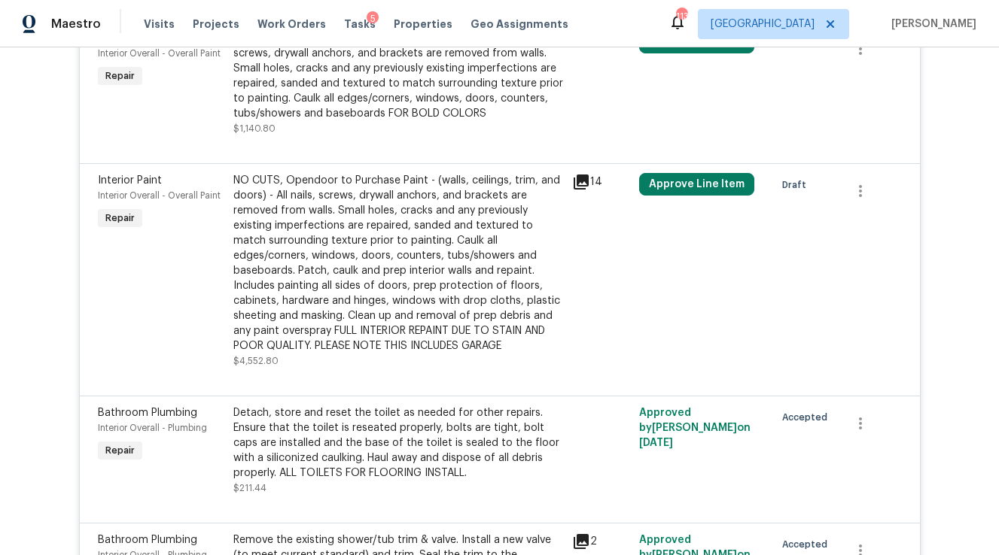
click at [667, 186] on div "Approve Line Item" at bounding box center [701, 271] width 135 height 205
click at [672, 175] on button "Approve Line Item" at bounding box center [696, 184] width 115 height 23
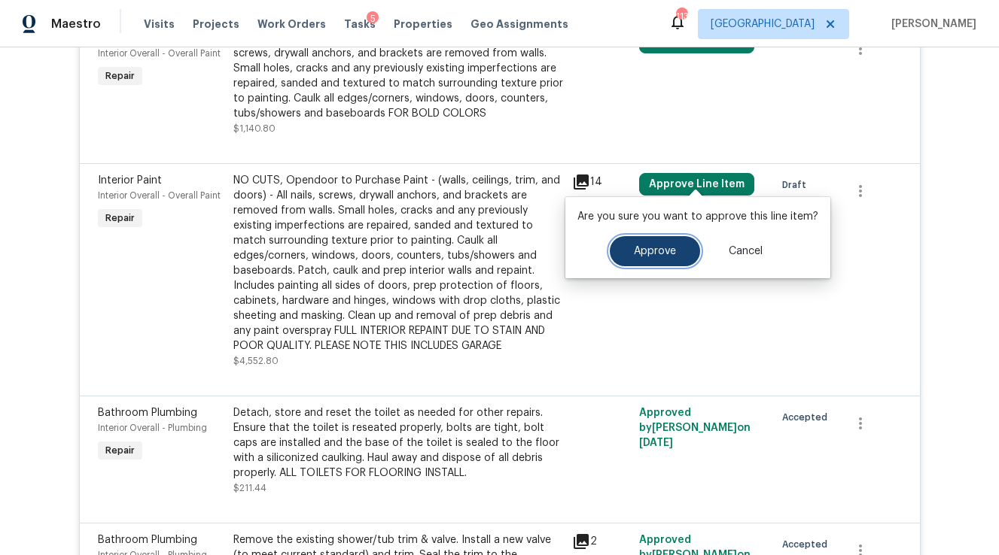
click at [644, 255] on span "Approve" at bounding box center [655, 251] width 42 height 11
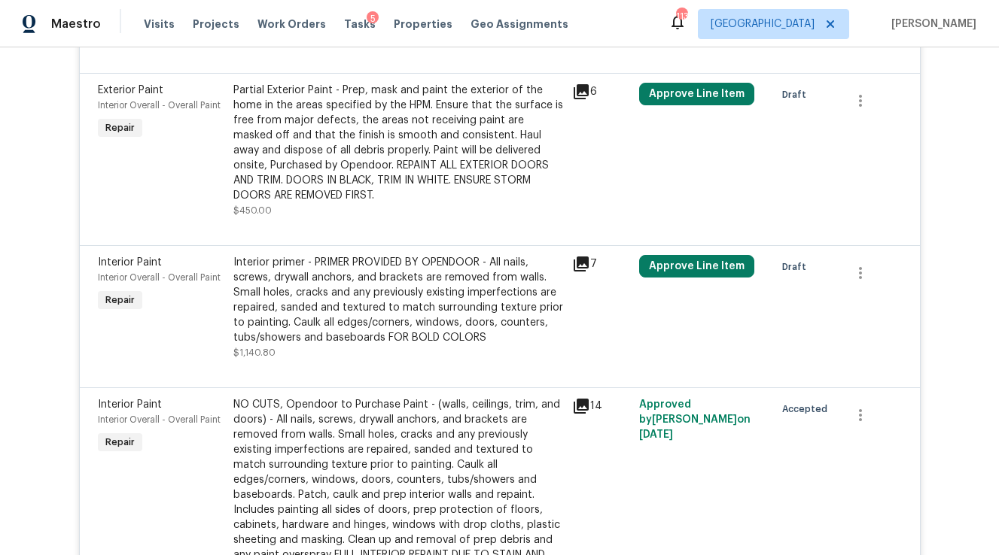
scroll to position [6619, 0]
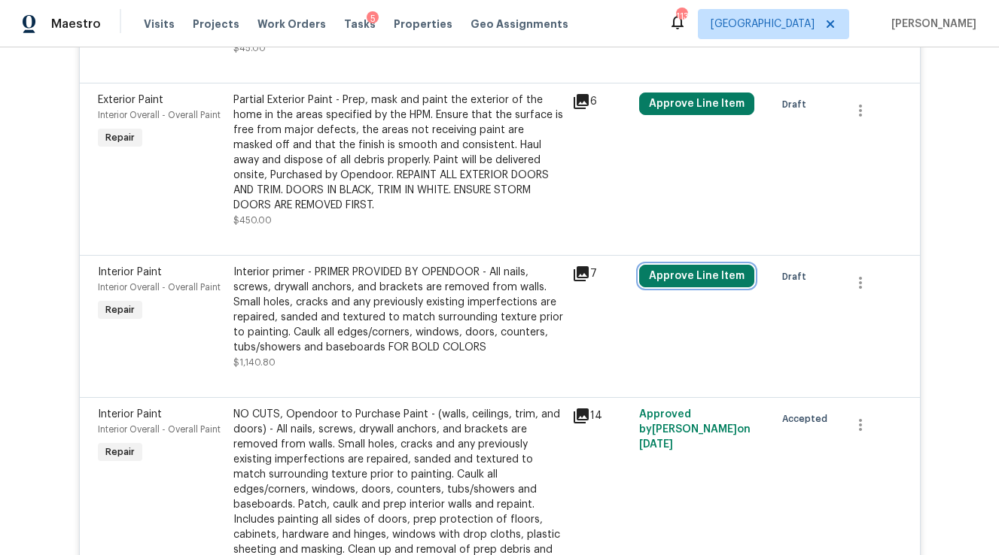
click at [696, 265] on button "Approve Line Item" at bounding box center [696, 276] width 115 height 23
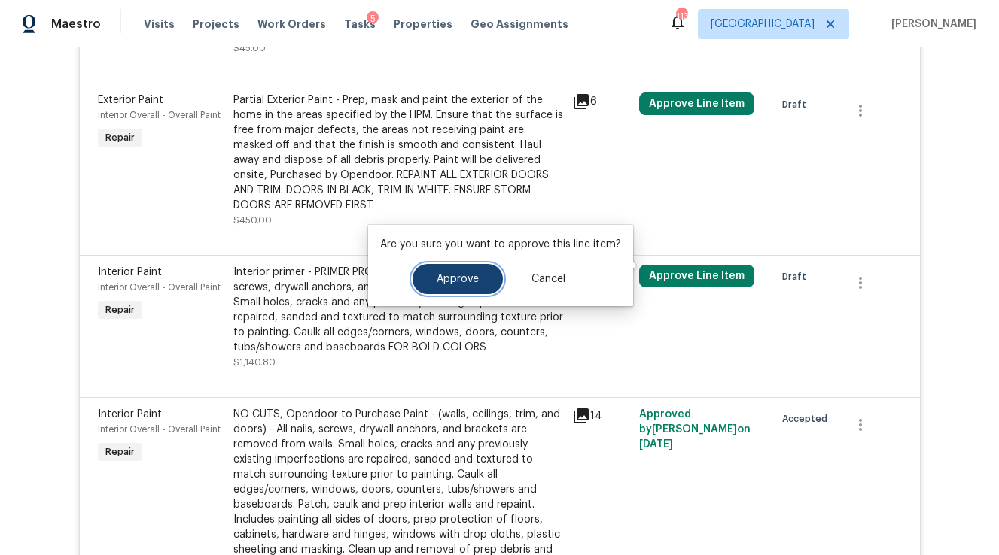
click at [444, 281] on span "Approve" at bounding box center [457, 279] width 42 height 11
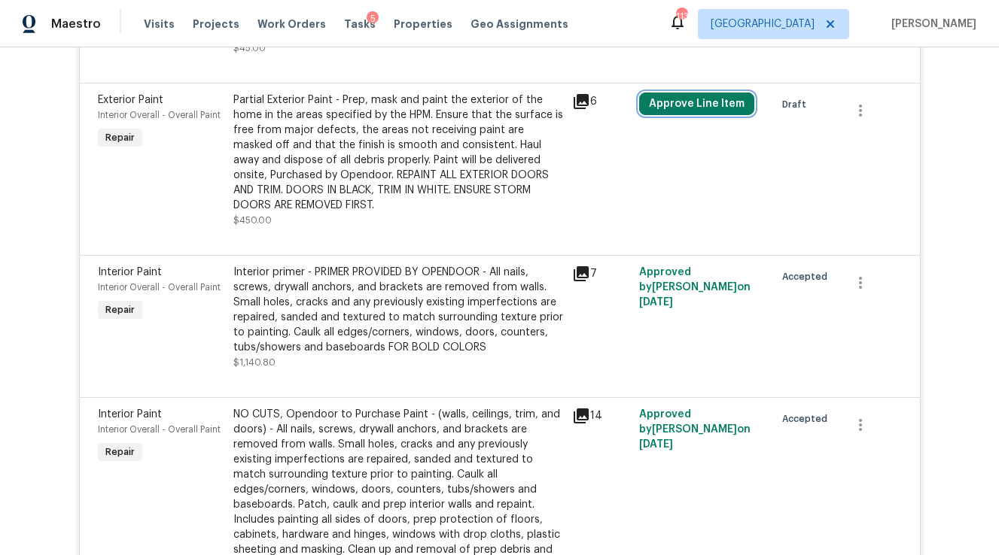
click at [672, 94] on button "Approve Line Item" at bounding box center [696, 104] width 115 height 23
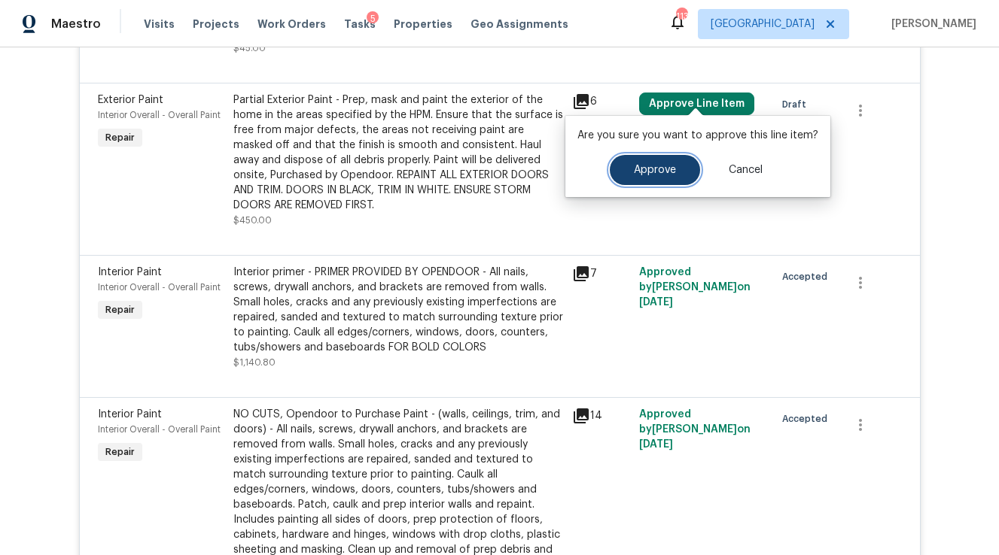
click at [621, 170] on button "Approve" at bounding box center [654, 170] width 90 height 30
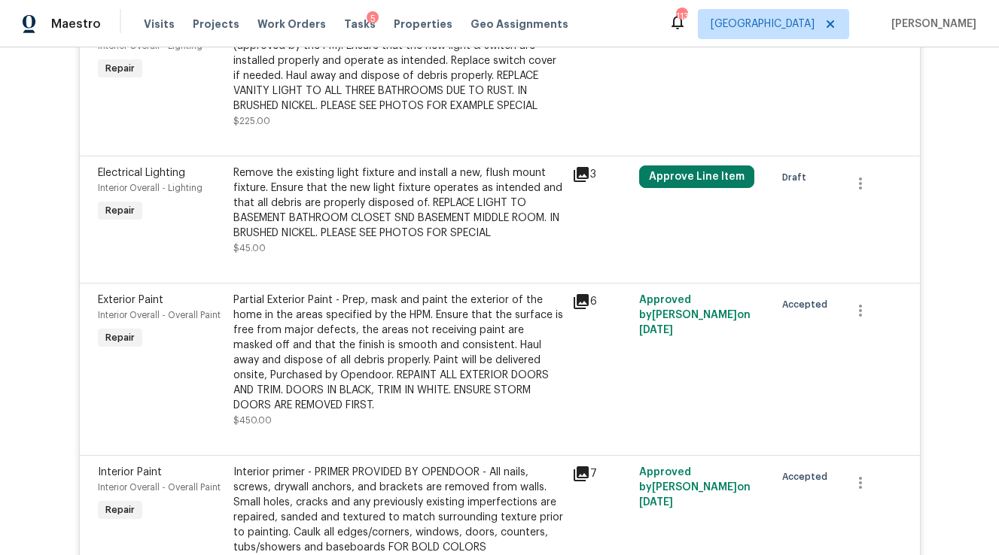
scroll to position [6393, 0]
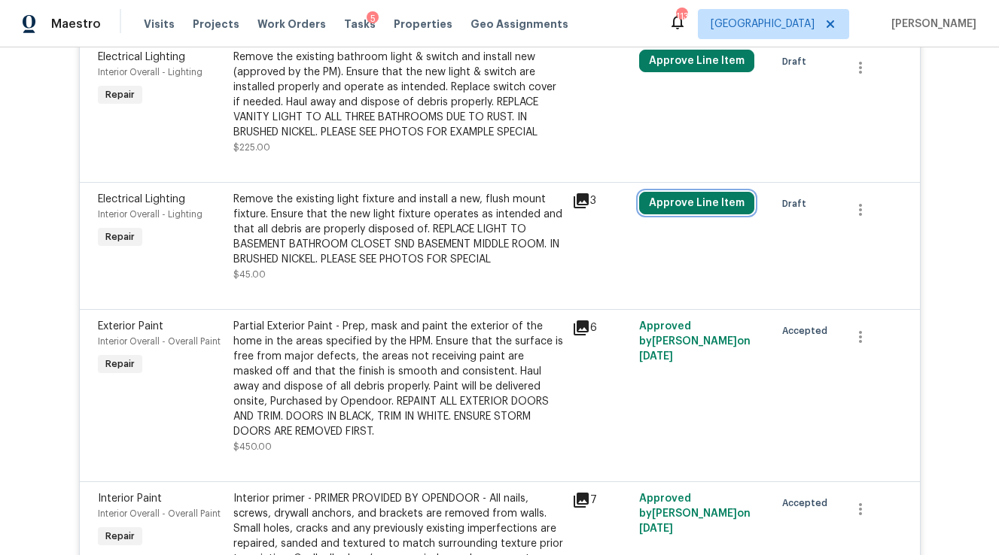
click at [701, 192] on button "Approve Line Item" at bounding box center [696, 203] width 115 height 23
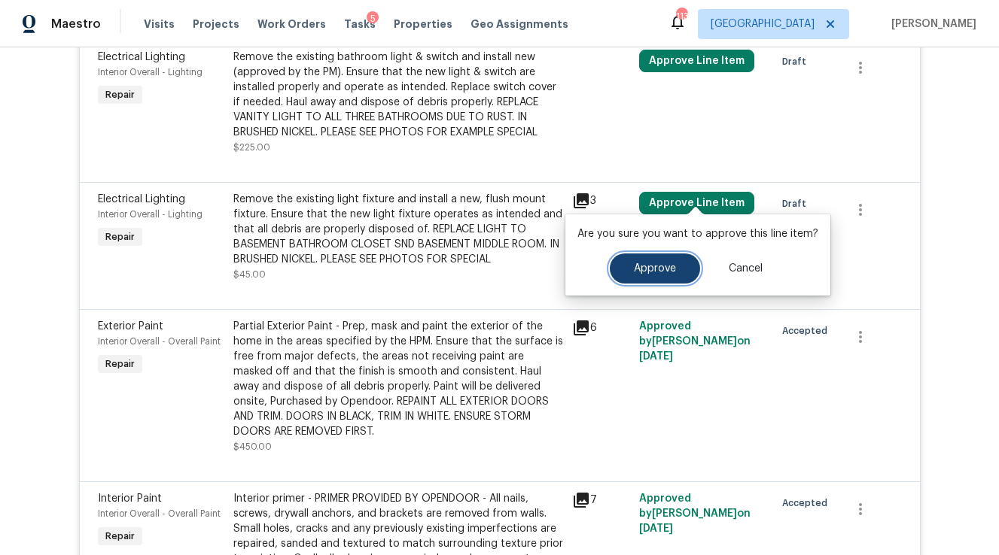
click at [640, 269] on span "Approve" at bounding box center [655, 268] width 42 height 11
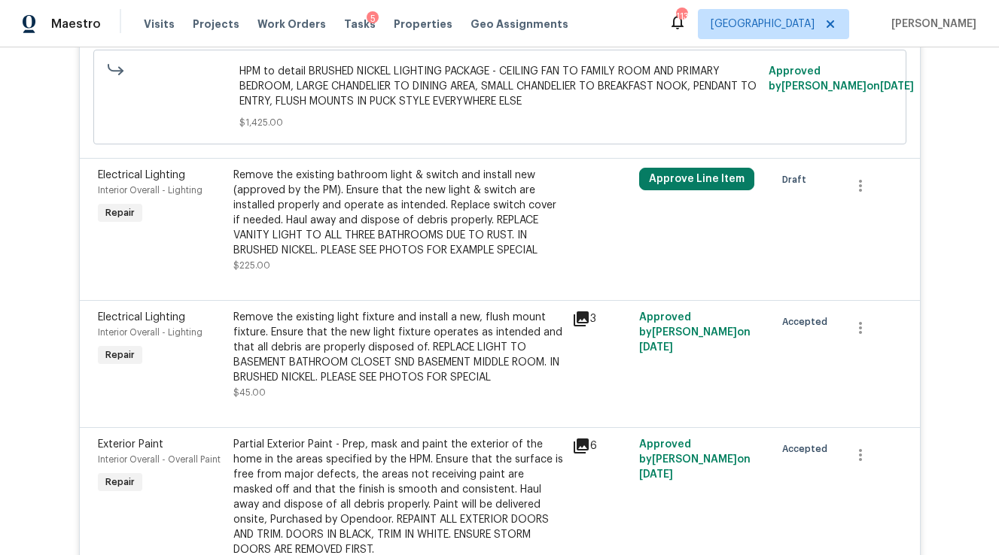
scroll to position [6272, 0]
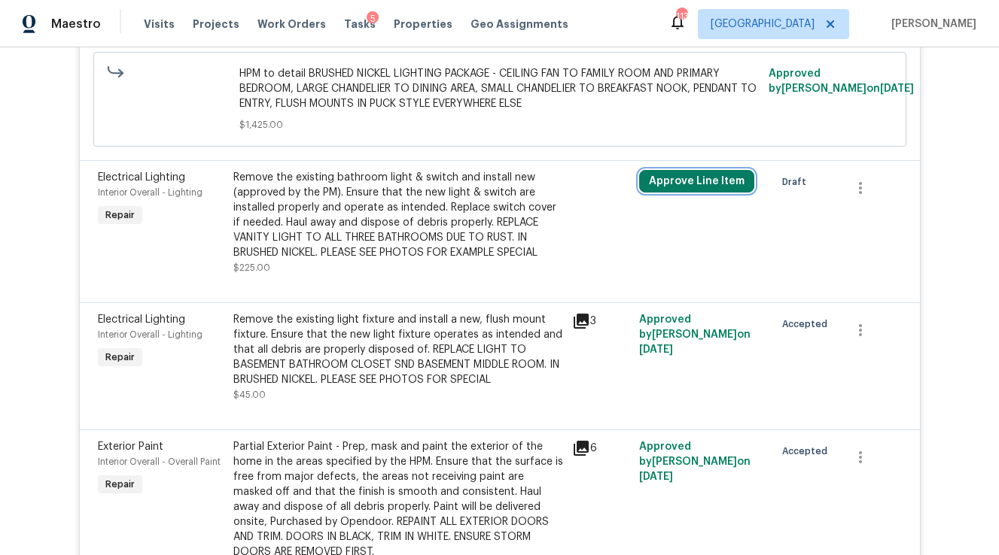
click at [700, 173] on button "Approve Line Item" at bounding box center [696, 181] width 115 height 23
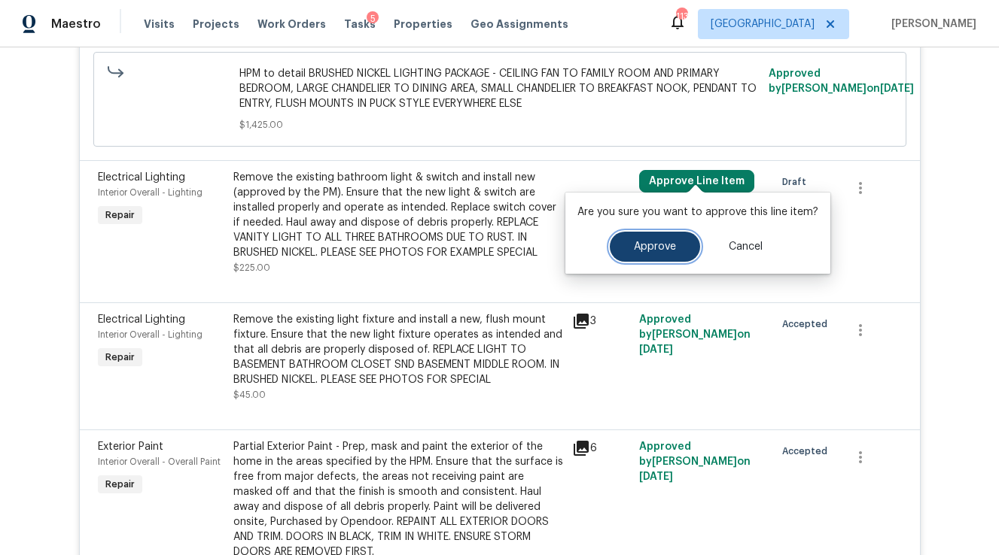
click at [634, 247] on span "Approve" at bounding box center [655, 247] width 42 height 11
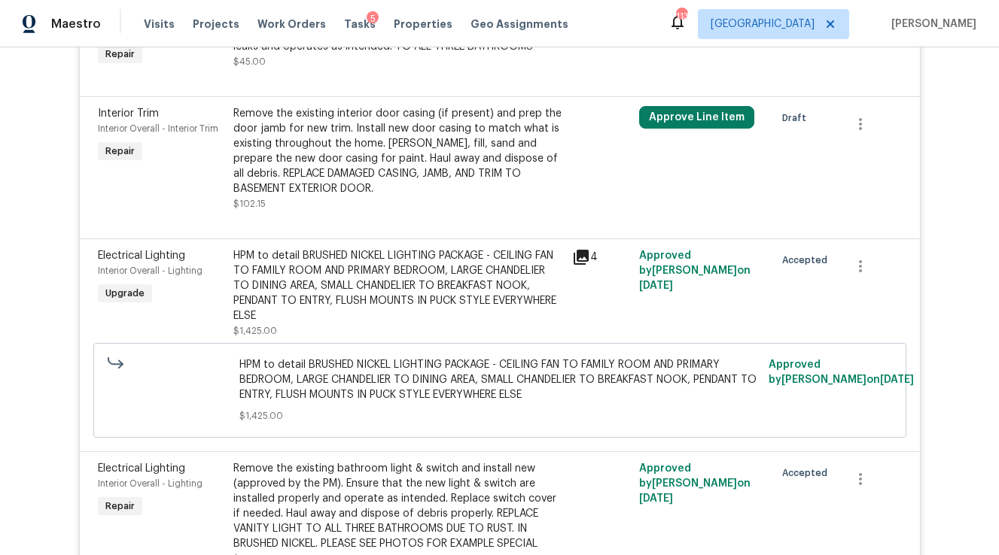
scroll to position [5931, 0]
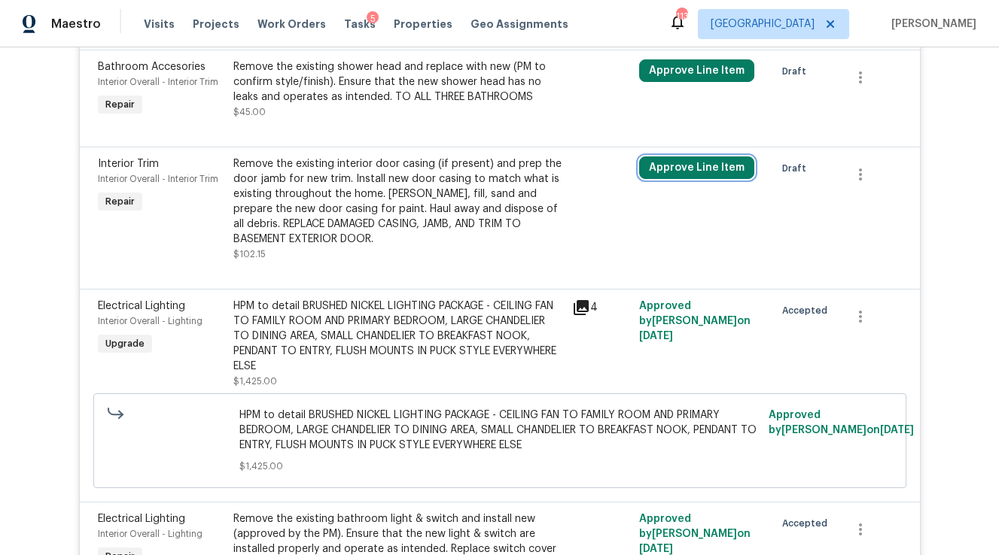
click at [664, 158] on button "Approve Line Item" at bounding box center [696, 168] width 115 height 23
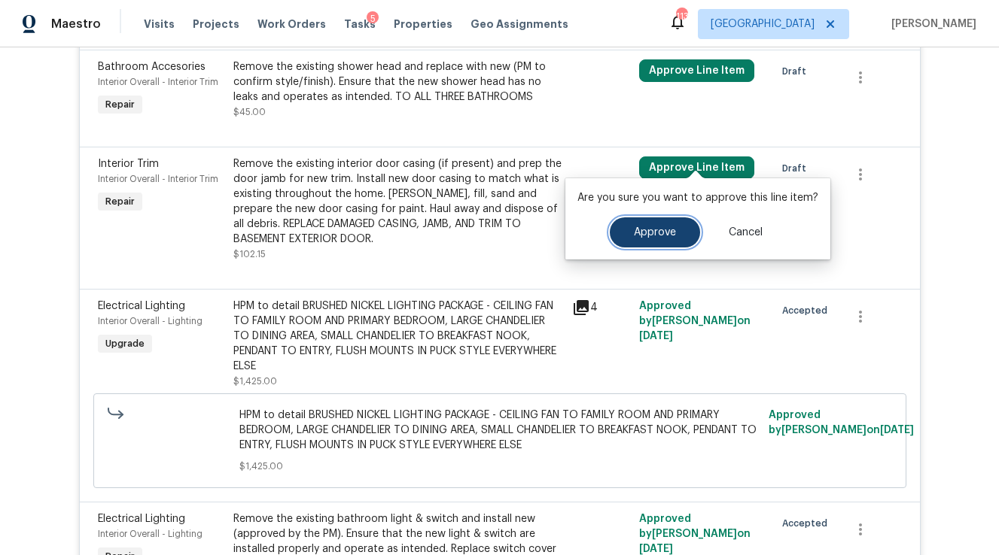
click at [640, 219] on button "Approve" at bounding box center [654, 232] width 90 height 30
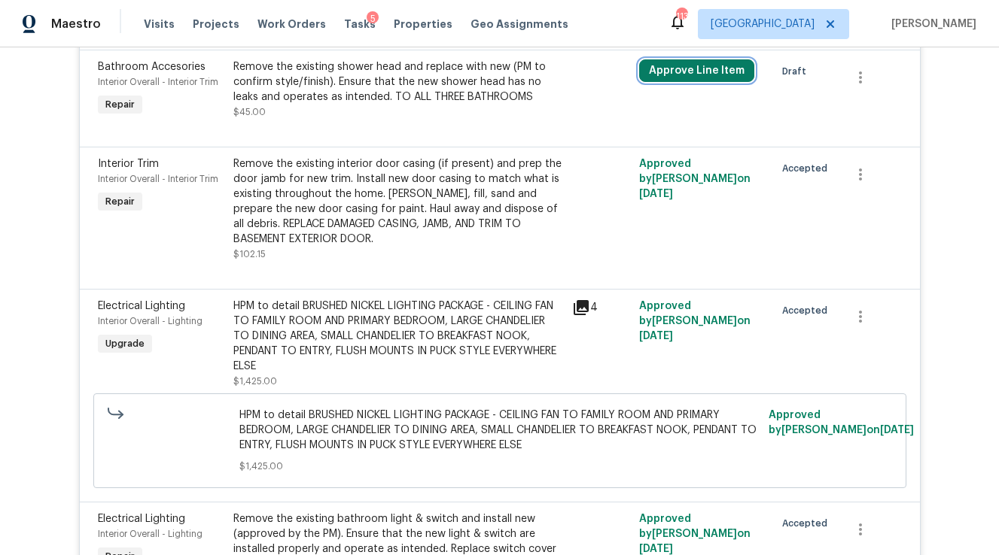
click at [670, 59] on button "Approve Line Item" at bounding box center [696, 70] width 115 height 23
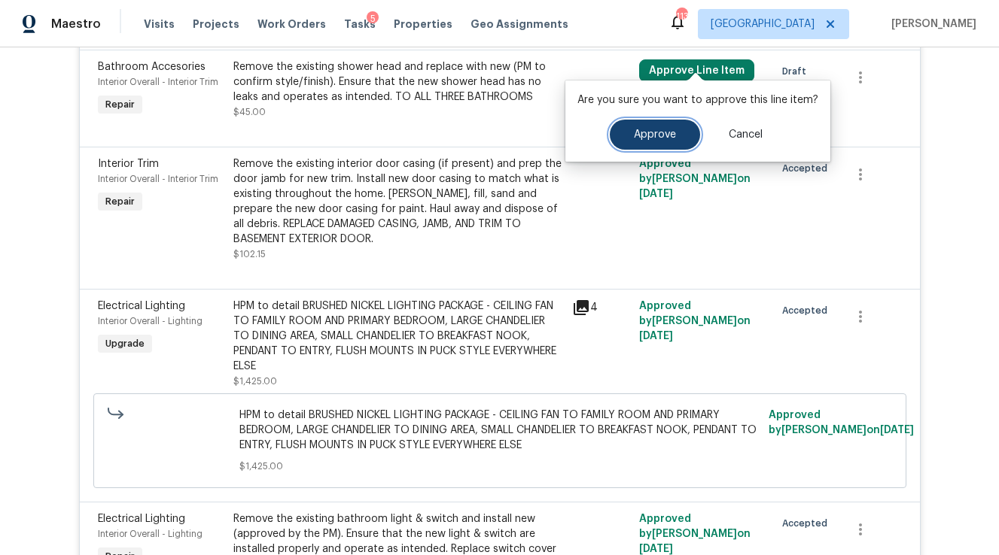
click at [661, 137] on span "Approve" at bounding box center [655, 134] width 42 height 11
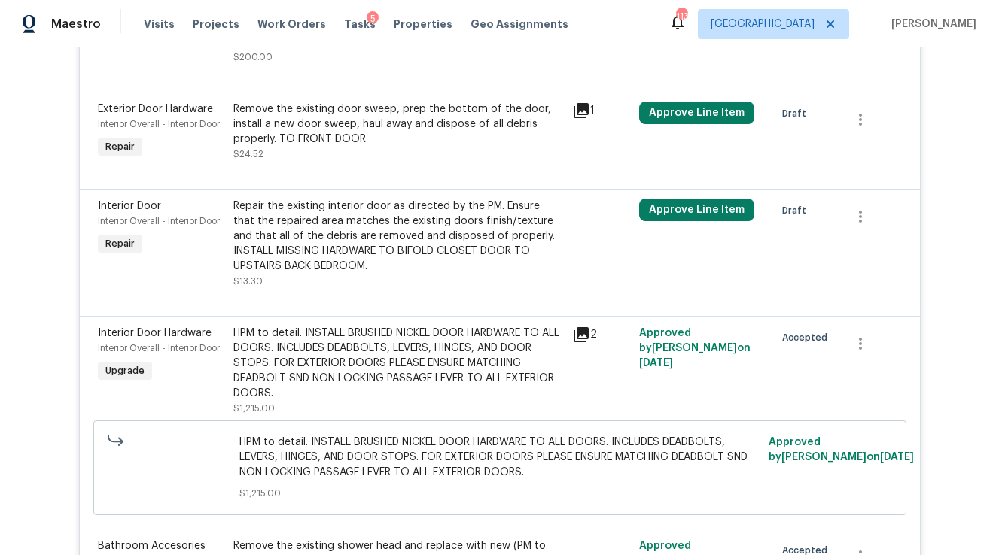
scroll to position [5447, 0]
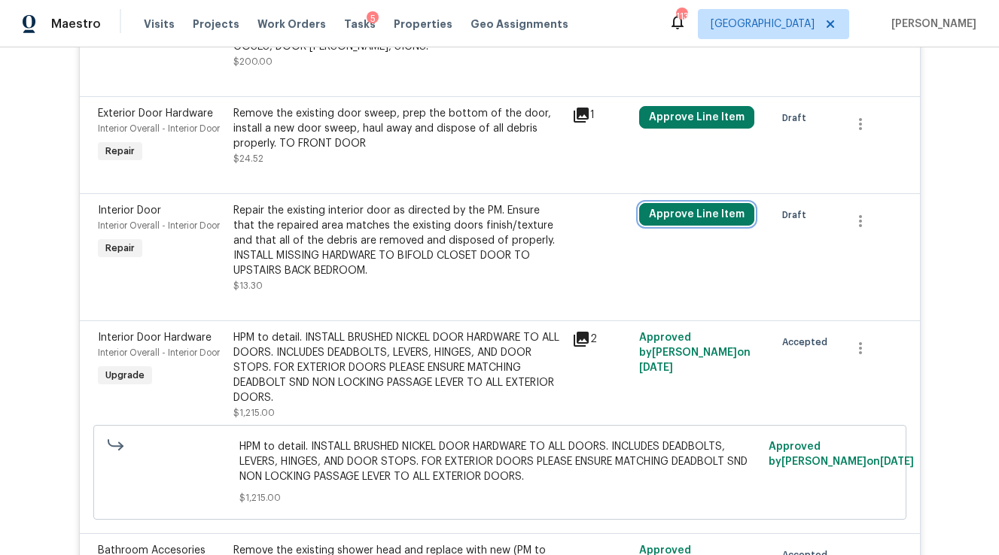
click at [667, 205] on button "Approve Line Item" at bounding box center [696, 214] width 115 height 23
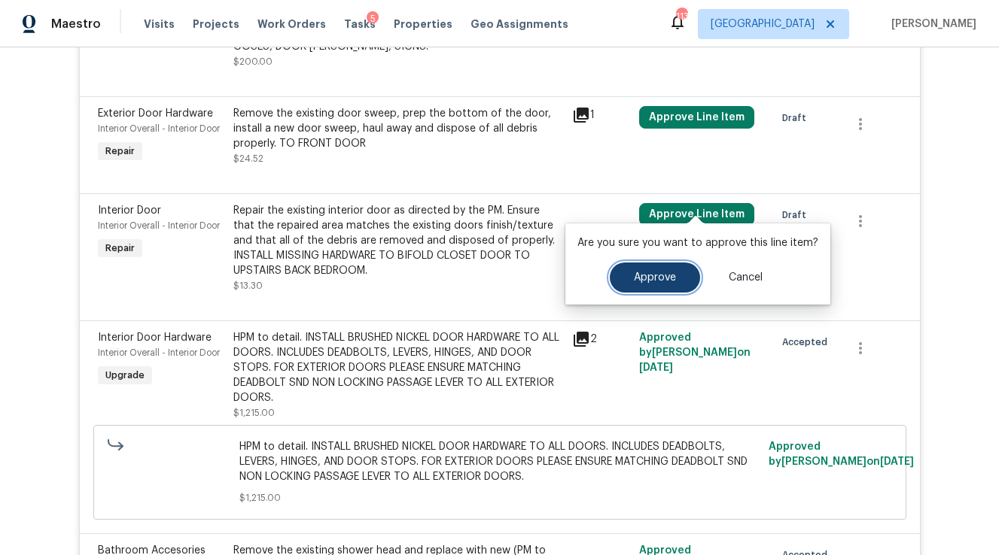
click at [657, 277] on span "Approve" at bounding box center [655, 277] width 42 height 11
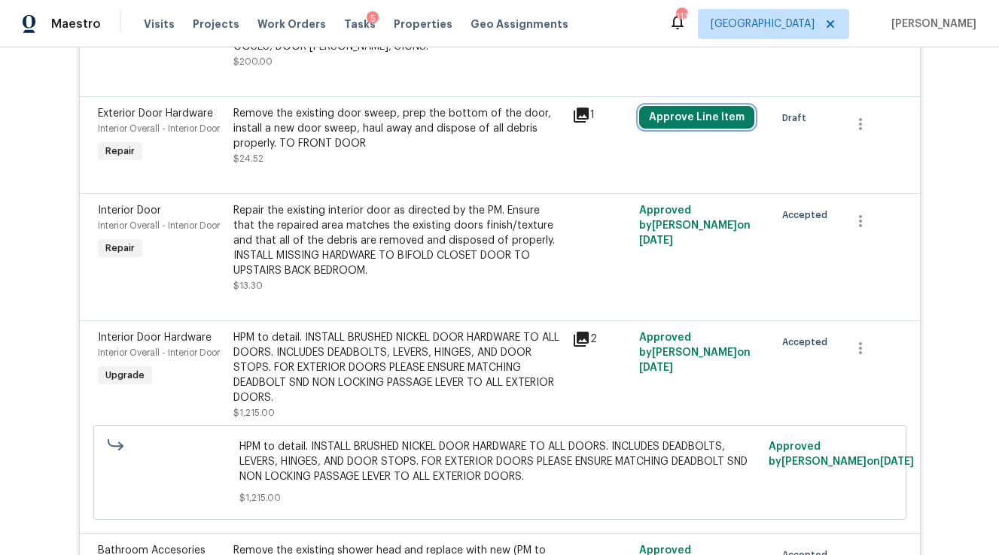
click at [689, 109] on button "Approve Line Item" at bounding box center [696, 117] width 115 height 23
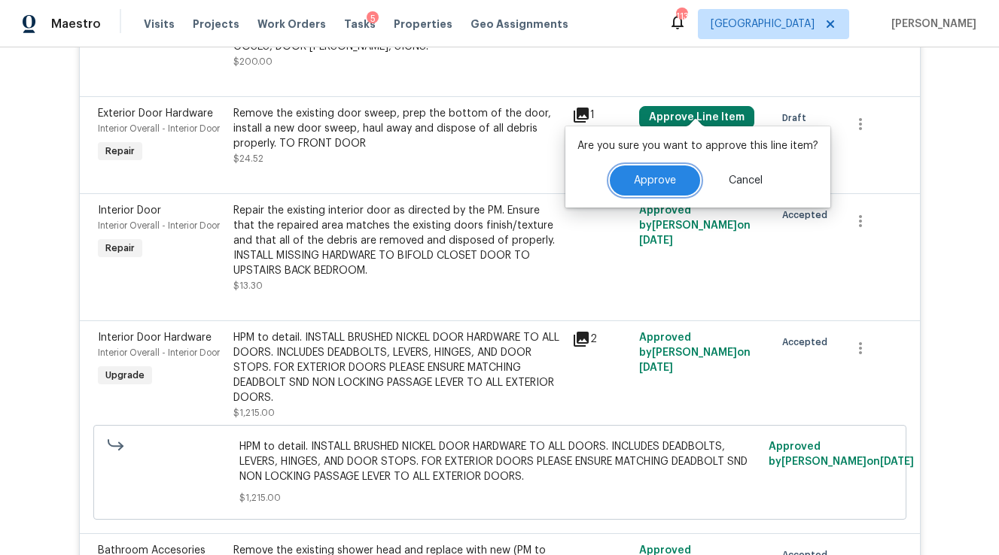
click at [670, 175] on span "Approve" at bounding box center [655, 180] width 42 height 11
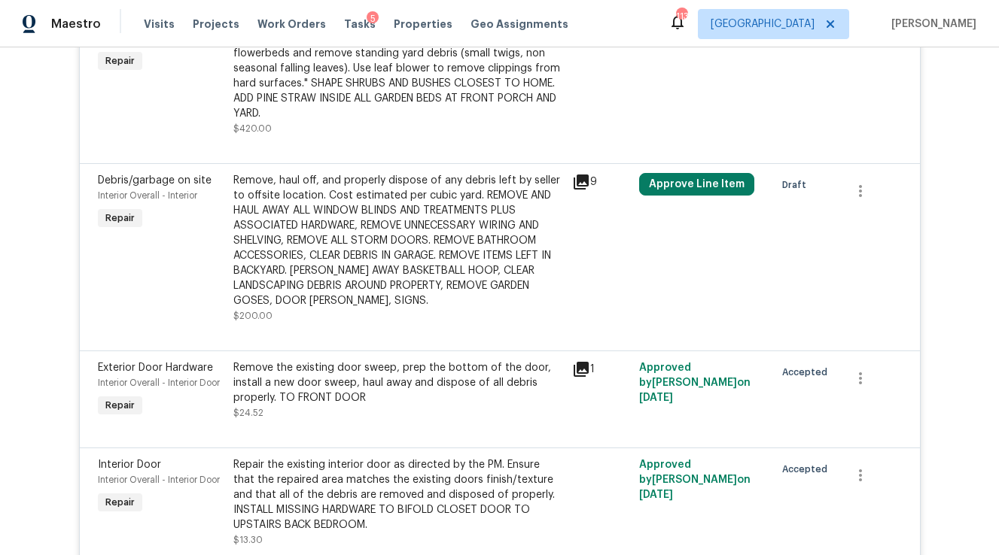
scroll to position [5183, 0]
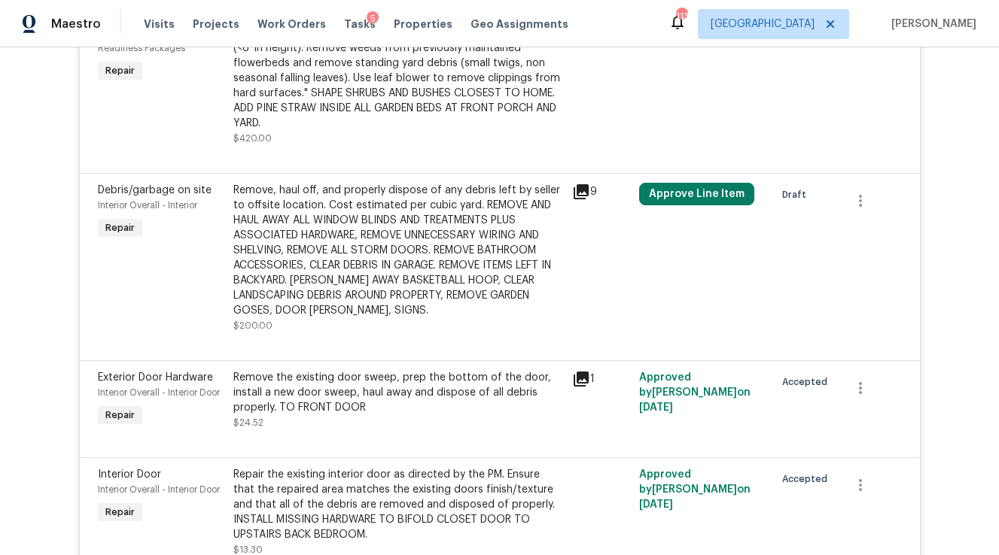
click at [671, 192] on div "Approve Line Item" at bounding box center [701, 258] width 135 height 160
click at [675, 183] on button "Approve Line Item" at bounding box center [696, 194] width 115 height 23
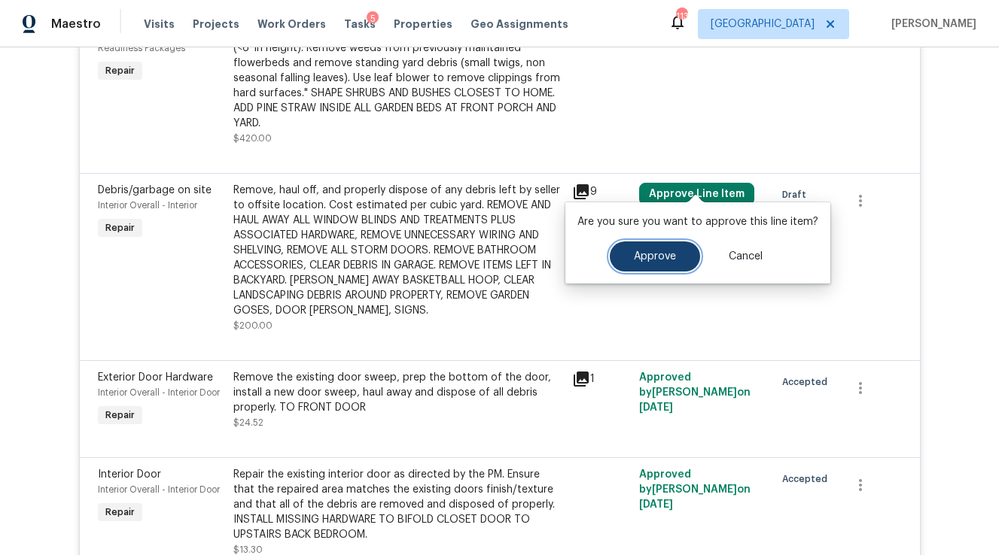
click at [649, 257] on span "Approve" at bounding box center [655, 256] width 42 height 11
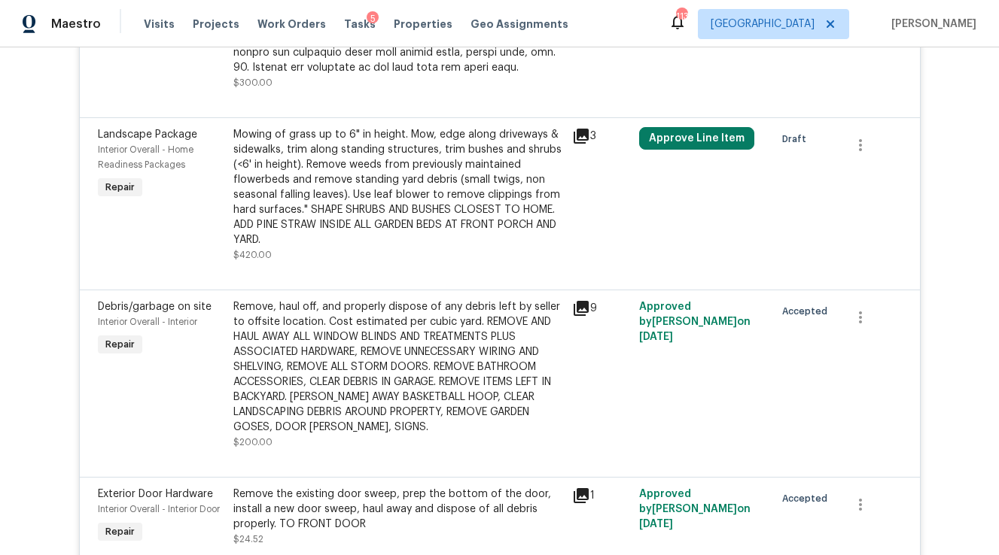
scroll to position [5003, 0]
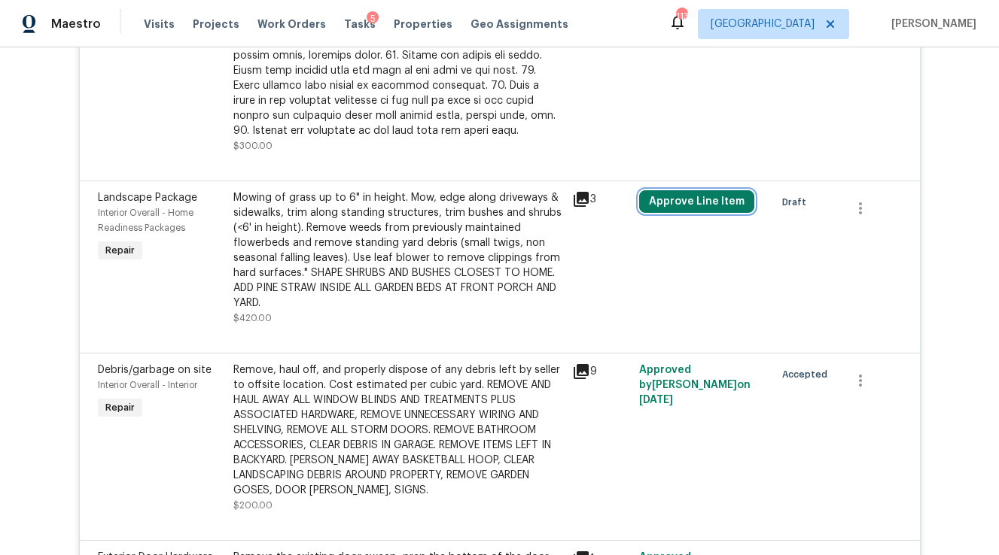
click at [679, 190] on button "Approve Line Item" at bounding box center [696, 201] width 115 height 23
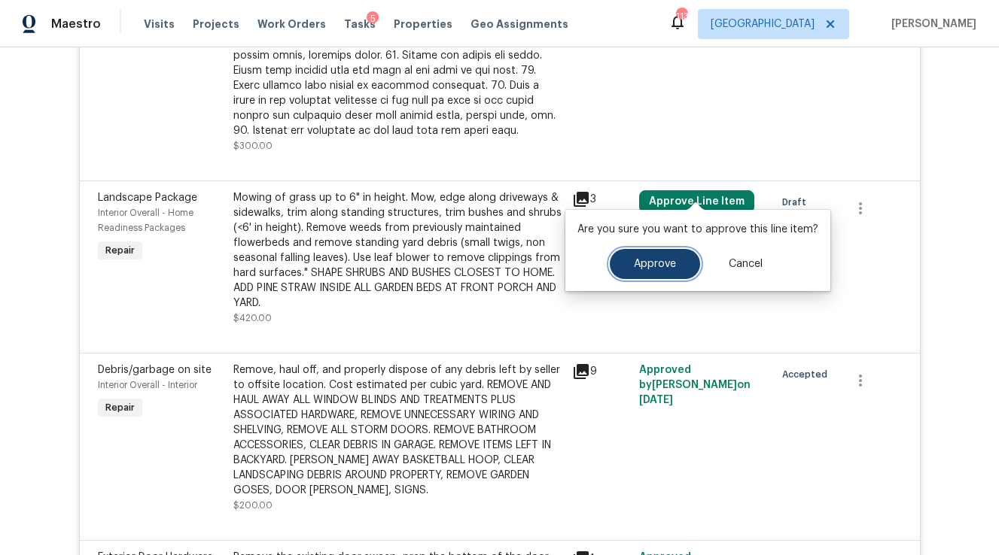
click at [652, 268] on span "Approve" at bounding box center [655, 264] width 42 height 11
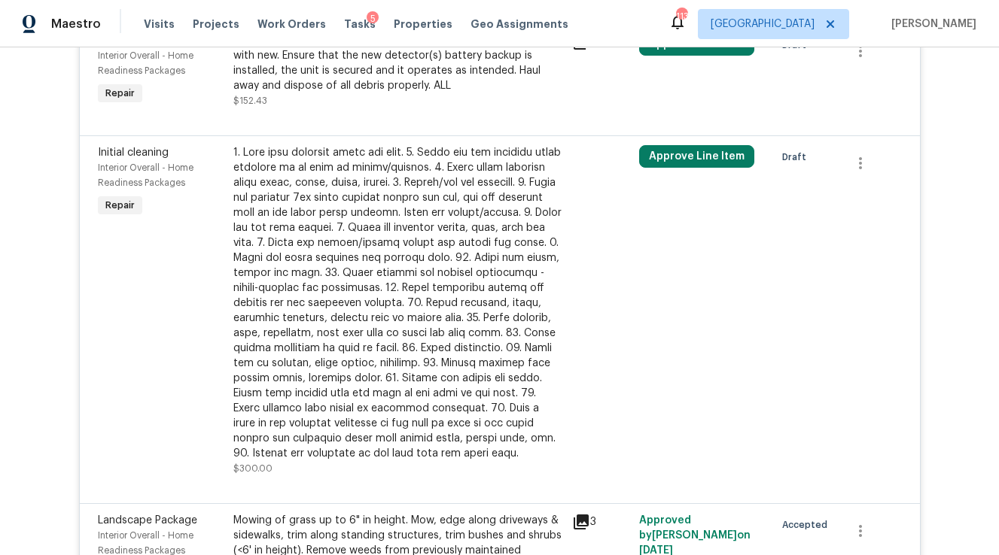
scroll to position [4614, 0]
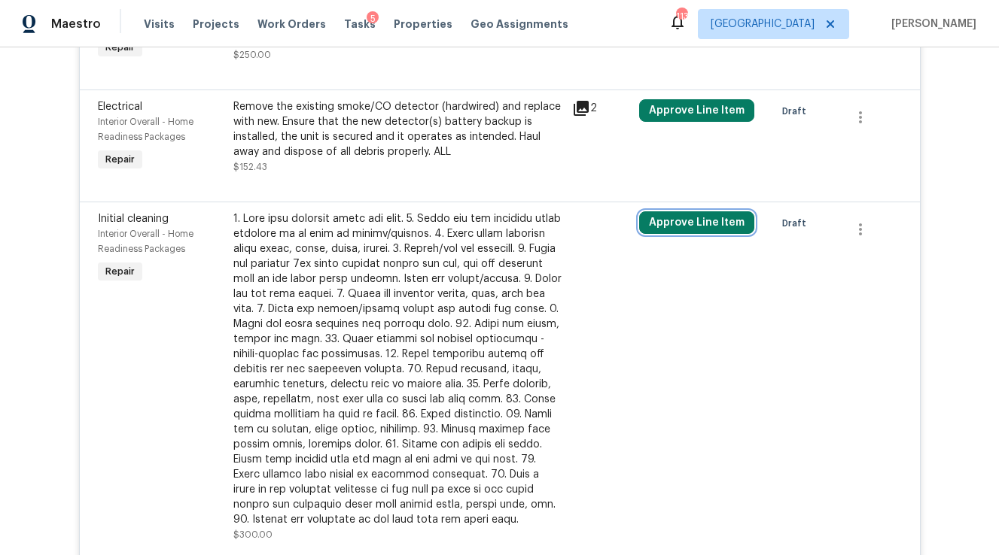
click at [696, 211] on button "Approve Line Item" at bounding box center [696, 222] width 115 height 23
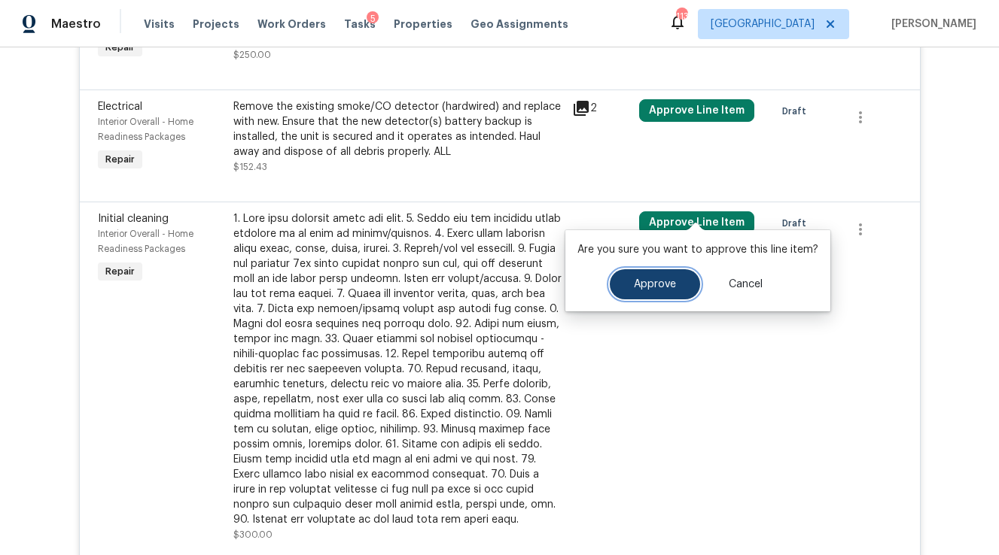
click at [661, 290] on button "Approve" at bounding box center [654, 284] width 90 height 30
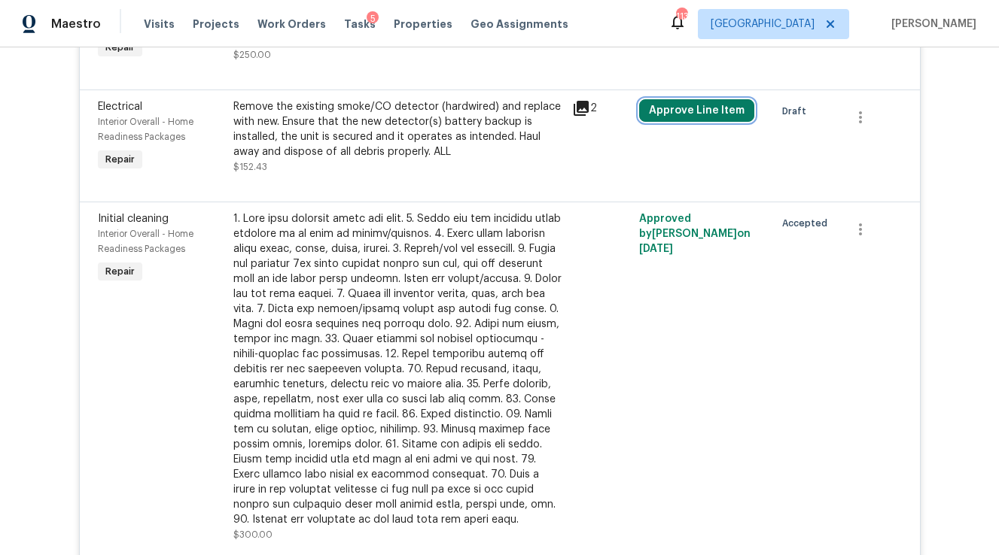
click at [695, 99] on button "Approve Line Item" at bounding box center [696, 110] width 115 height 23
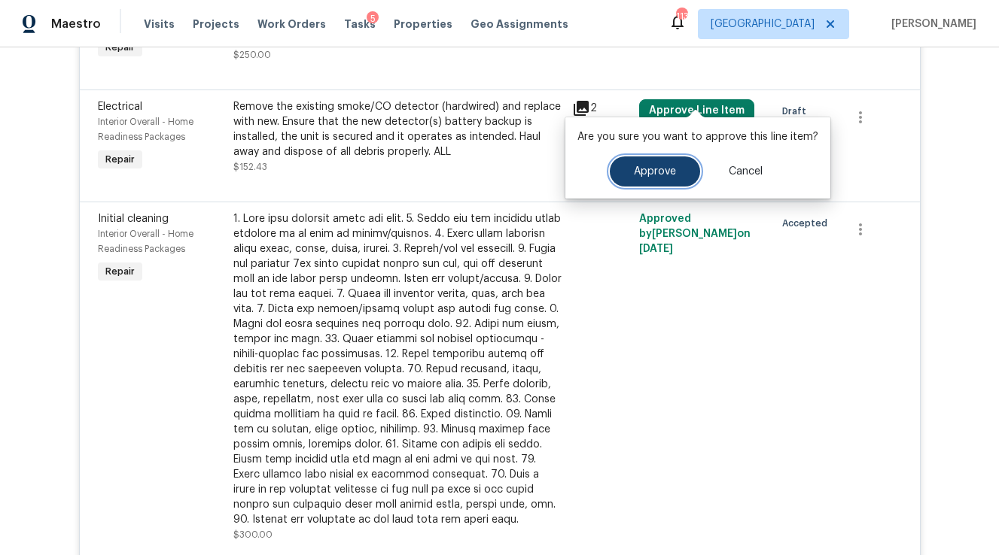
click at [662, 170] on span "Approve" at bounding box center [655, 171] width 42 height 11
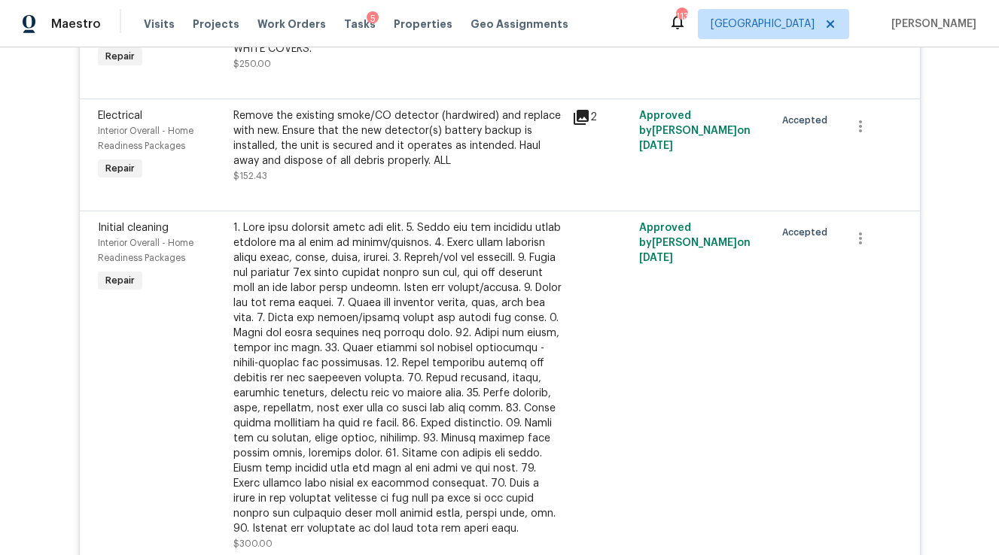
scroll to position [4352, 0]
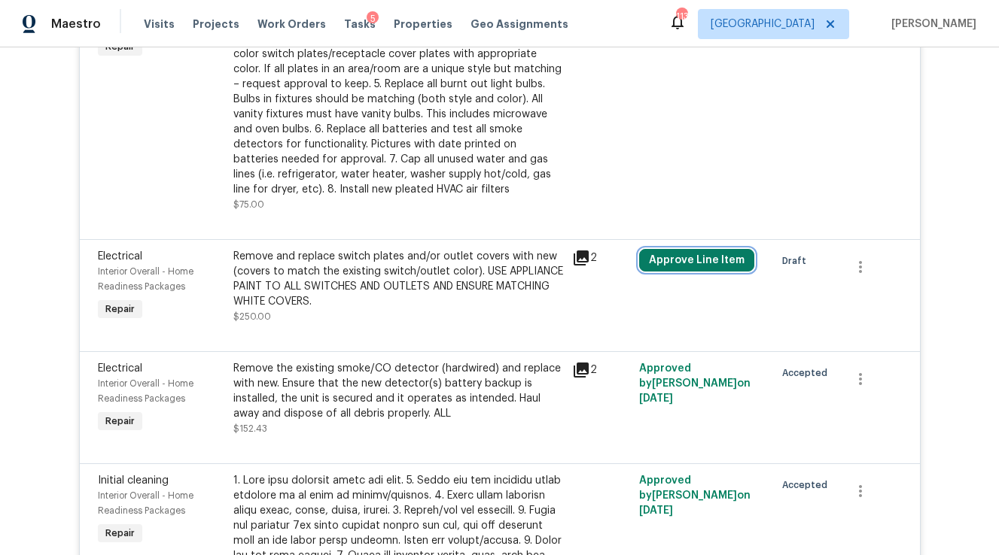
click at [678, 253] on button "Approve Line Item" at bounding box center [696, 260] width 115 height 23
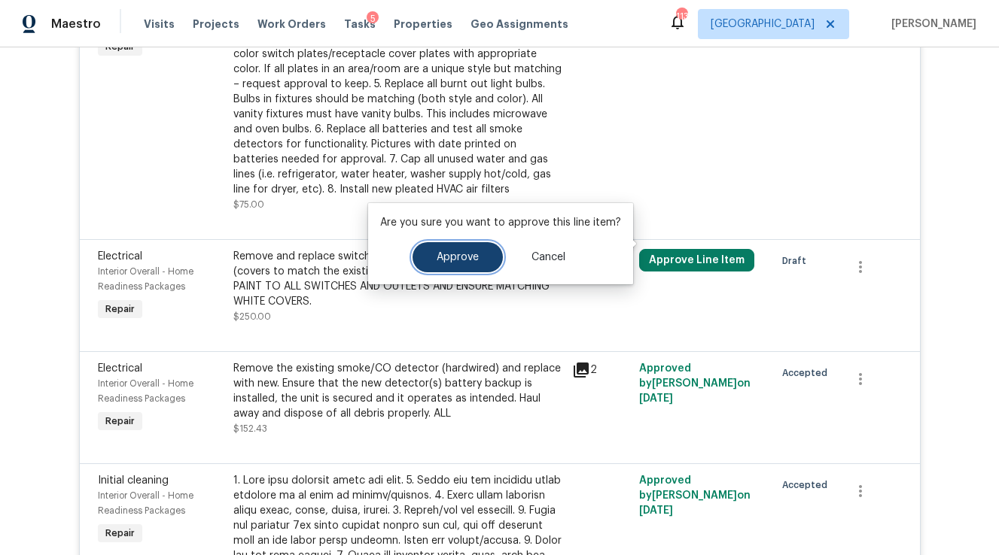
click at [459, 253] on span "Approve" at bounding box center [457, 257] width 42 height 11
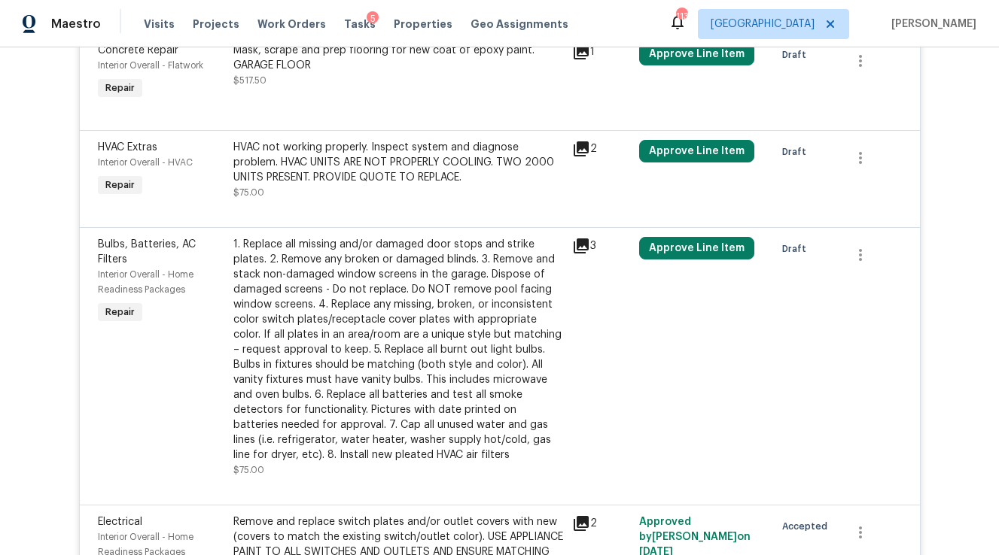
scroll to position [4080, 0]
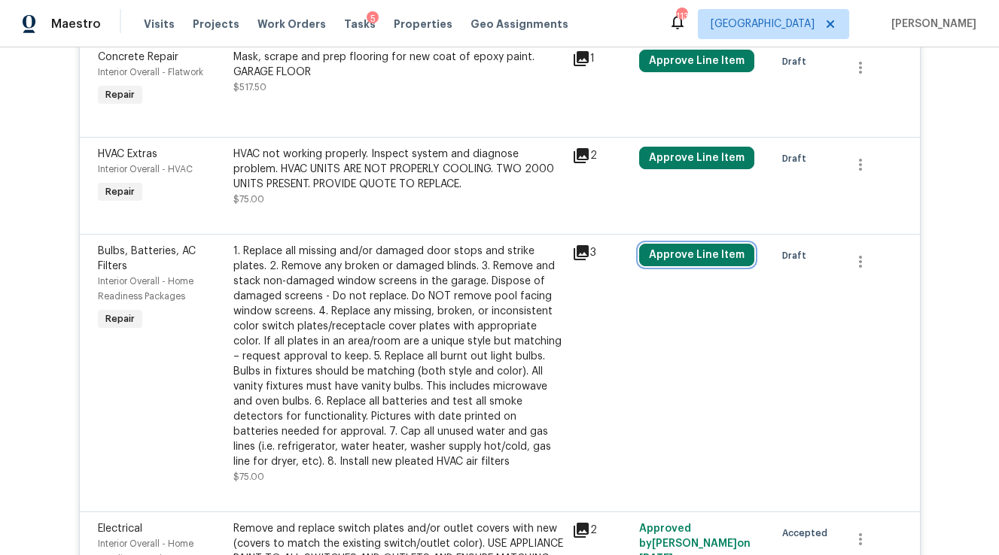
click at [667, 244] on button "Approve Line Item" at bounding box center [696, 255] width 115 height 23
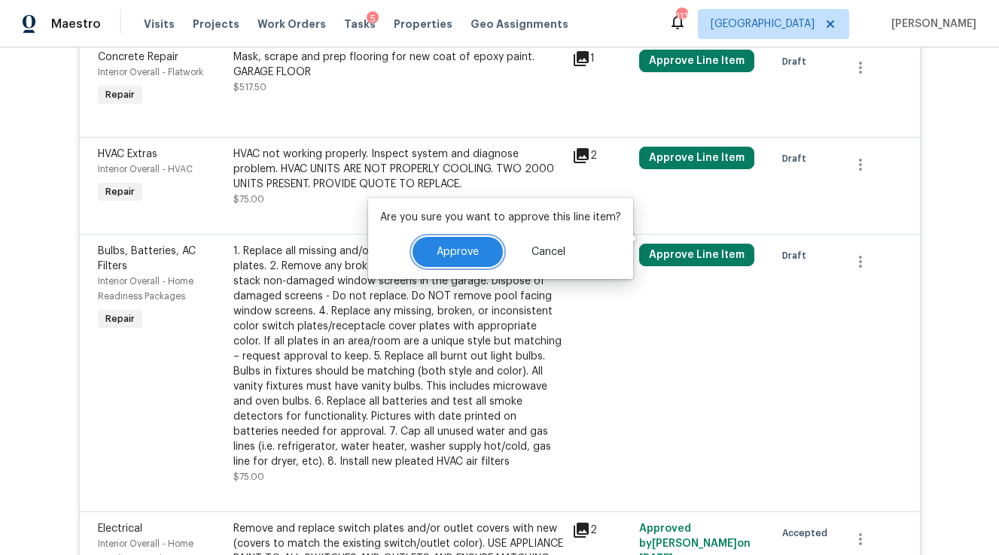
click at [476, 240] on button "Approve" at bounding box center [457, 252] width 90 height 30
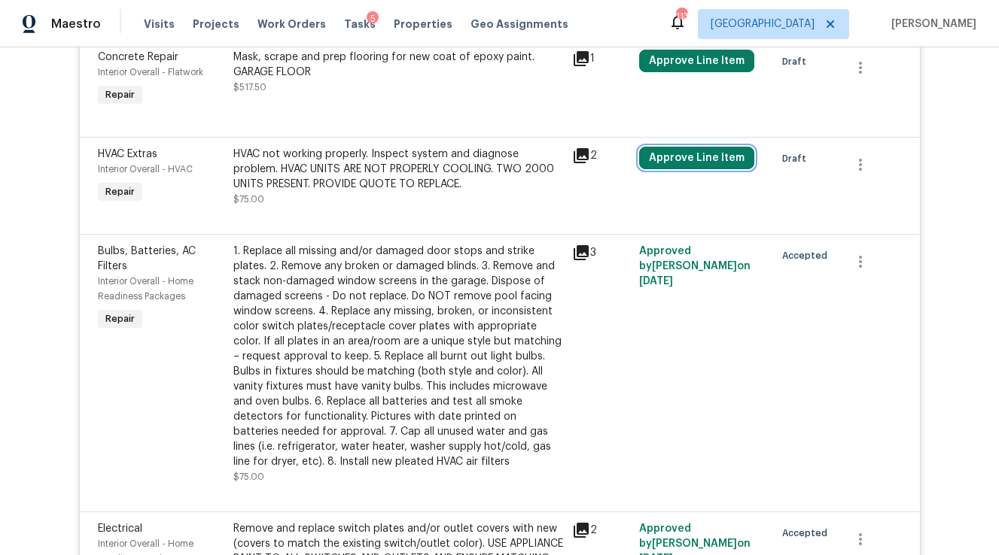
click at [706, 147] on button "Approve Line Item" at bounding box center [696, 158] width 115 height 23
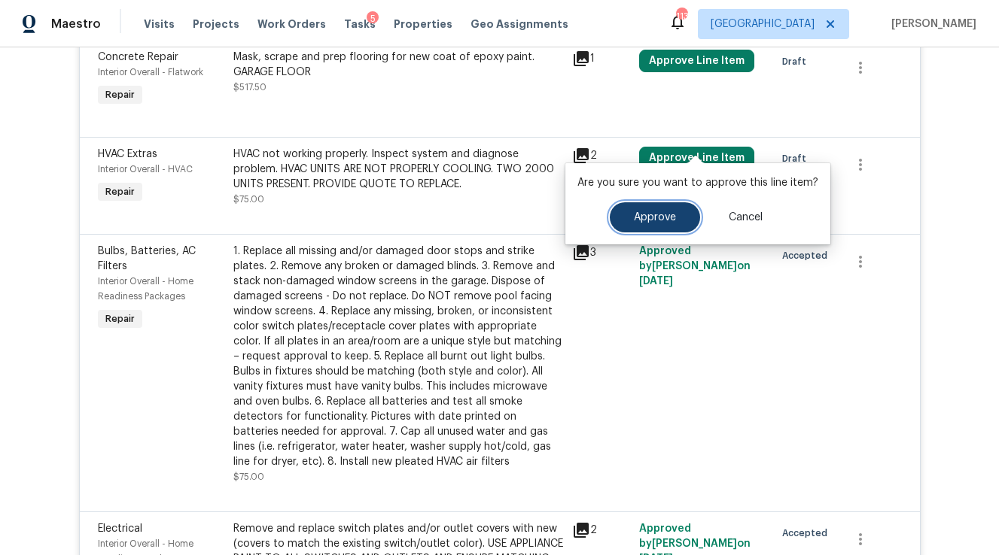
click at [616, 222] on button "Approve" at bounding box center [654, 217] width 90 height 30
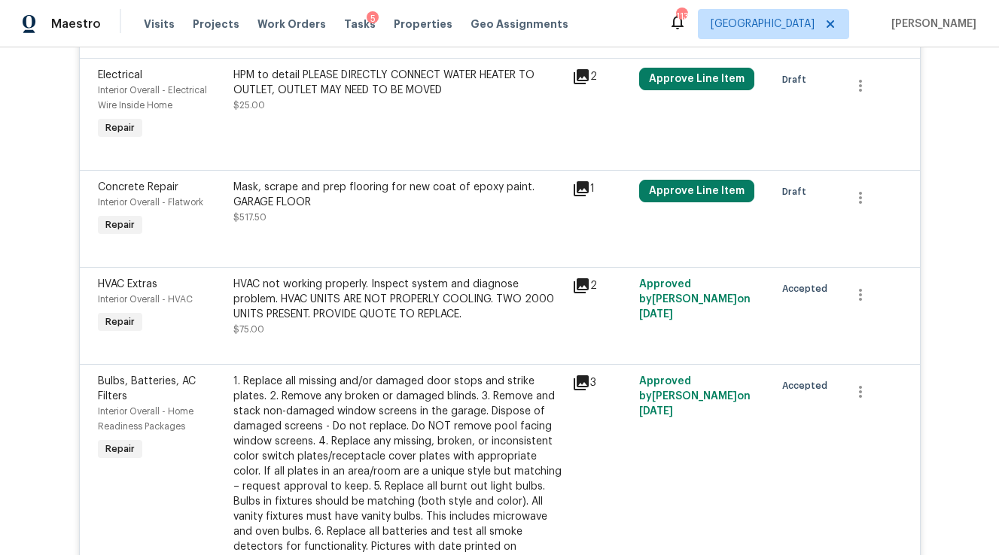
scroll to position [3947, 0]
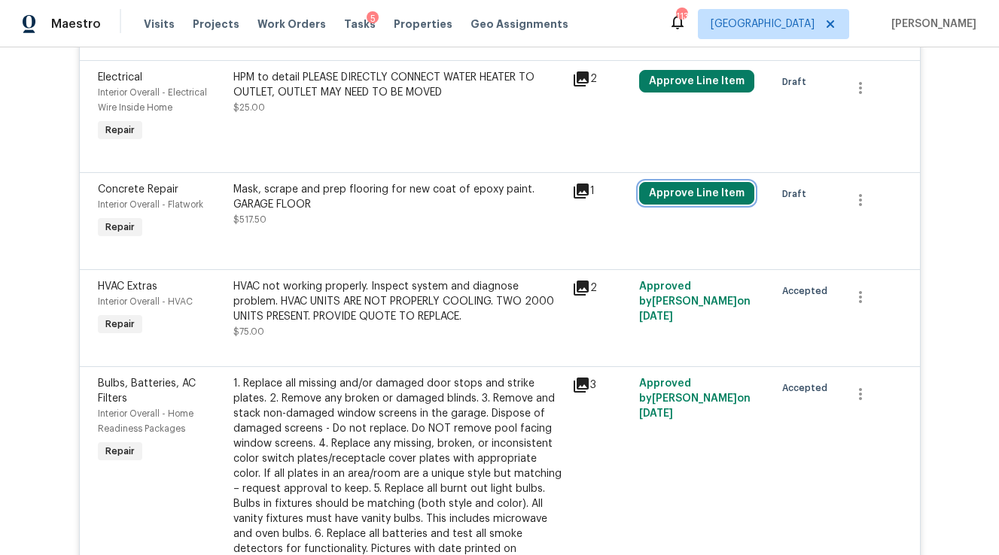
click at [663, 182] on button "Approve Line Item" at bounding box center [696, 193] width 115 height 23
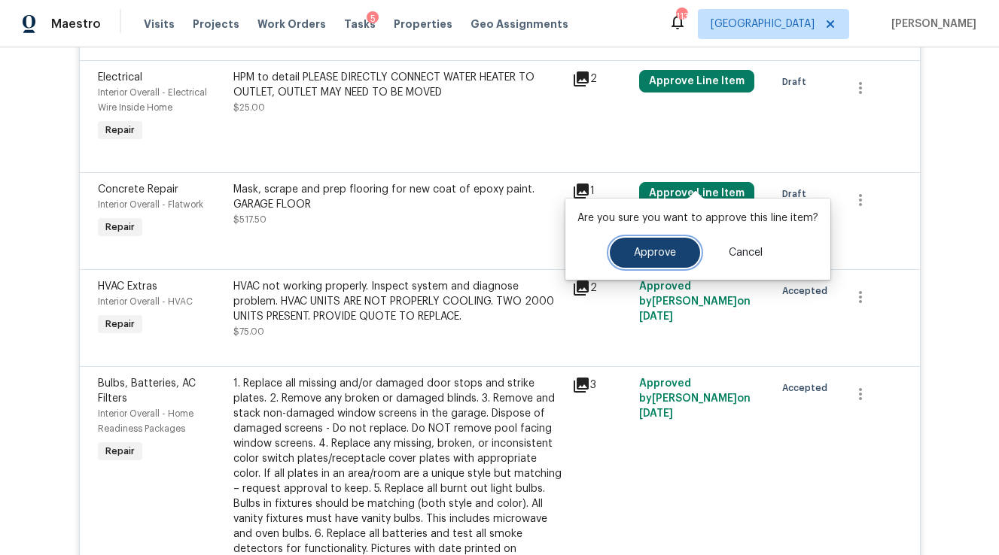
click at [641, 257] on span "Approve" at bounding box center [655, 253] width 42 height 11
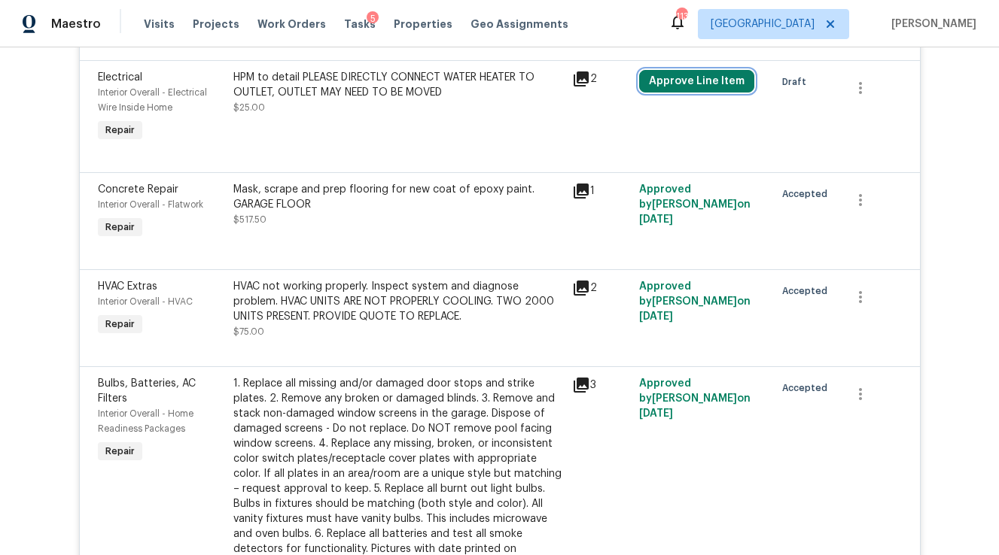
click at [676, 70] on button "Approve Line Item" at bounding box center [696, 81] width 115 height 23
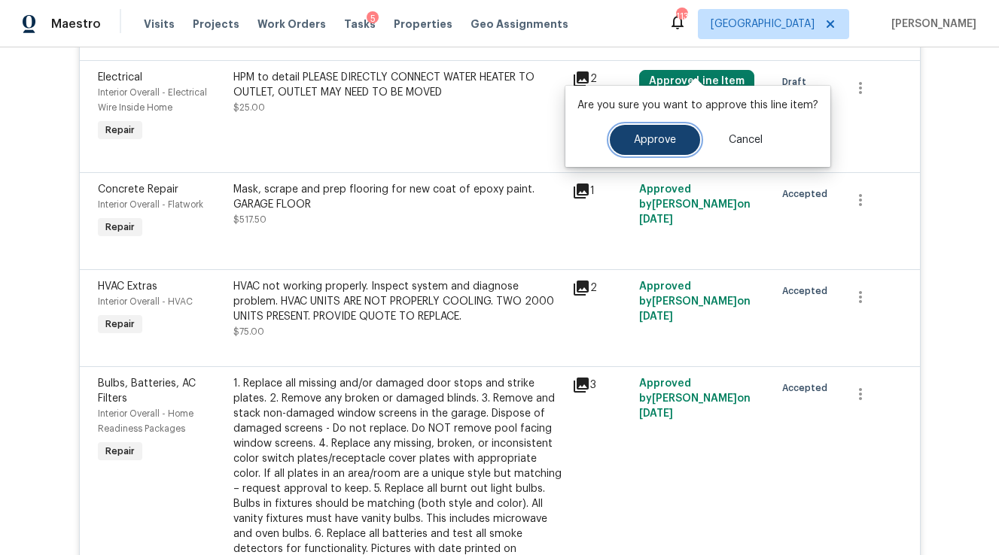
click at [663, 140] on span "Approve" at bounding box center [655, 140] width 42 height 11
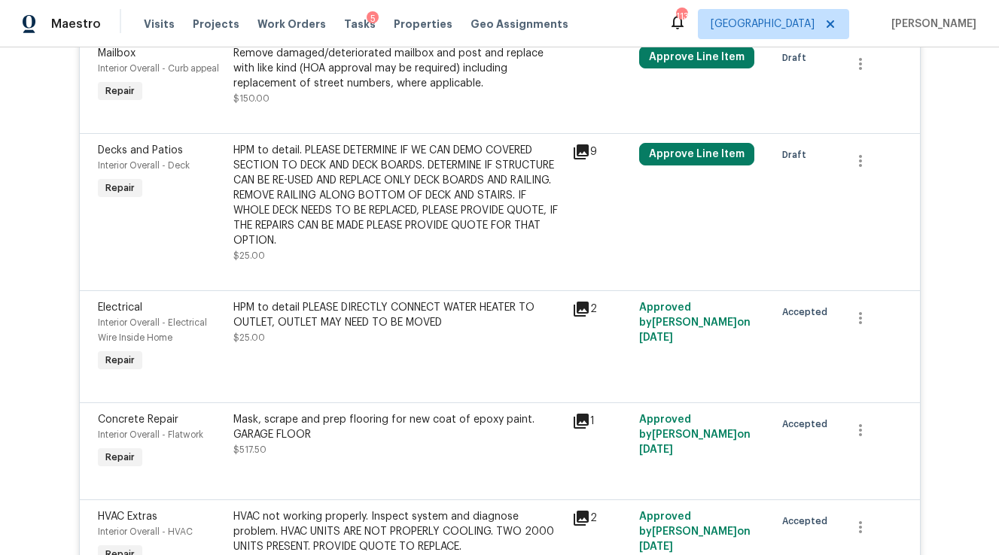
scroll to position [3713, 0]
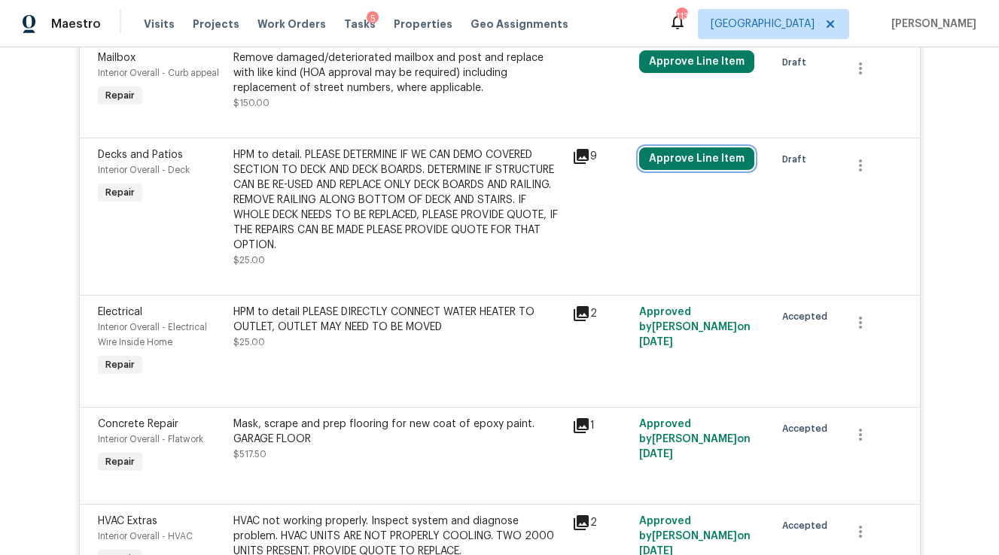
click at [683, 147] on button "Approve Line Item" at bounding box center [696, 158] width 115 height 23
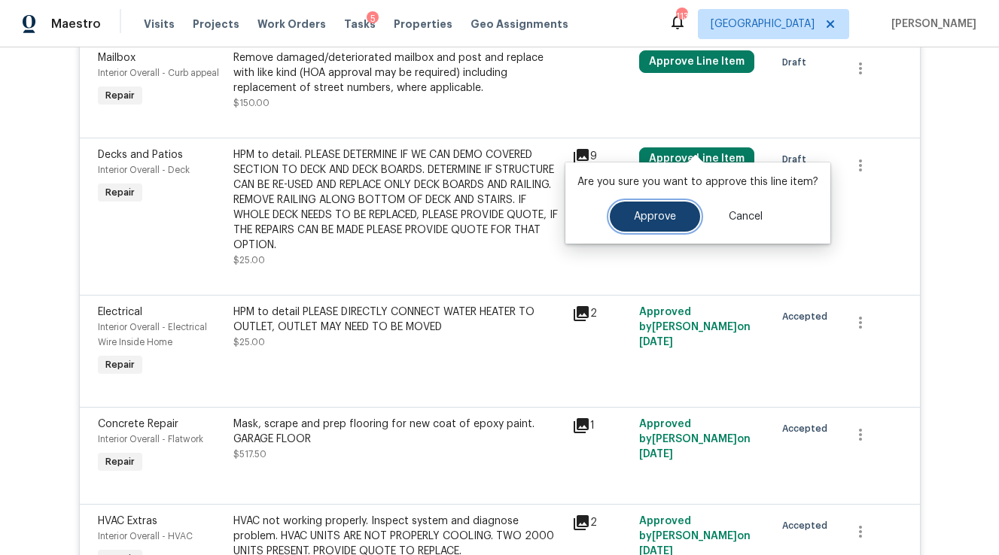
click at [643, 215] on span "Approve" at bounding box center [655, 216] width 42 height 11
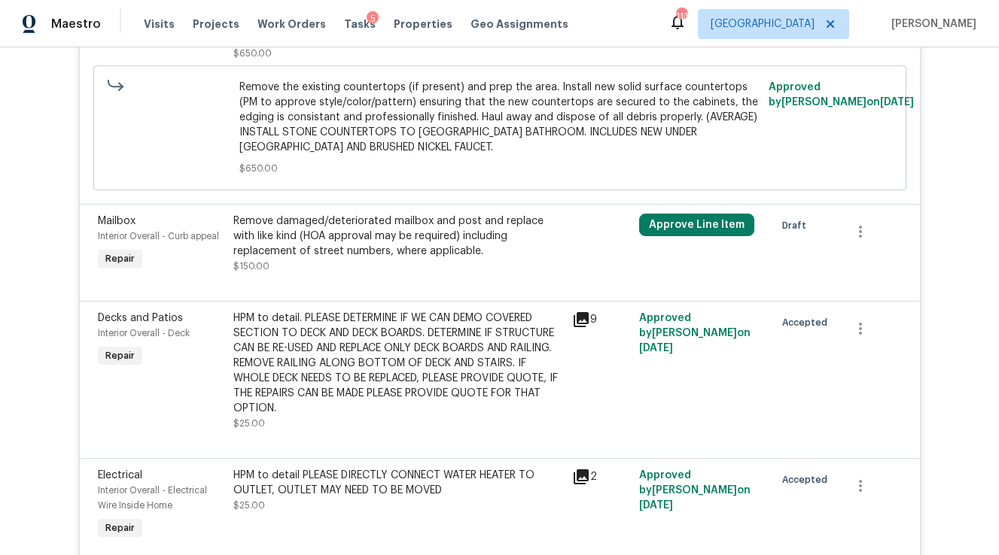
scroll to position [3541, 0]
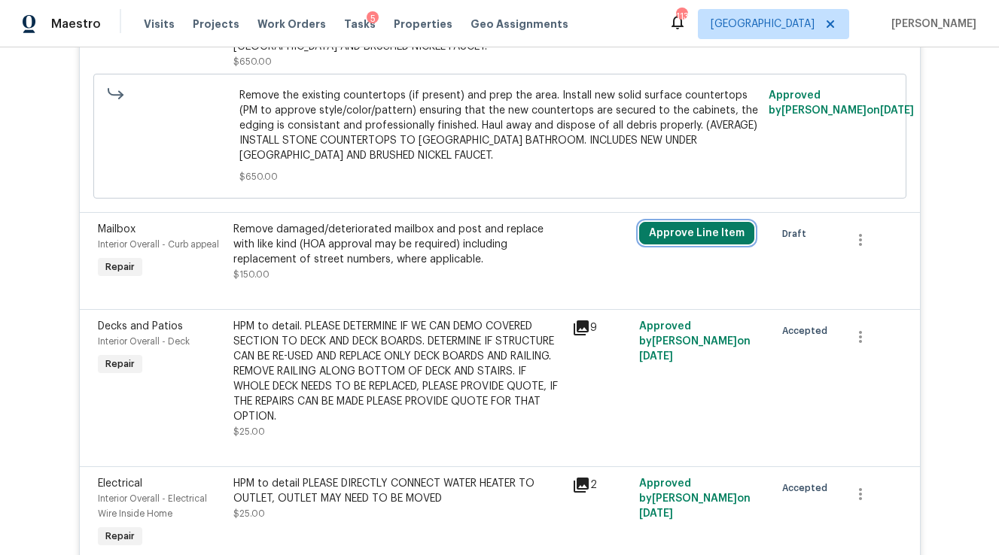
click at [705, 222] on button "Approve Line Item" at bounding box center [696, 233] width 115 height 23
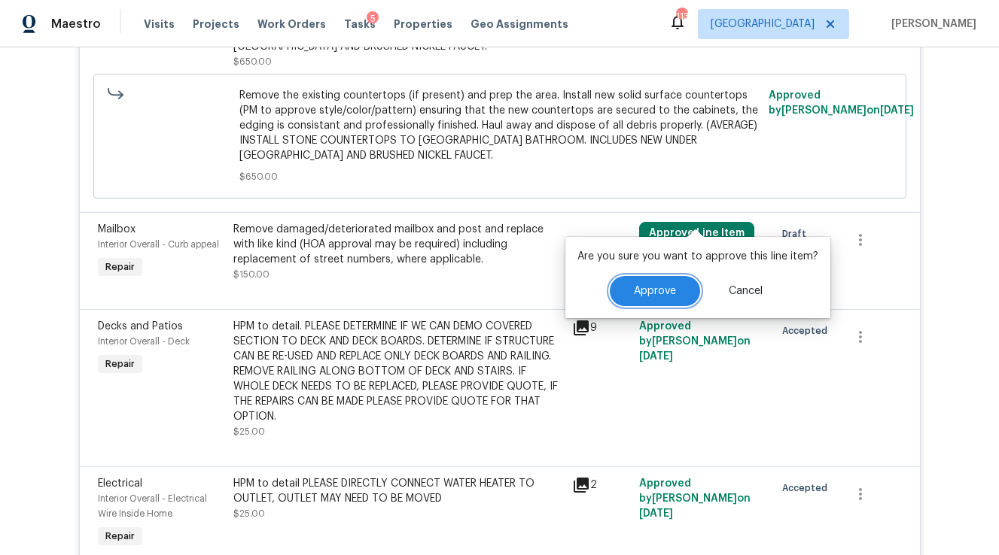
click at [668, 293] on span "Approve" at bounding box center [655, 291] width 42 height 11
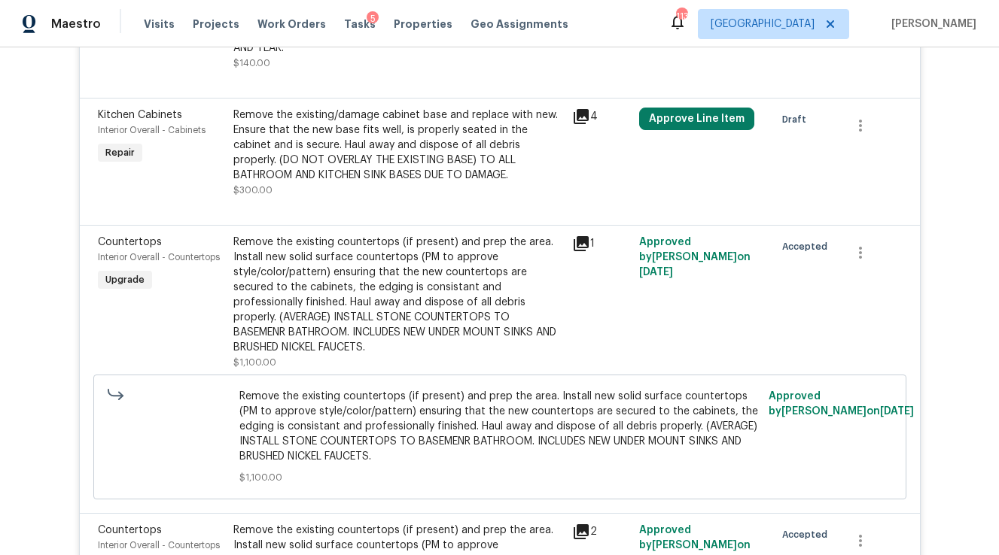
scroll to position [2387, 0]
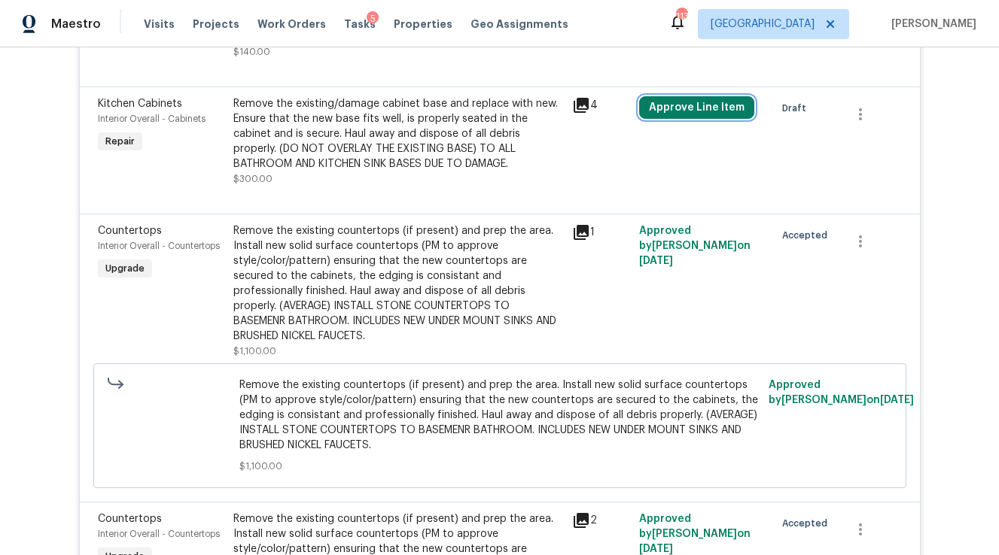
click at [684, 103] on button "Approve Line Item" at bounding box center [696, 107] width 115 height 23
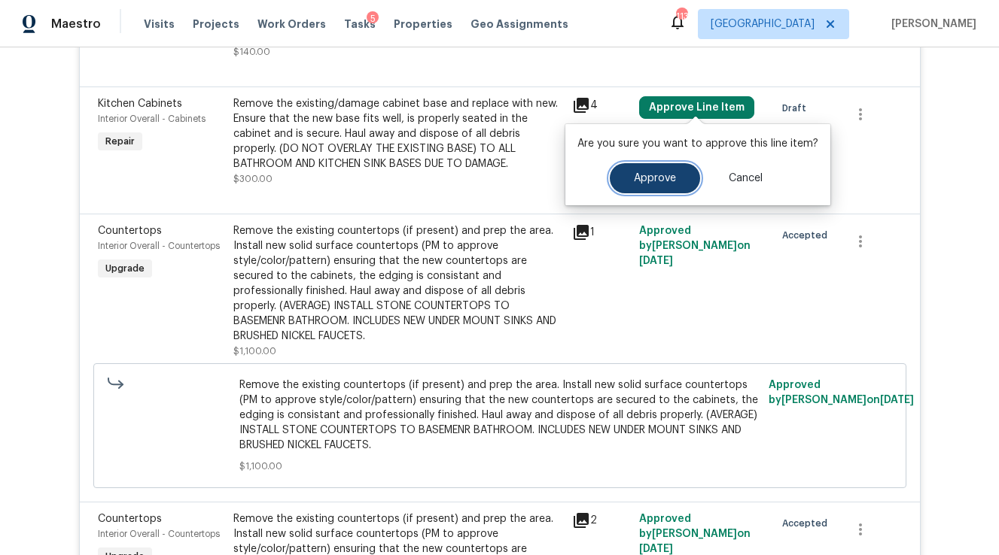
click at [678, 182] on button "Approve" at bounding box center [654, 178] width 90 height 30
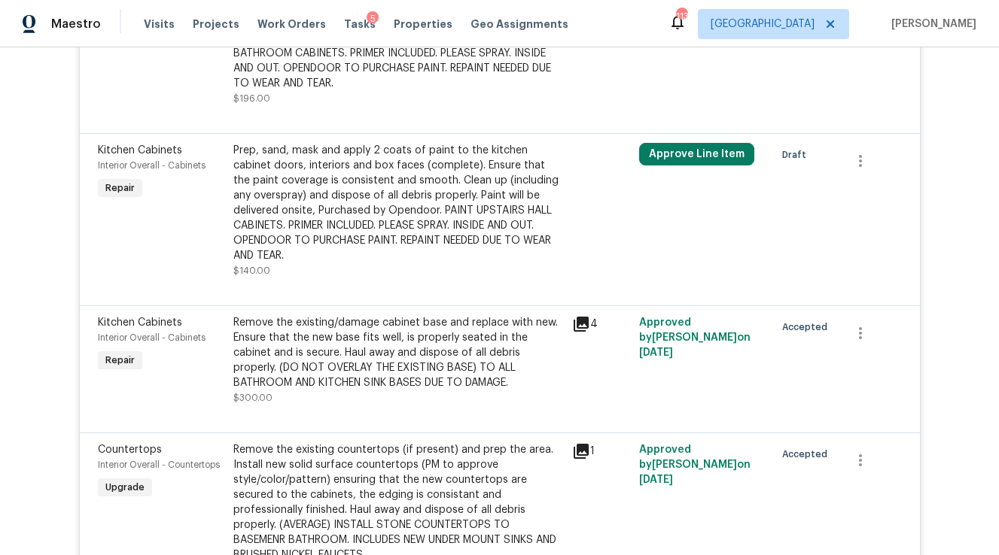
scroll to position [2166, 0]
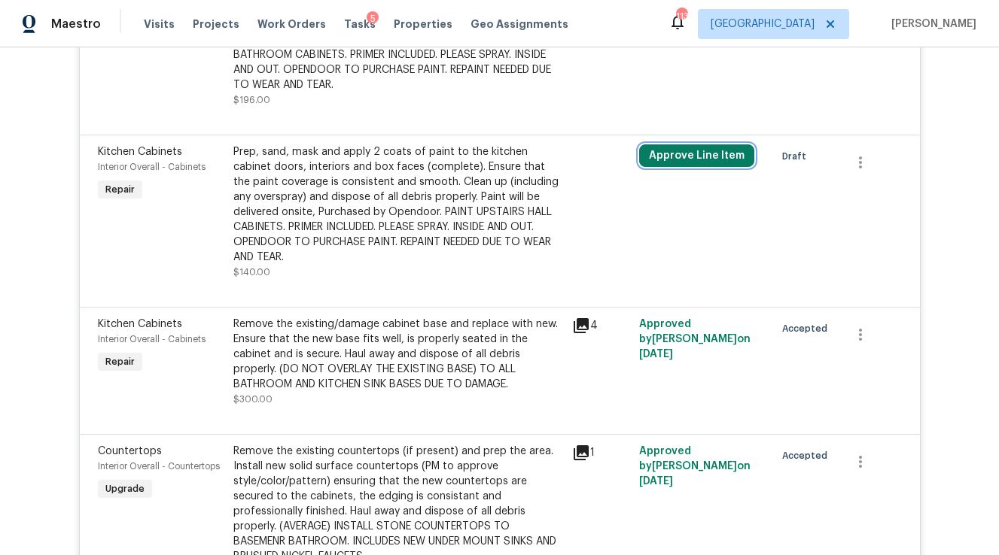
click at [686, 150] on button "Approve Line Item" at bounding box center [696, 155] width 115 height 23
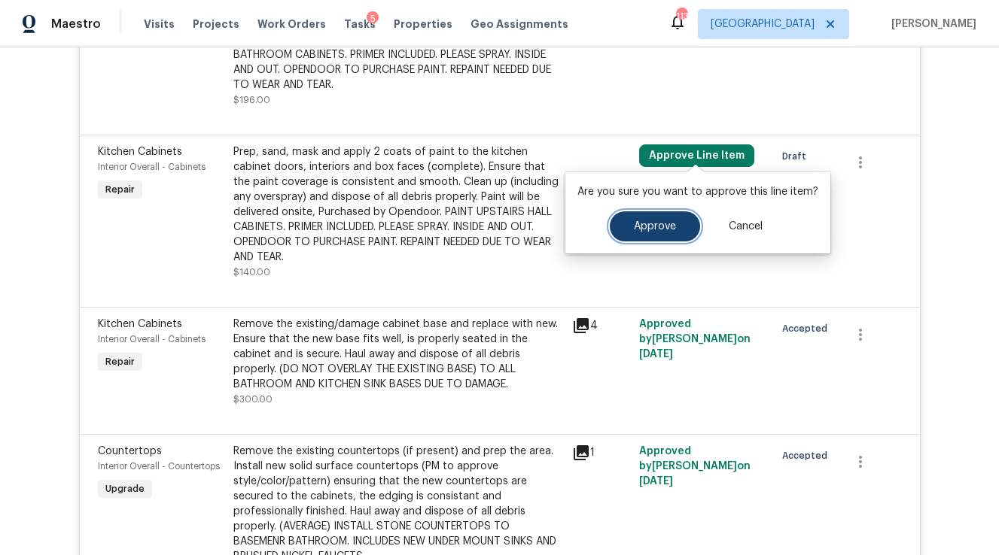
click at [660, 226] on span "Approve" at bounding box center [655, 226] width 42 height 11
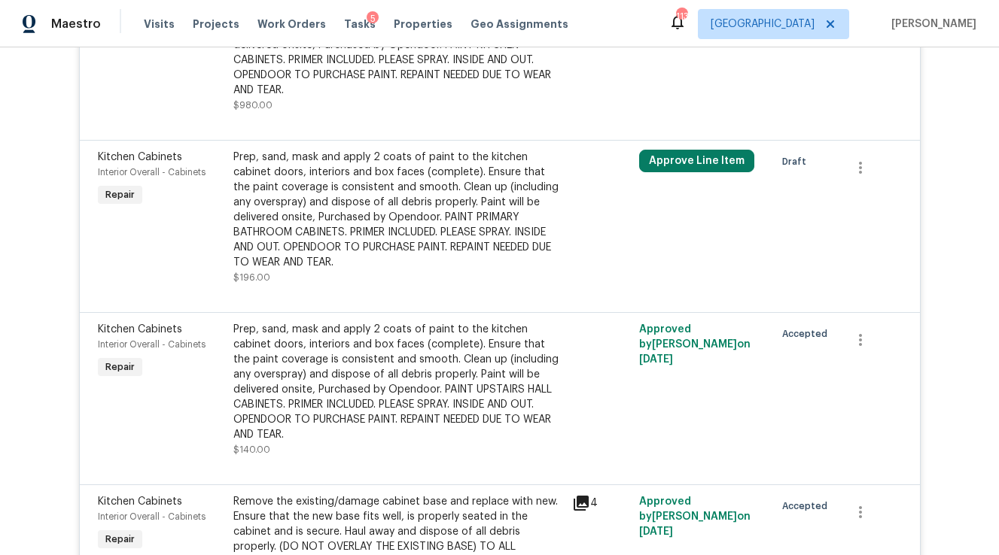
scroll to position [1963, 0]
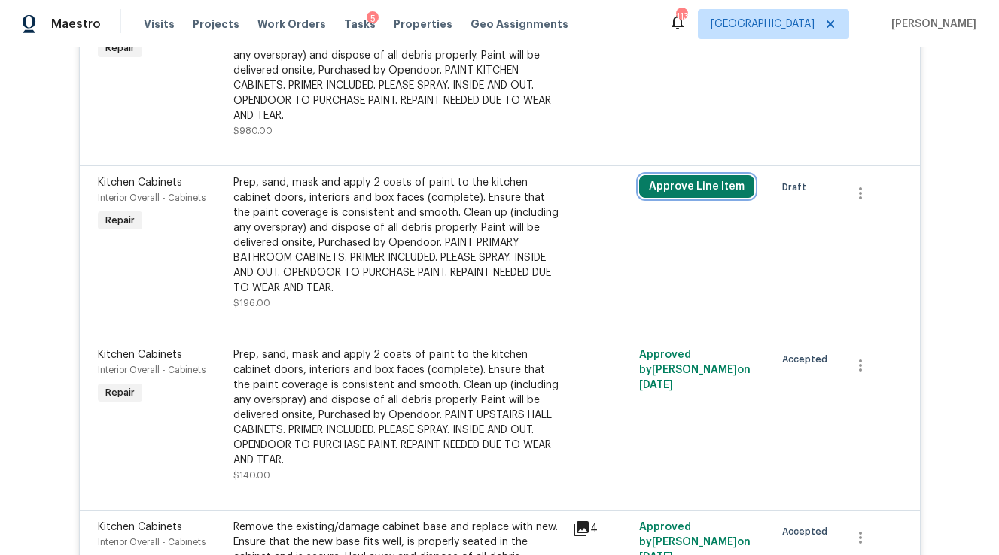
click at [675, 178] on button "Approve Line Item" at bounding box center [696, 186] width 115 height 23
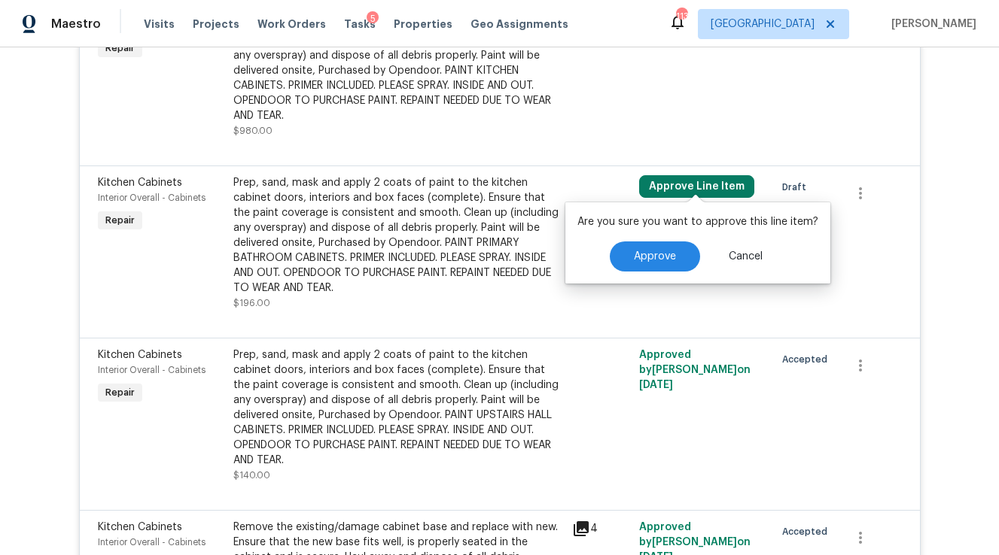
click at [650, 276] on div "Are you sure you want to approve this line item? Approve Cancel" at bounding box center [697, 242] width 265 height 81
click at [652, 250] on button "Approve" at bounding box center [654, 257] width 90 height 30
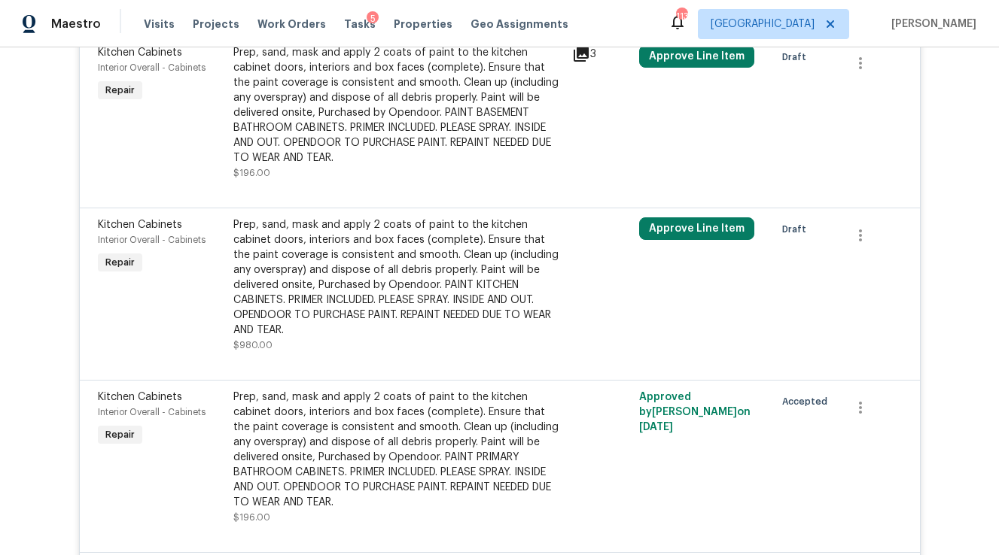
scroll to position [1737, 0]
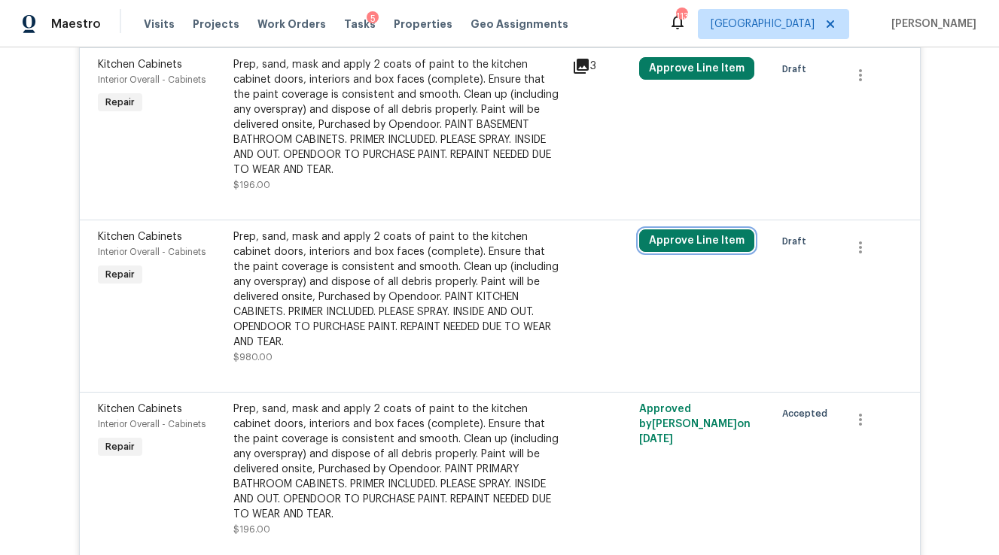
click at [678, 229] on button "Approve Line Item" at bounding box center [696, 240] width 115 height 23
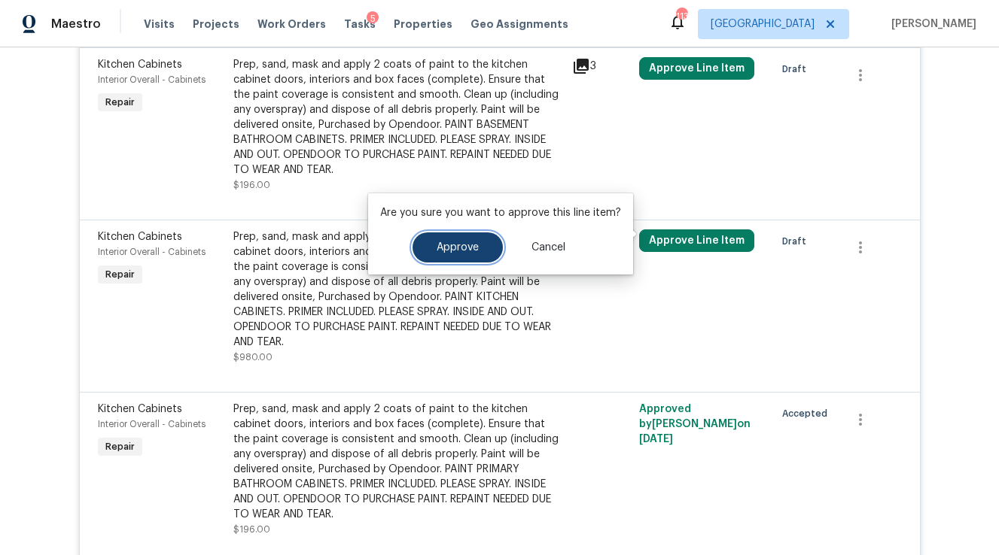
click at [469, 241] on button "Approve" at bounding box center [457, 248] width 90 height 30
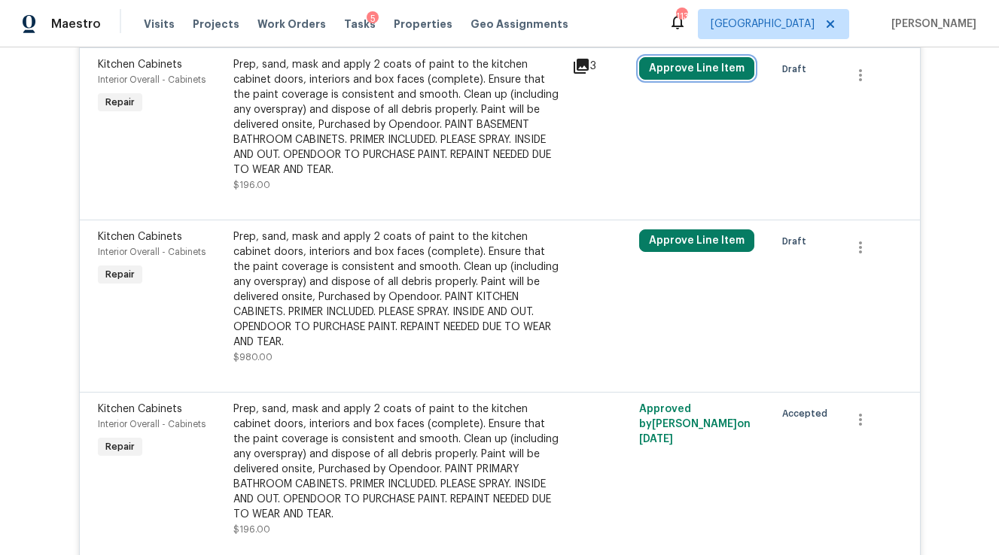
click at [666, 63] on button "Approve Line Item" at bounding box center [696, 68] width 115 height 23
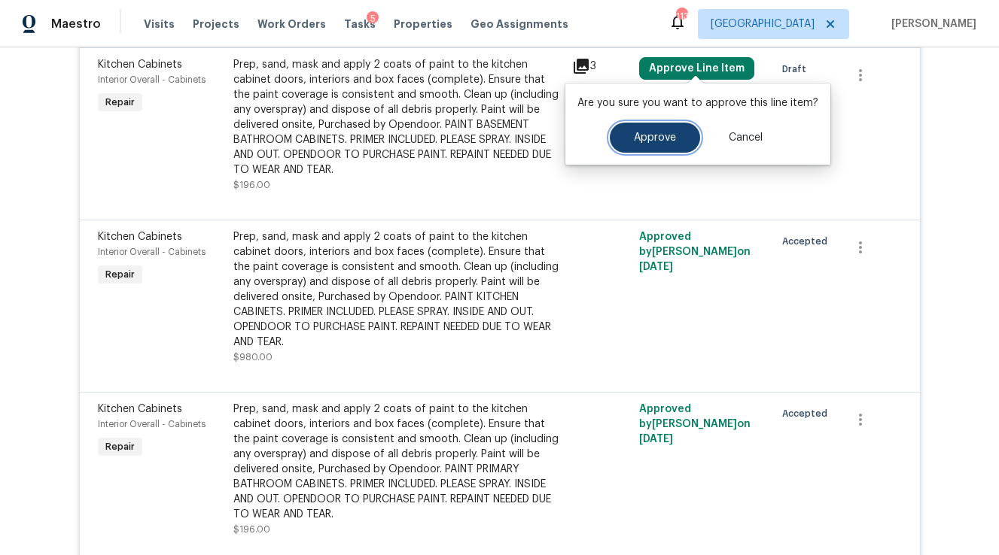
click at [640, 149] on button "Approve" at bounding box center [654, 138] width 90 height 30
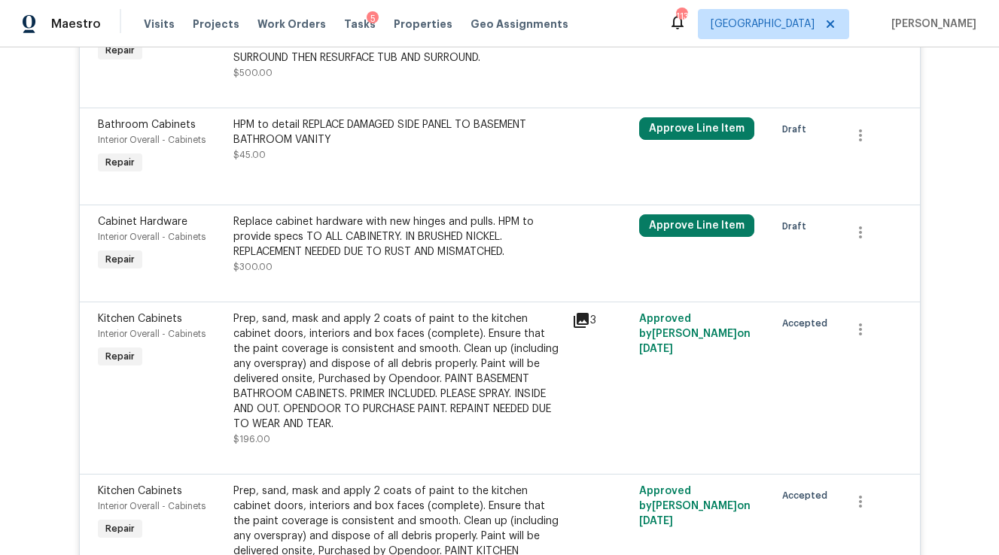
scroll to position [1481, 0]
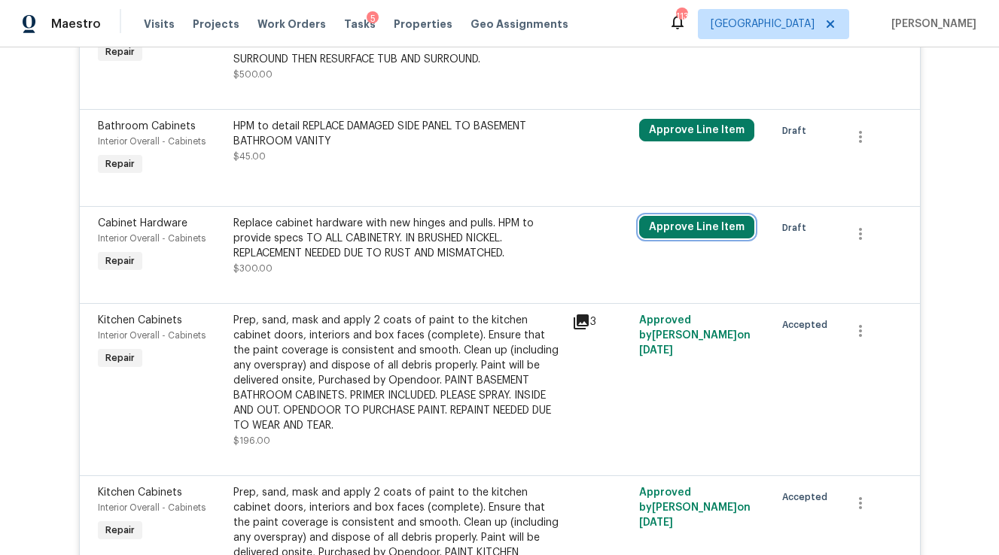
click at [693, 220] on button "Approve Line Item" at bounding box center [696, 227] width 115 height 23
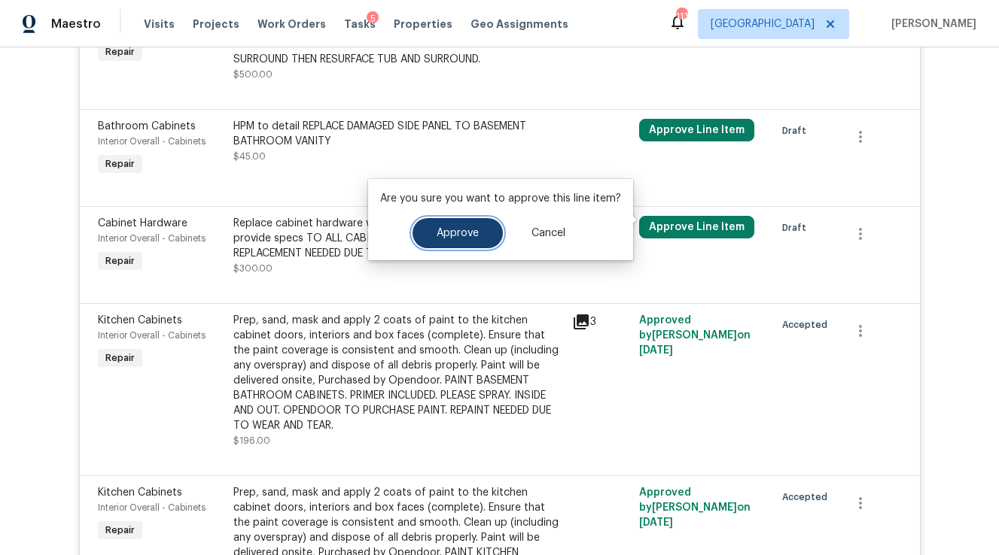
click at [467, 225] on button "Approve" at bounding box center [457, 233] width 90 height 30
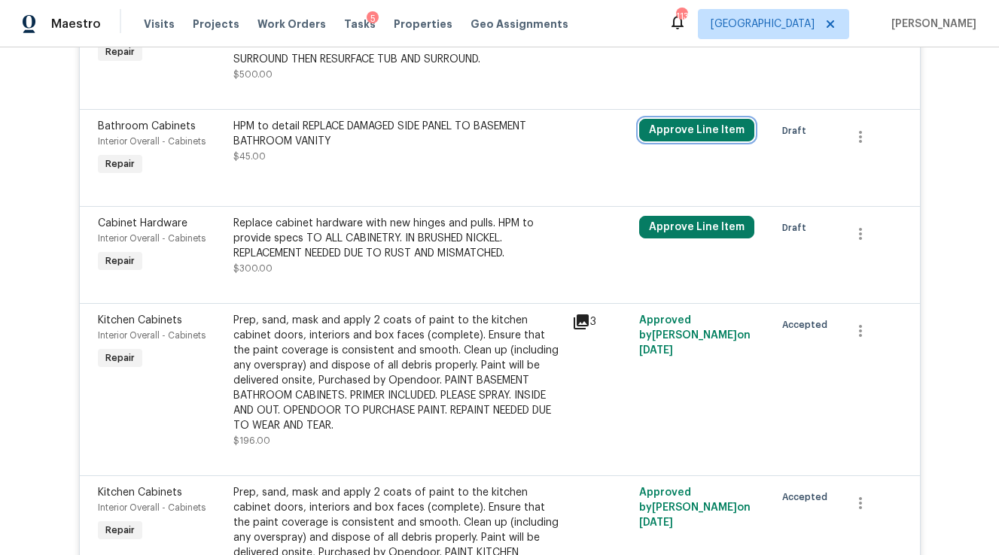
click at [698, 129] on button "Approve Line Item" at bounding box center [696, 130] width 115 height 23
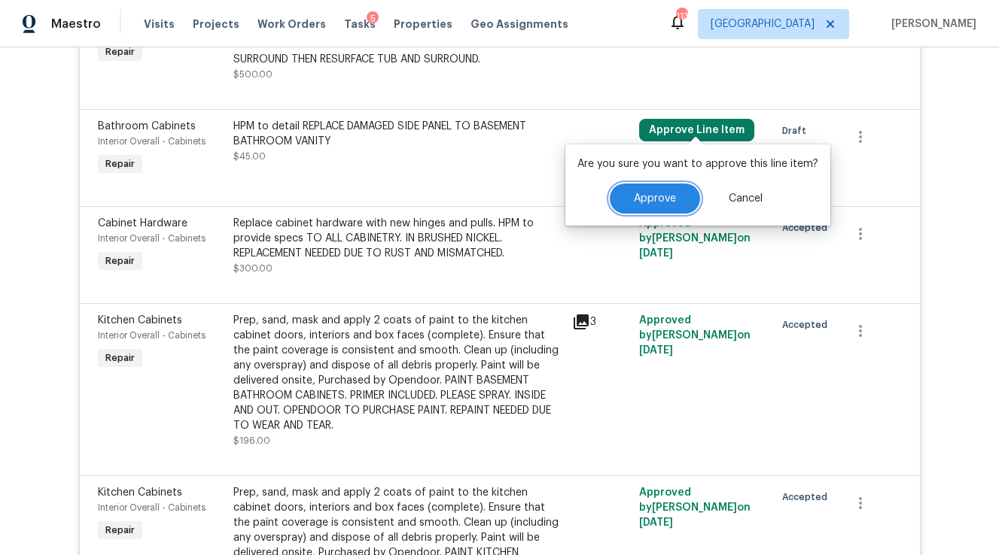
click at [630, 202] on button "Approve" at bounding box center [654, 199] width 90 height 30
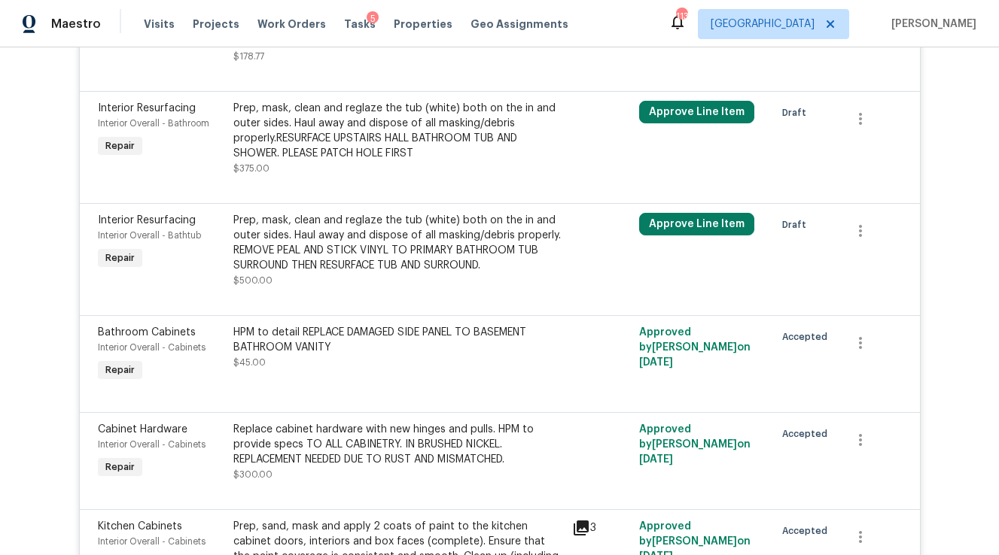
scroll to position [1273, 0]
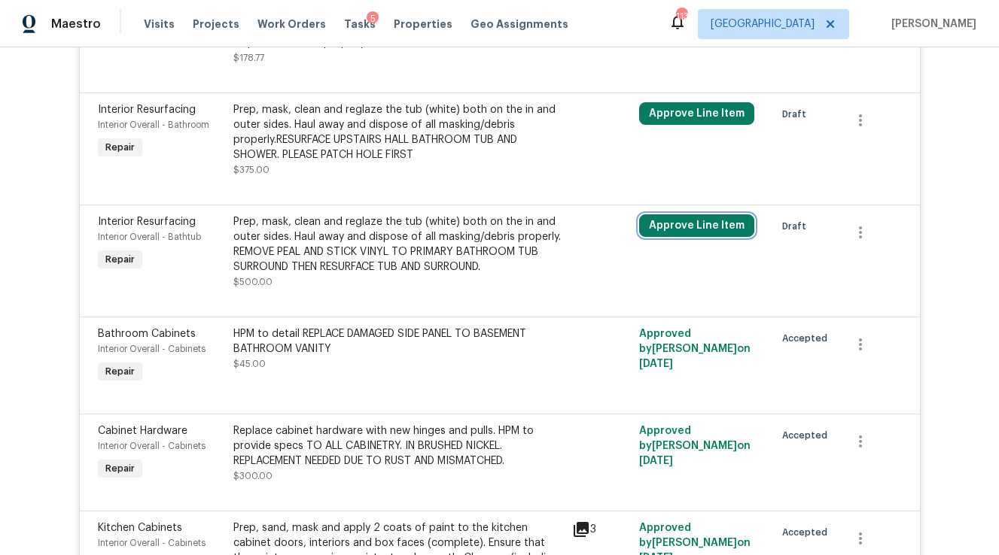
click at [691, 214] on button "Approve Line Item" at bounding box center [696, 225] width 115 height 23
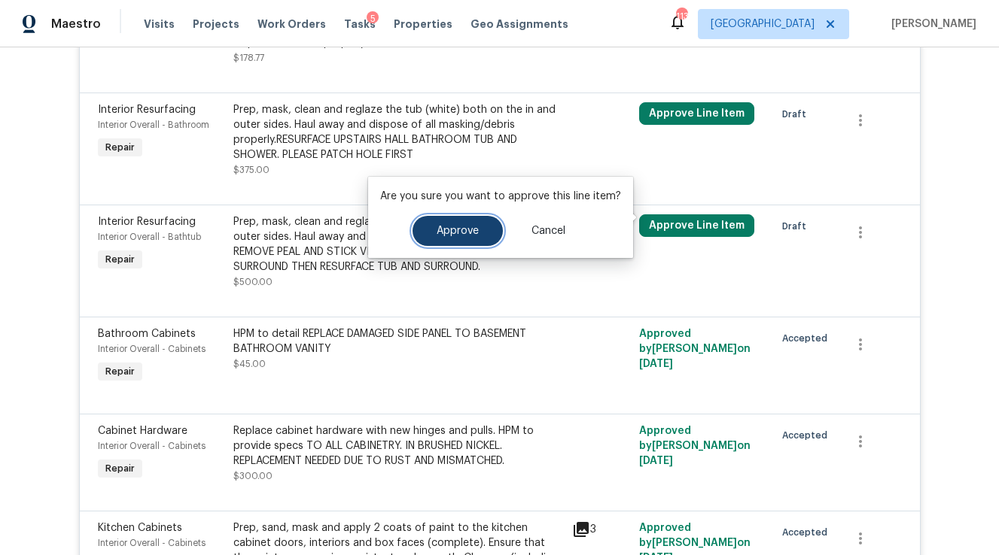
click at [483, 236] on button "Approve" at bounding box center [457, 231] width 90 height 30
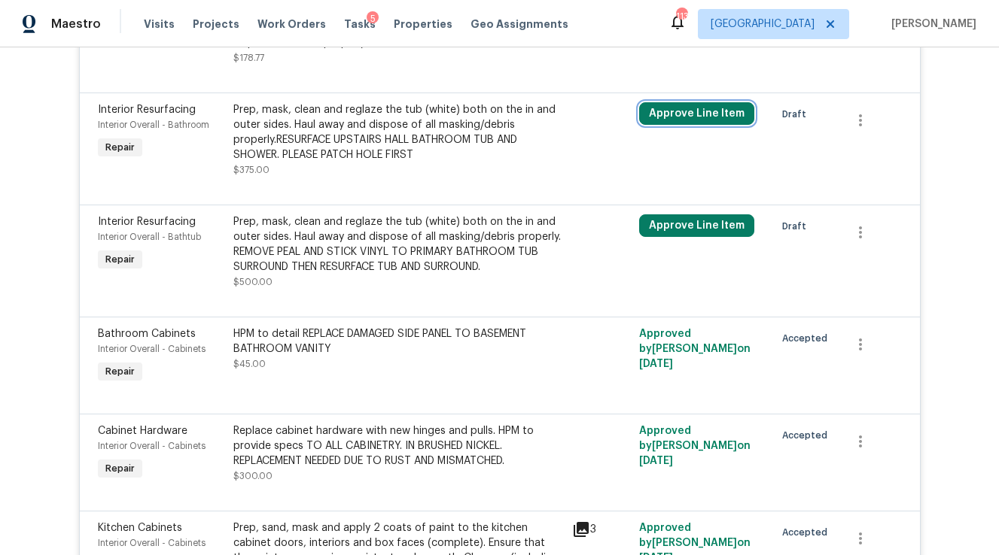
click at [672, 108] on button "Approve Line Item" at bounding box center [696, 113] width 115 height 23
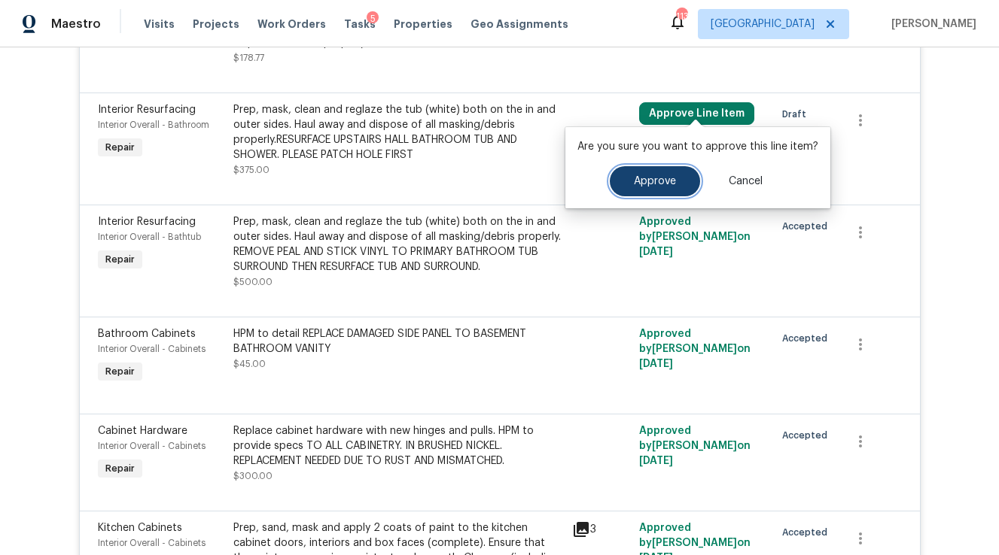
click at [638, 171] on button "Approve" at bounding box center [654, 181] width 90 height 30
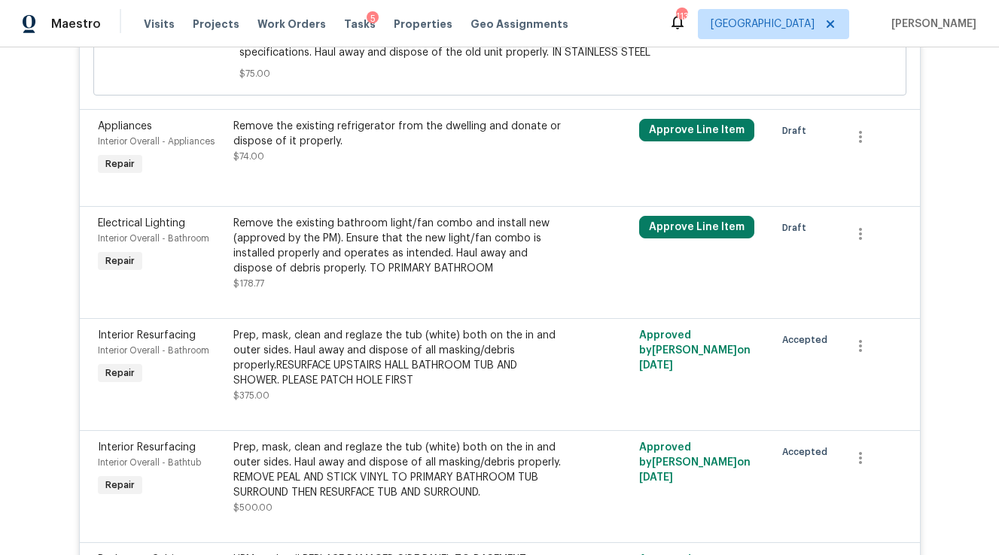
scroll to position [1034, 0]
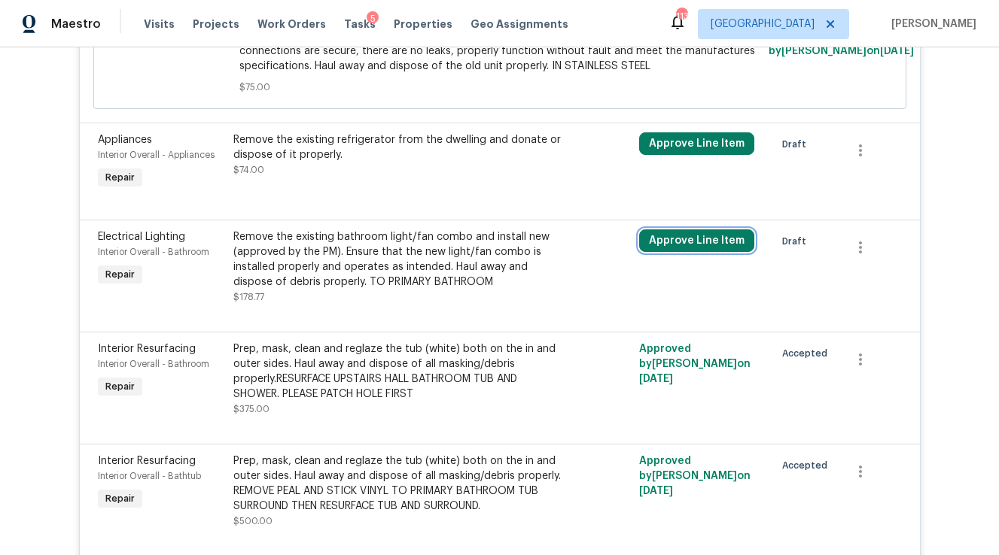
click at [676, 232] on button "Approve Line Item" at bounding box center [696, 240] width 115 height 23
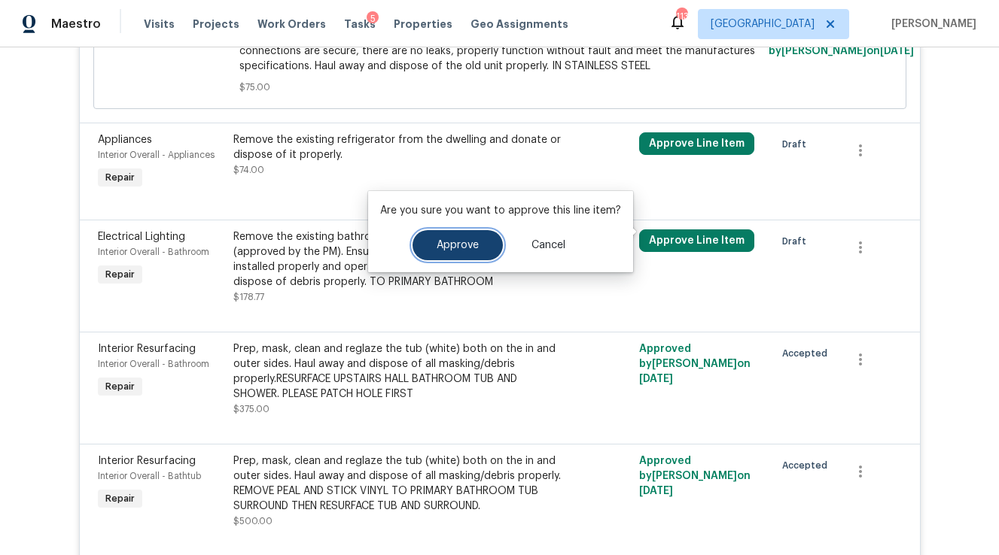
click at [462, 251] on span "Approve" at bounding box center [457, 245] width 42 height 11
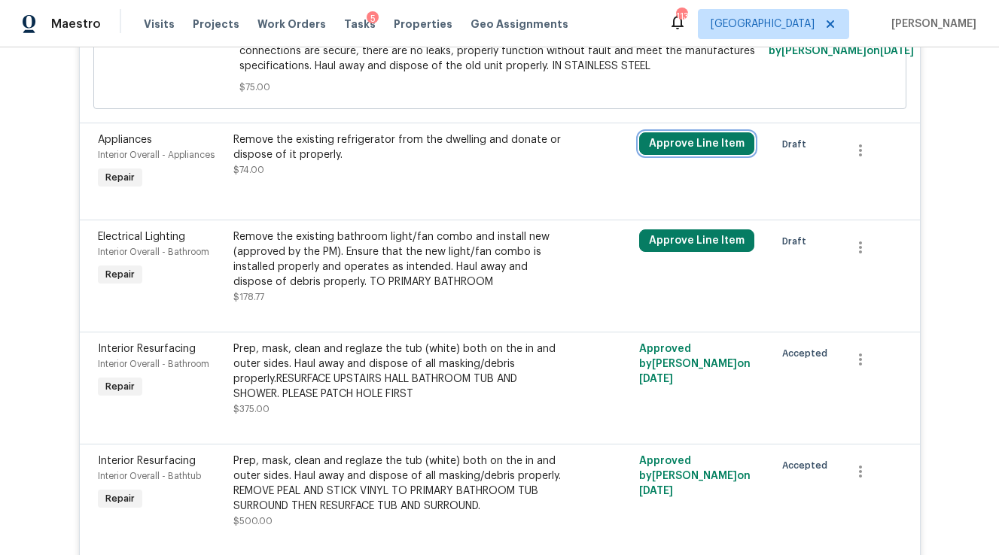
click at [690, 135] on button "Approve Line Item" at bounding box center [696, 143] width 115 height 23
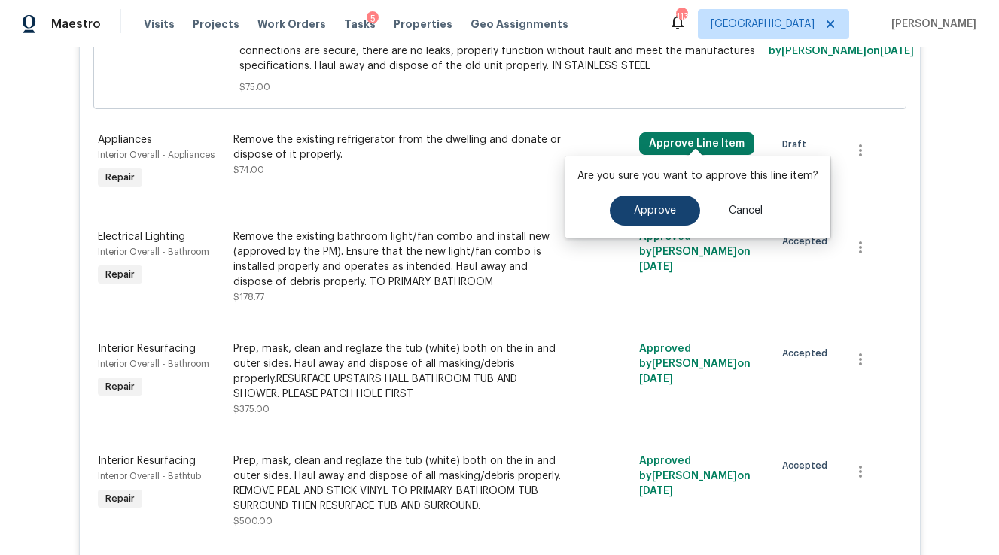
click at [641, 195] on div "Are you sure you want to approve this line item? Approve Cancel" at bounding box center [697, 197] width 265 height 81
click at [656, 211] on span "Approve" at bounding box center [655, 210] width 42 height 11
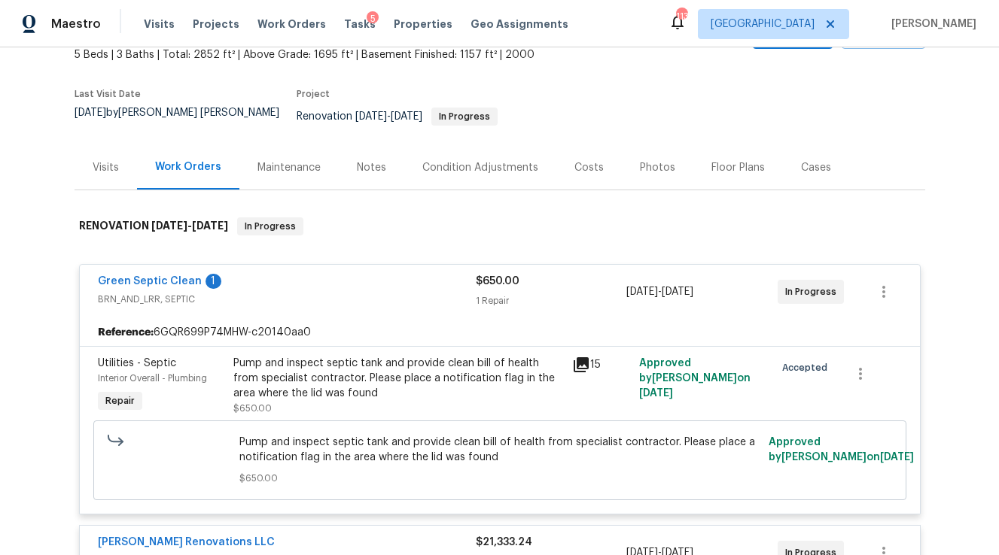
scroll to position [0, 0]
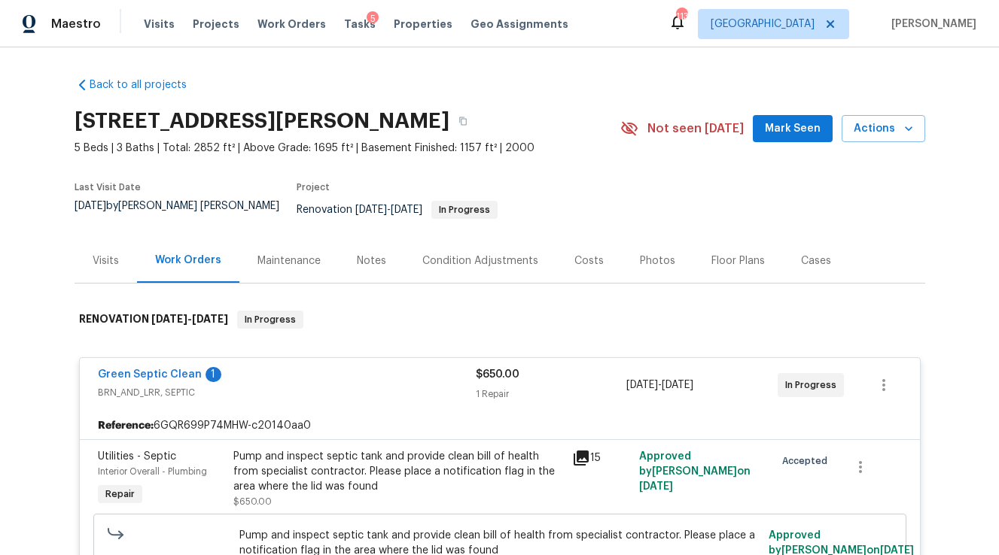
click at [590, 254] on div "Costs" at bounding box center [588, 261] width 29 height 15
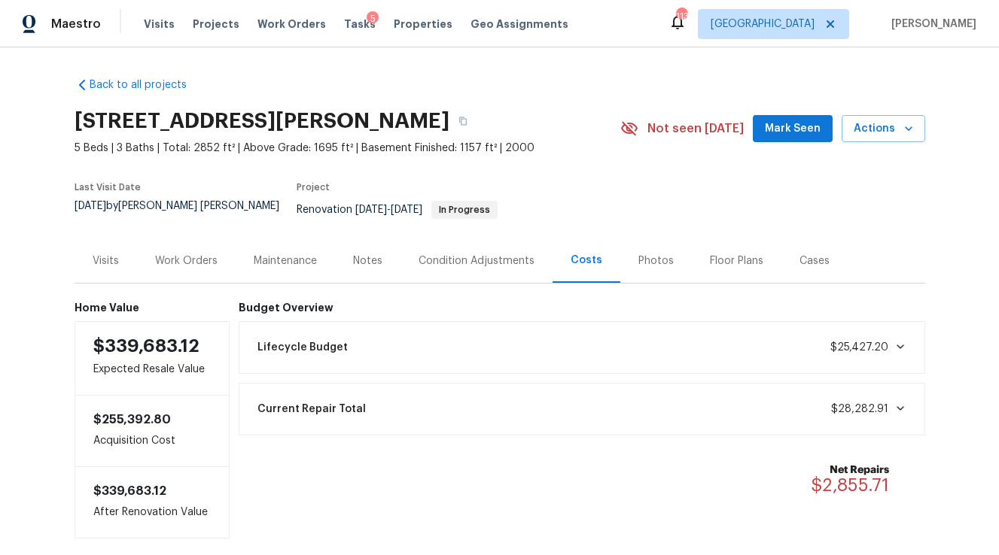
click at [360, 254] on div "Notes" at bounding box center [367, 261] width 29 height 15
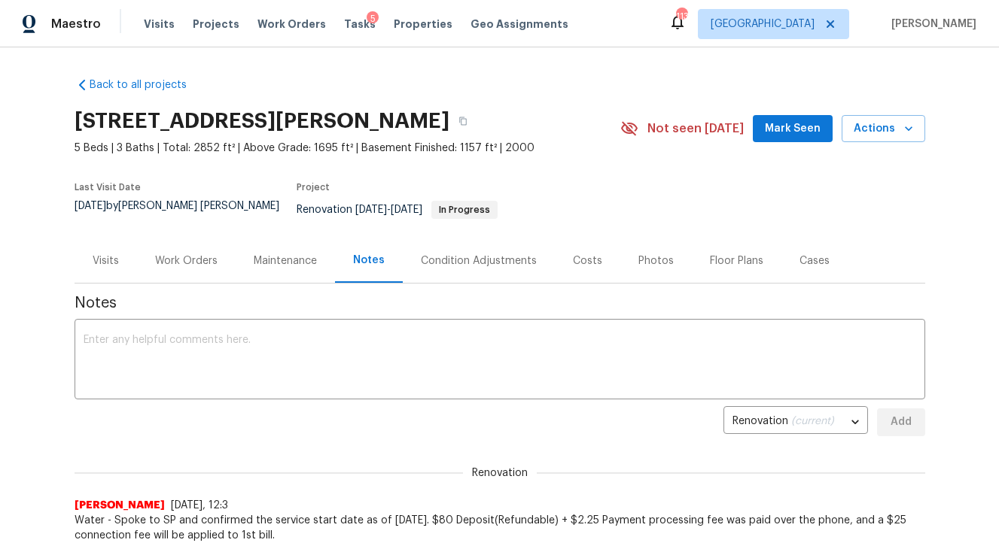
click at [465, 254] on div "Condition Adjustments" at bounding box center [479, 261] width 116 height 15
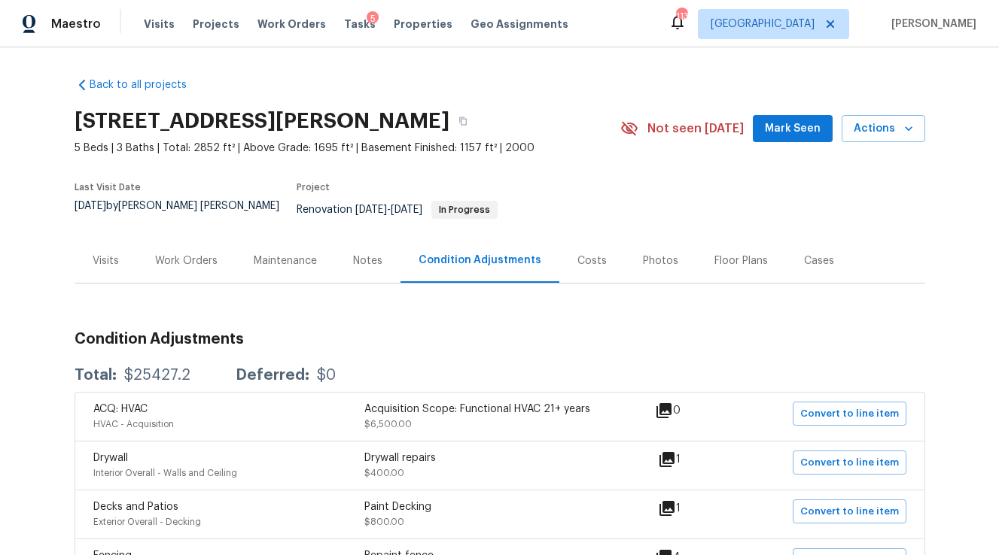
click at [369, 254] on div "Notes" at bounding box center [367, 261] width 29 height 15
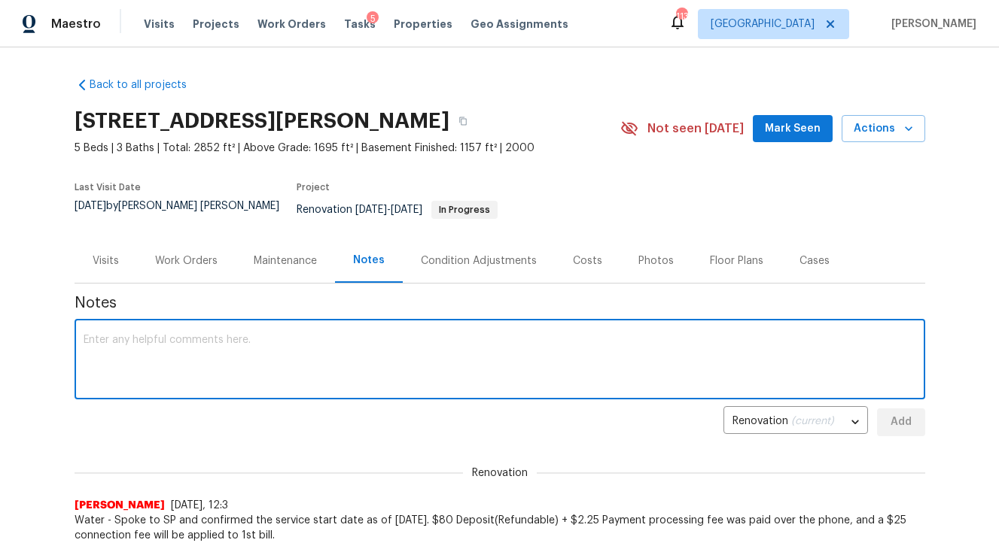
click at [240, 336] on textarea at bounding box center [500, 361] width 832 height 53
type textarea "All change orders approved. Requested hpm to update notes to reflect the oversp…"
click at [912, 413] on span "Add" at bounding box center [901, 422] width 24 height 19
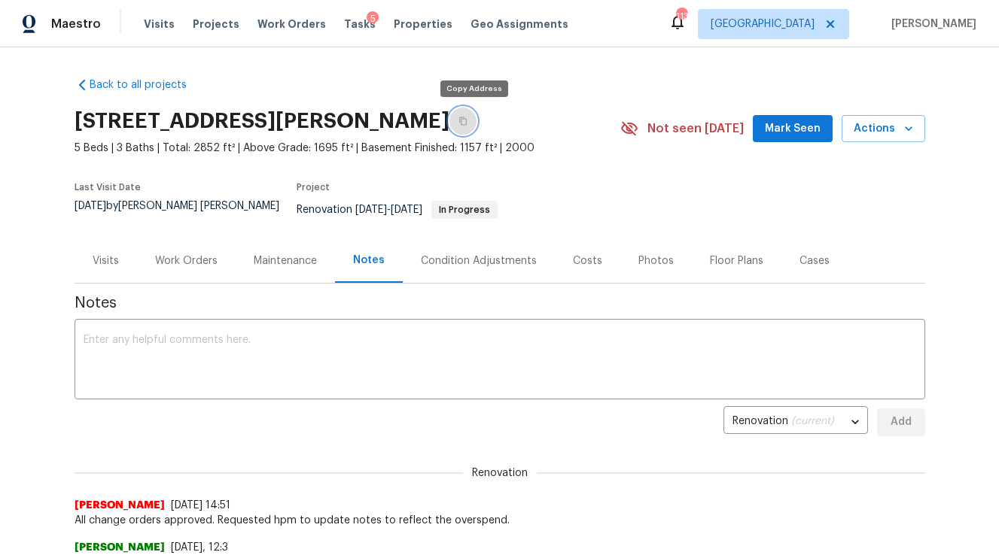
click at [467, 124] on icon "button" at bounding box center [462, 121] width 9 height 9
